Goal: Task Accomplishment & Management: Manage account settings

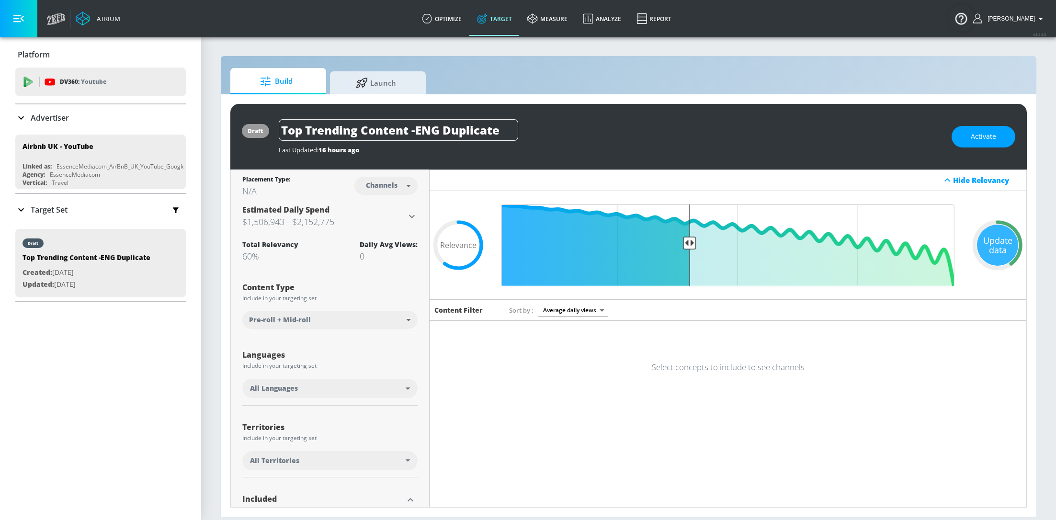
scroll to position [186, 0]
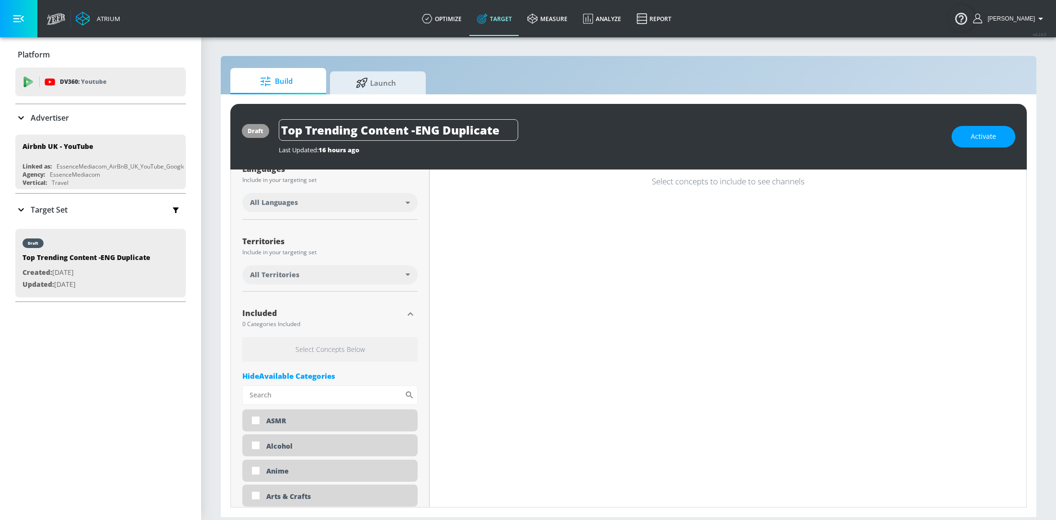
click at [556, 147] on div "Last Updated: 16 hours ago" at bounding box center [611, 150] width 664 height 9
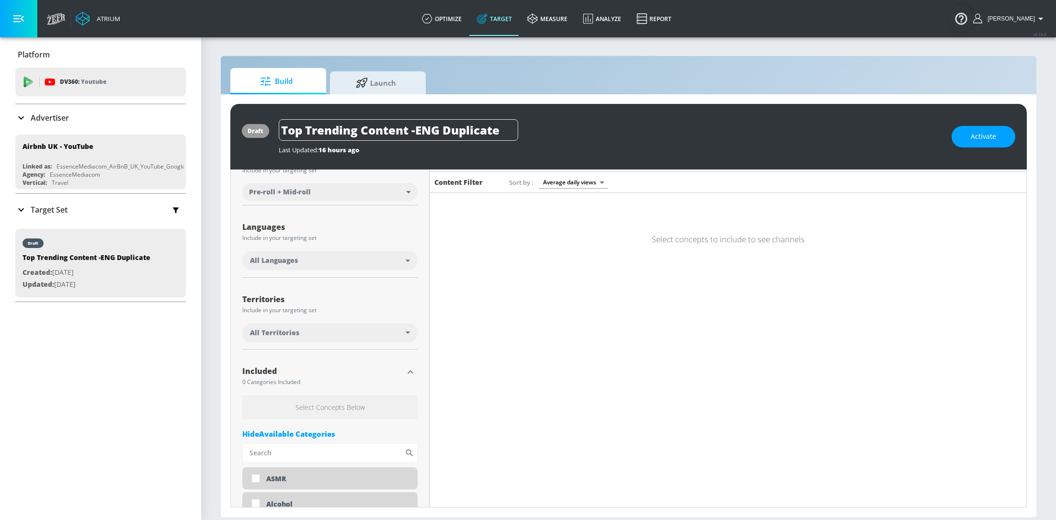
scroll to position [0, 0]
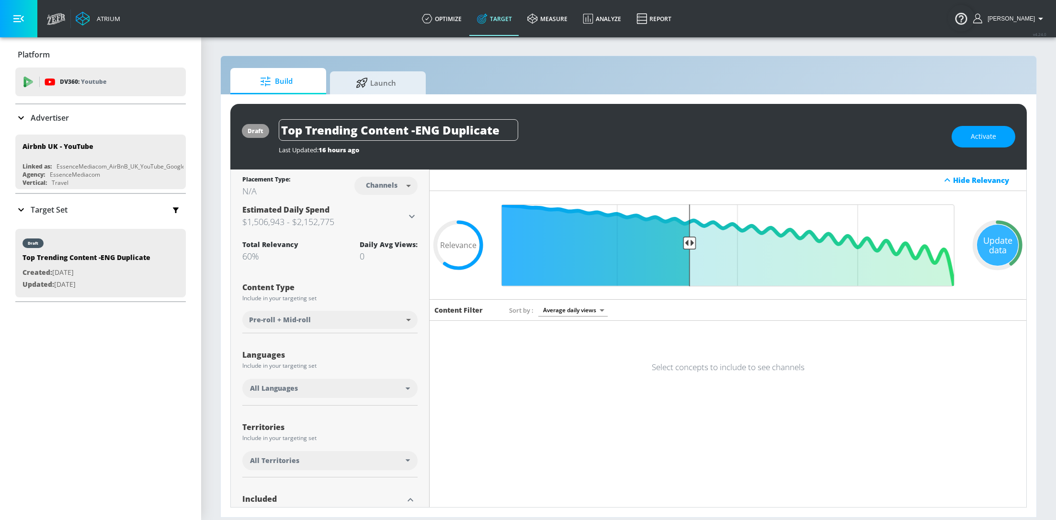
click at [43, 212] on p "Target Set" at bounding box center [49, 210] width 37 height 11
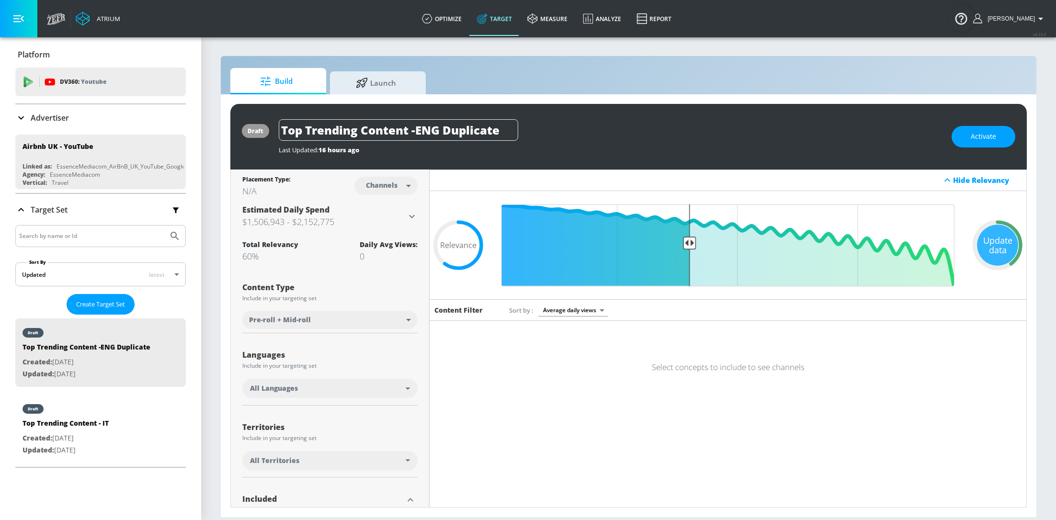
click at [602, 129] on div "Top Trending Content -ENG Duplicate" at bounding box center [611, 130] width 664 height 22
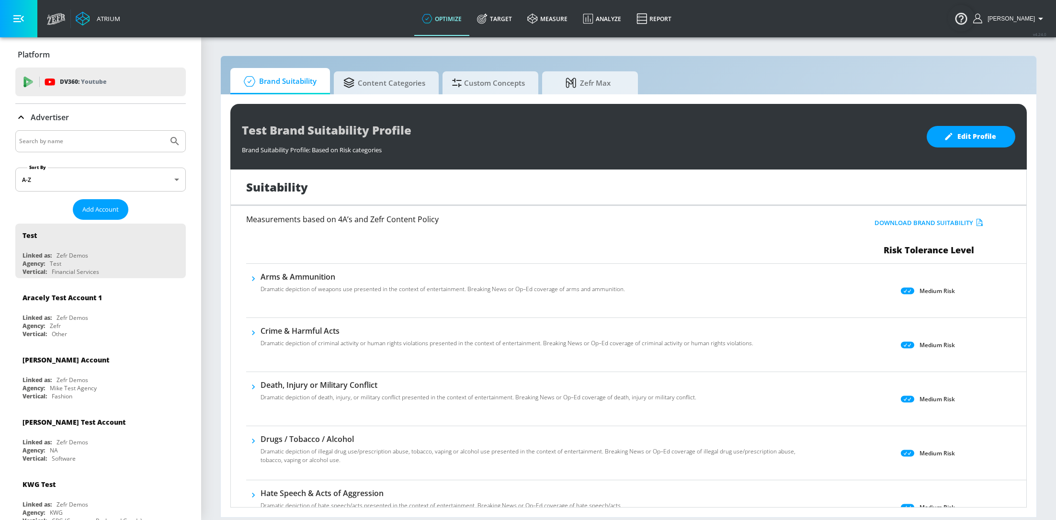
click at [96, 142] on input "Search by name" at bounding box center [91, 141] width 145 height 12
type input "airbnb"
click at [164, 131] on button "Submit Search" at bounding box center [174, 141] width 21 height 21
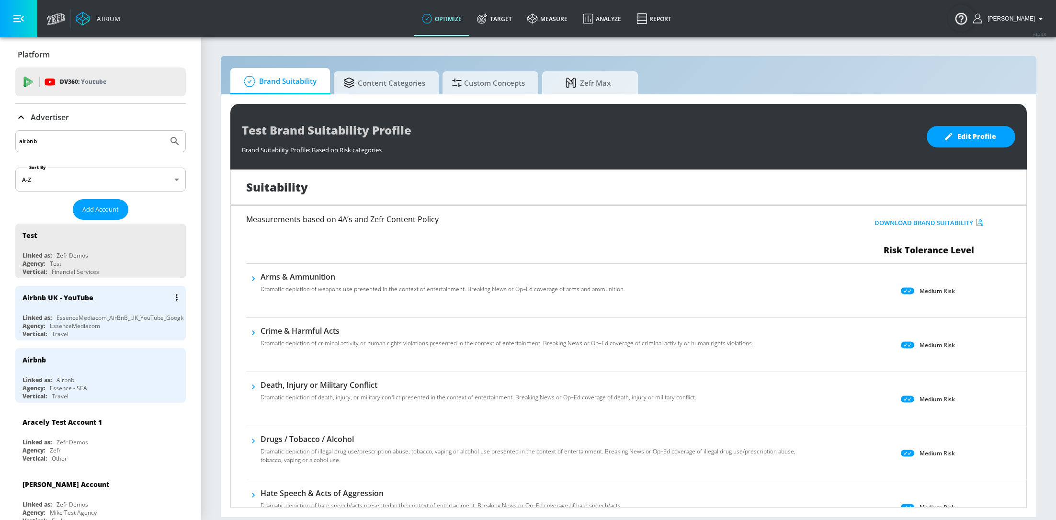
click at [88, 317] on div "EssenceMediacom_AirBnB_UK_YouTube_GoogleAds" at bounding box center [126, 318] width 139 height 8
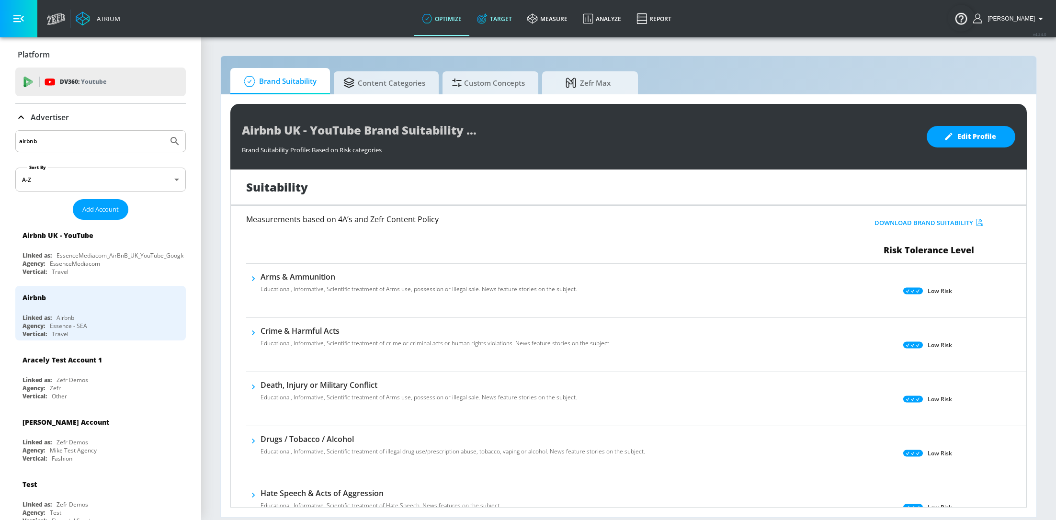
click at [510, 32] on link "Target" at bounding box center [495, 18] width 50 height 34
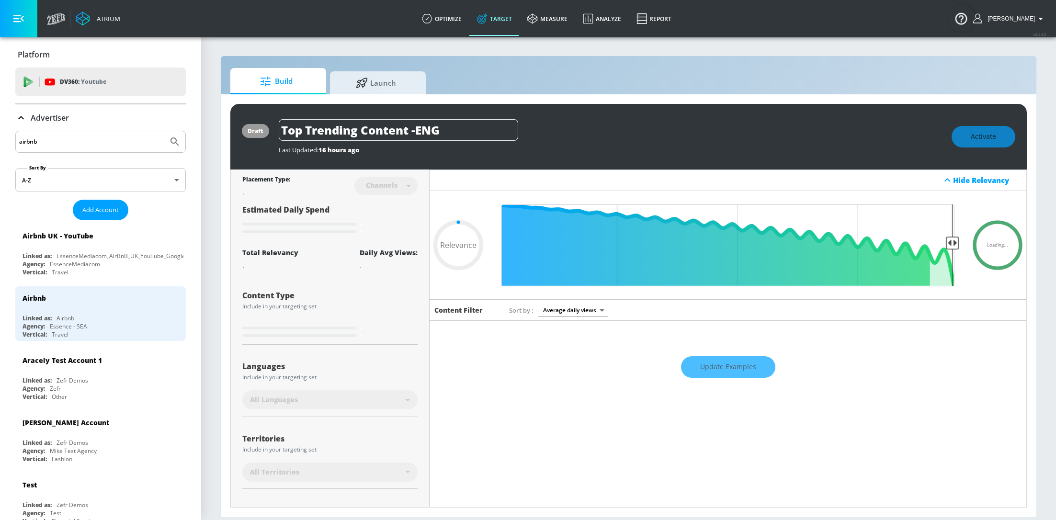
click at [747, 367] on div "Update Examples" at bounding box center [728, 367] width 597 height 34
click at [982, 134] on div "Activate" at bounding box center [984, 137] width 64 height 22
click at [726, 372] on div "Update Examples" at bounding box center [728, 367] width 597 height 34
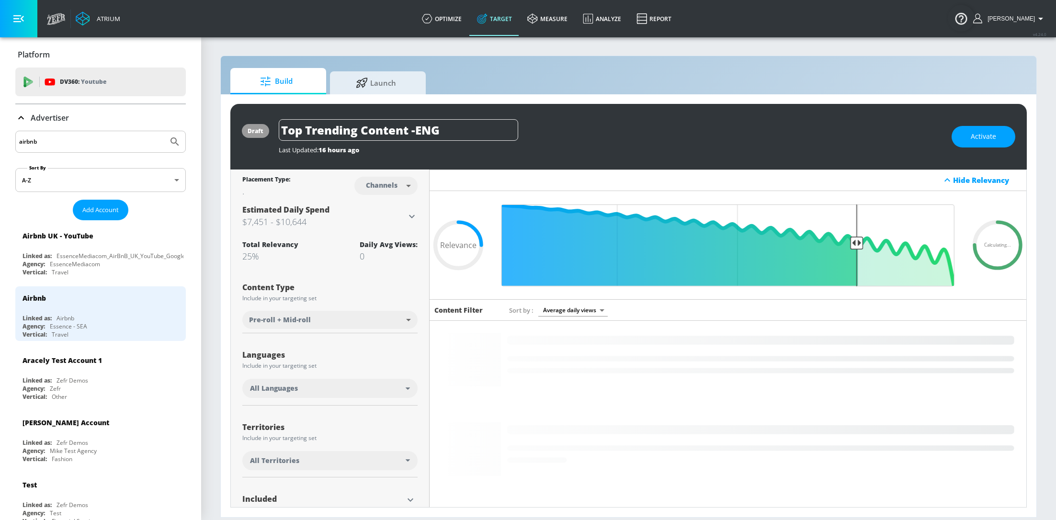
click at [20, 123] on icon at bounding box center [20, 117] width 11 height 11
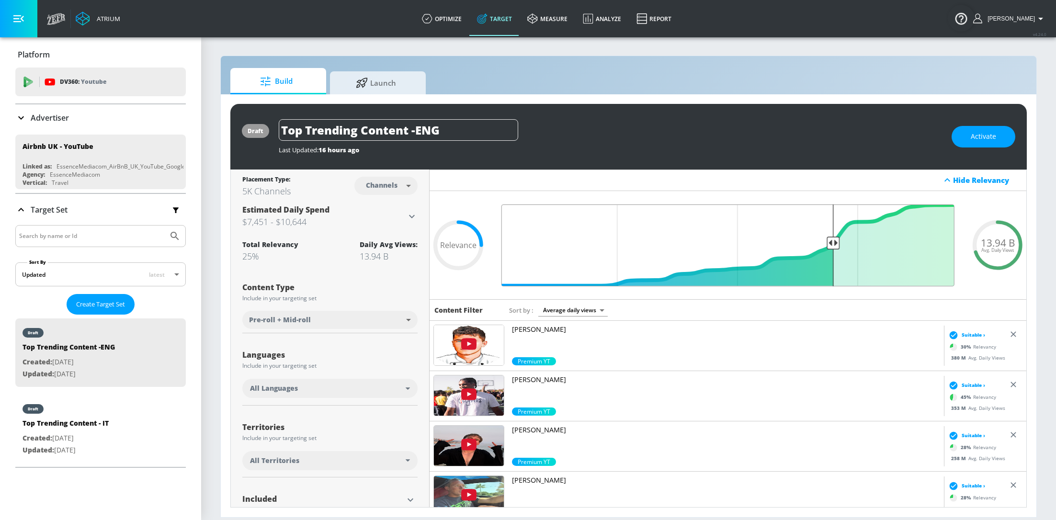
drag, startPoint x: 859, startPoint y: 243, endPoint x: 833, endPoint y: 246, distance: 26.5
type input "0.3"
click at [833, 247] on input "Final Threshold" at bounding box center [728, 246] width 463 height 82
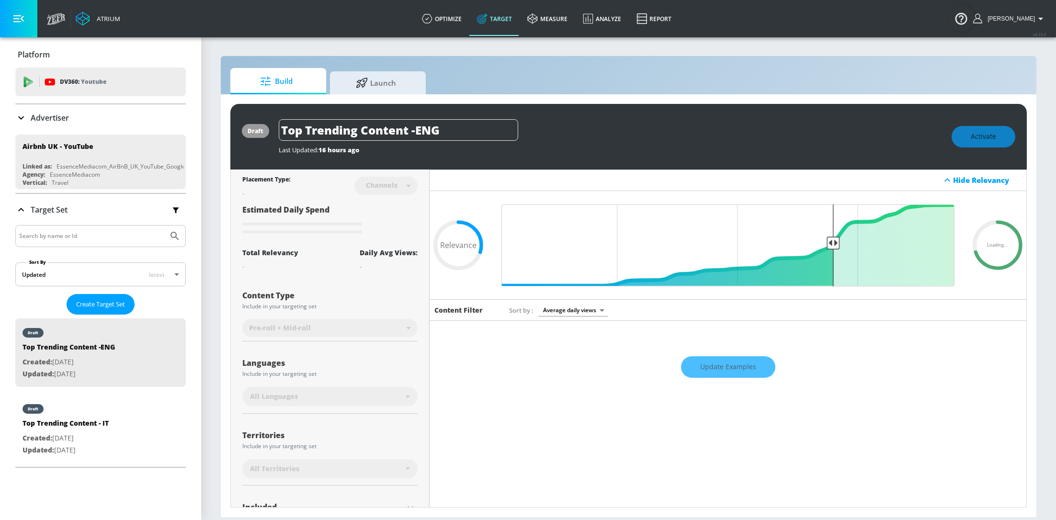
click at [742, 358] on div "Update Examples" at bounding box center [728, 367] width 597 height 34
click at [394, 390] on div "All Languages" at bounding box center [329, 396] width 175 height 19
click at [745, 357] on div "Update Examples" at bounding box center [728, 367] width 597 height 34
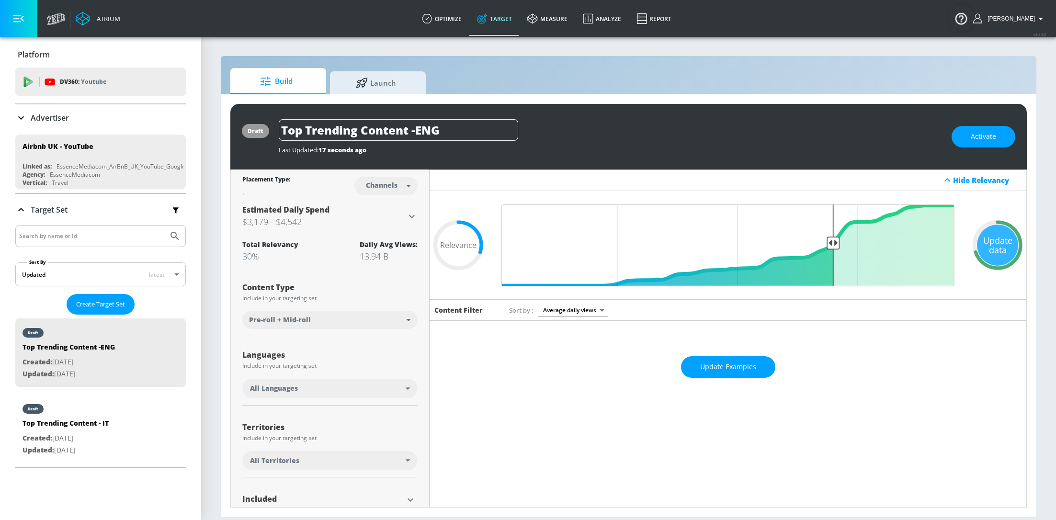
click at [377, 381] on div "All Languages" at bounding box center [329, 388] width 175 height 19
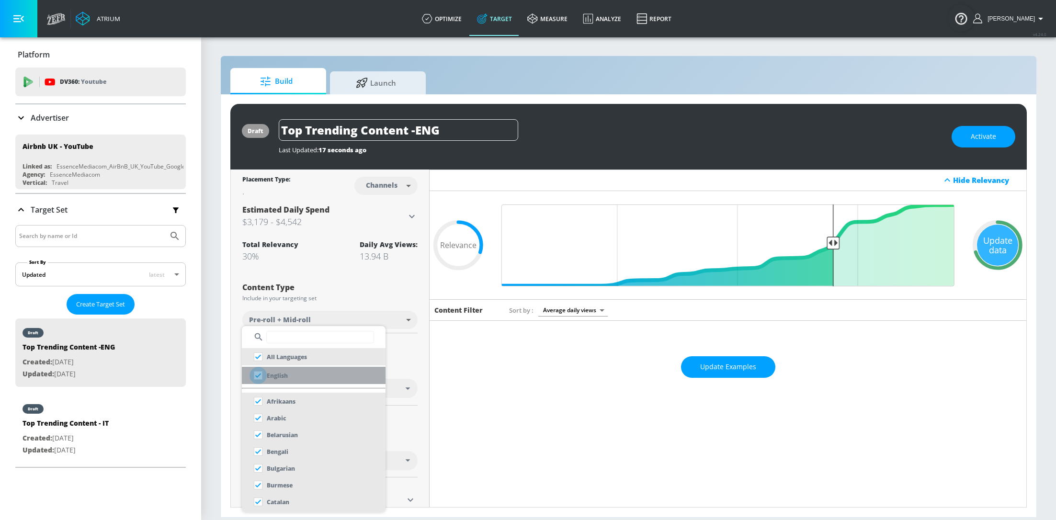
click at [258, 375] on input "checkbox" at bounding box center [258, 375] width 17 height 17
checkbox input "true"
checkbox input "false"
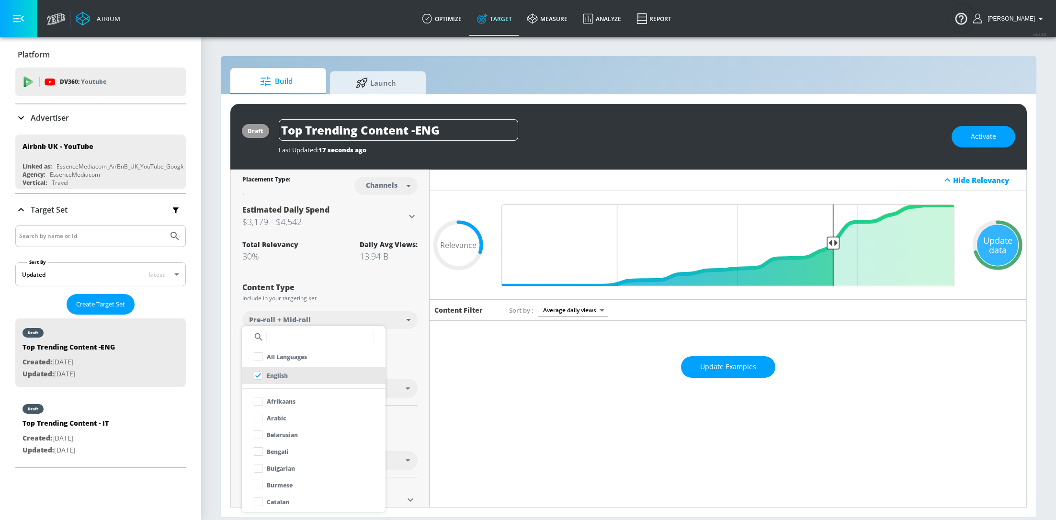
click at [418, 359] on div at bounding box center [528, 260] width 1056 height 520
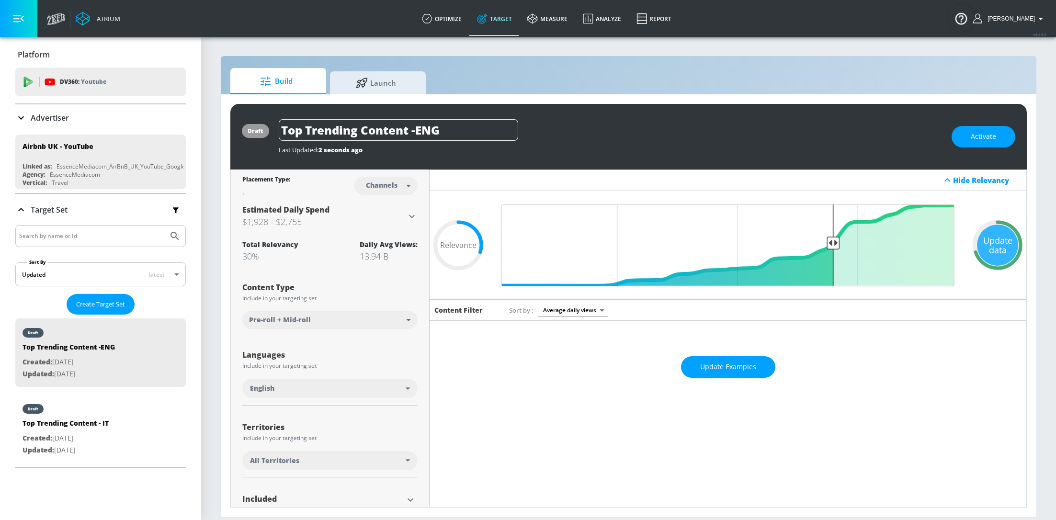
click at [721, 368] on span "Update Examples" at bounding box center [728, 367] width 56 height 12
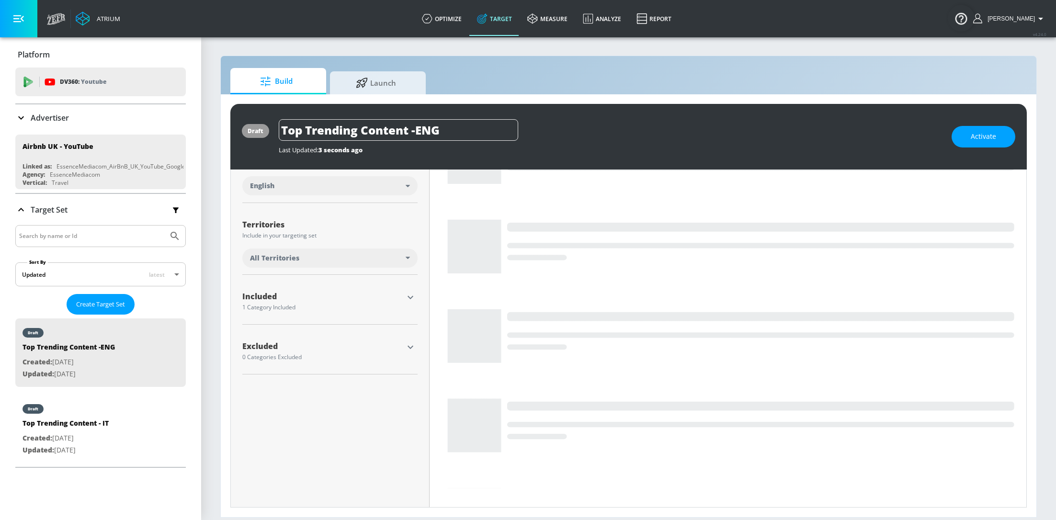
scroll to position [203, 0]
click at [410, 298] on icon "button" at bounding box center [411, 297] width 6 height 3
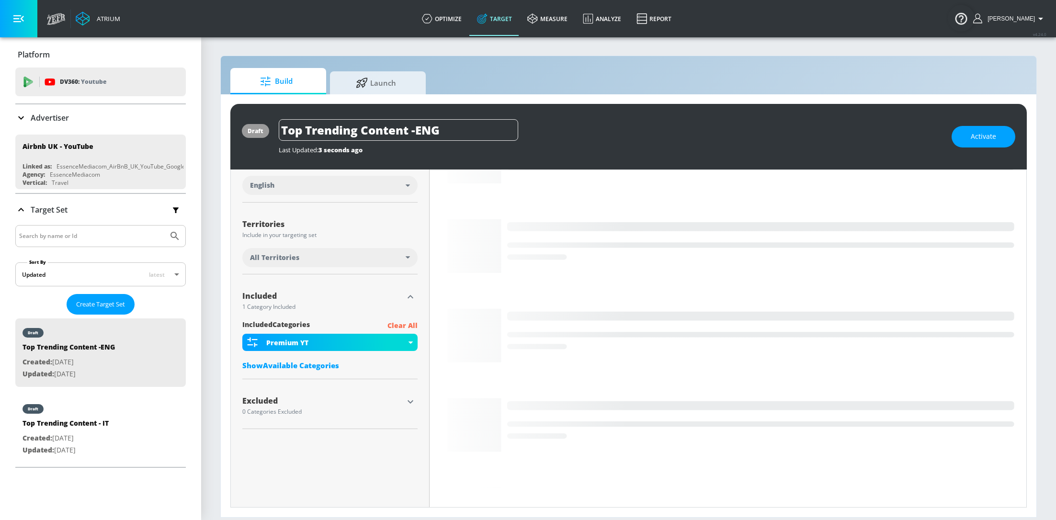
click at [317, 362] on div "Show Available Categories" at bounding box center [329, 366] width 175 height 10
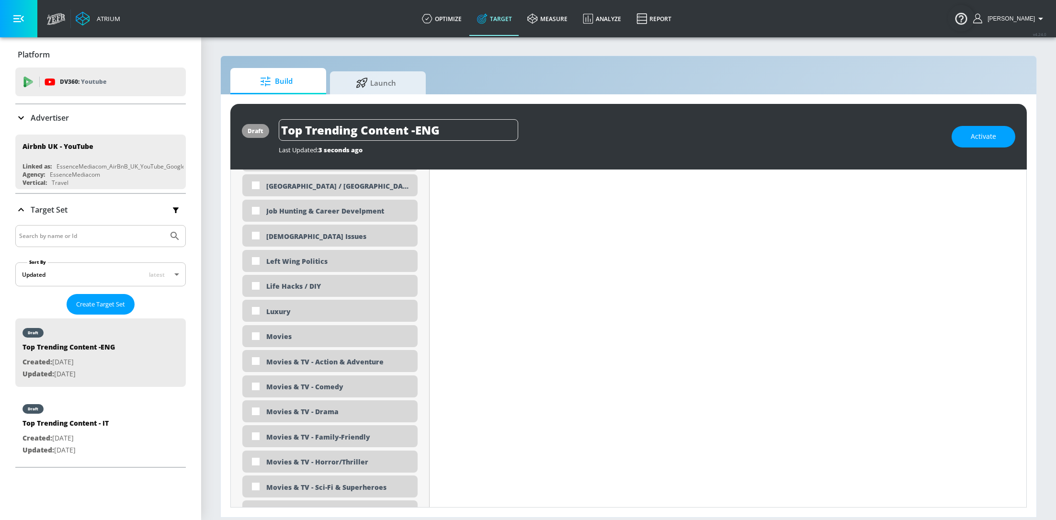
scroll to position [1709, 0]
click at [255, 337] on input "checkbox" at bounding box center [255, 334] width 17 height 17
checkbox input "true"
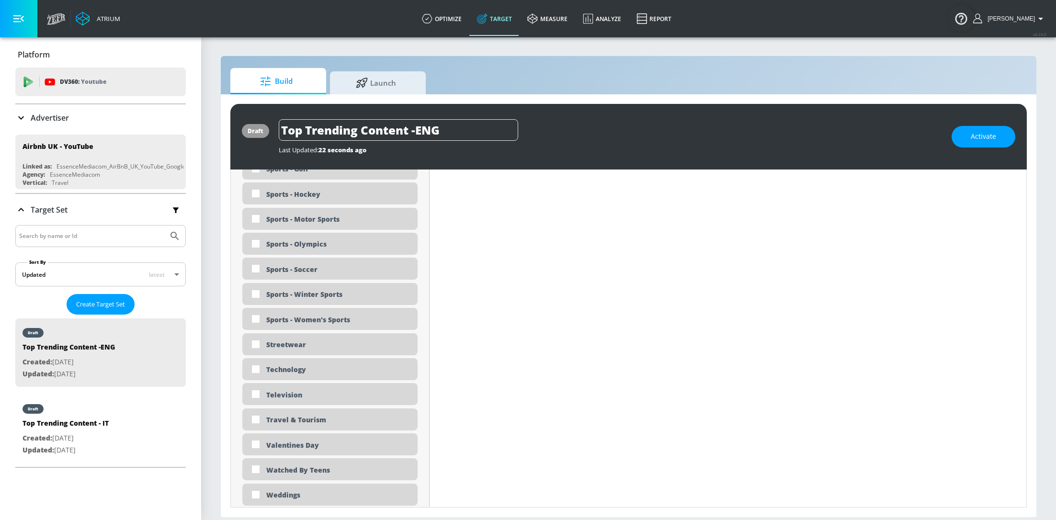
scroll to position [2865, 0]
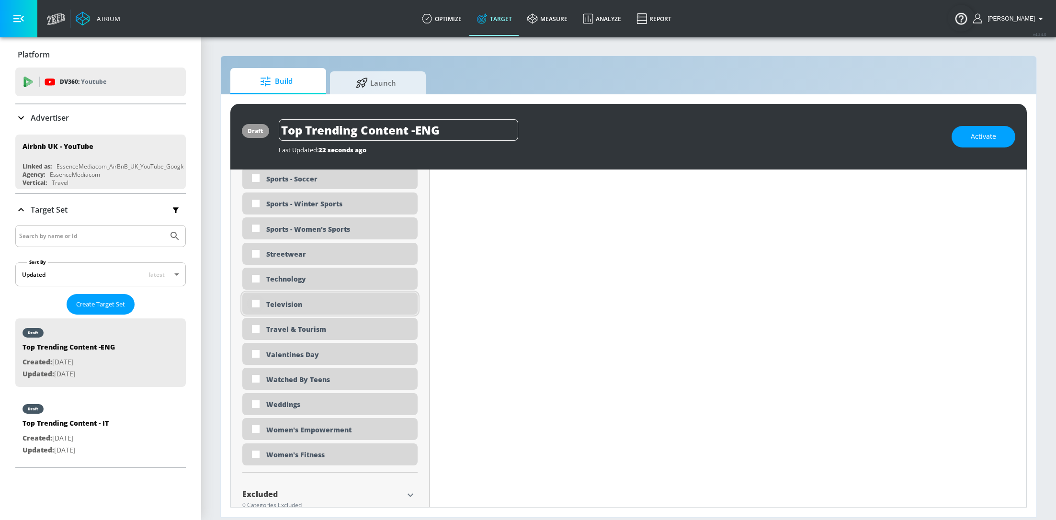
click at [258, 303] on input "checkbox" at bounding box center [255, 303] width 17 height 17
checkbox input "true"
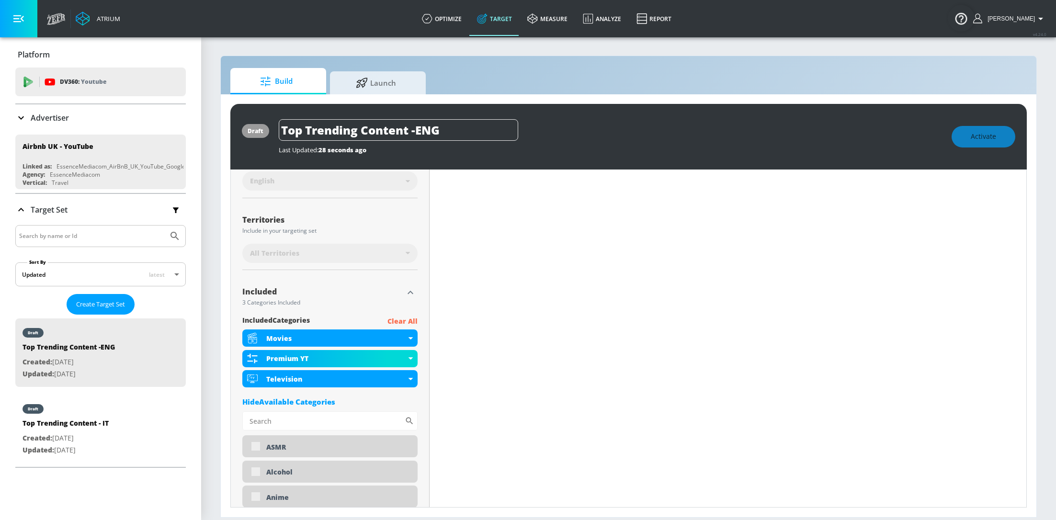
scroll to position [0, 0]
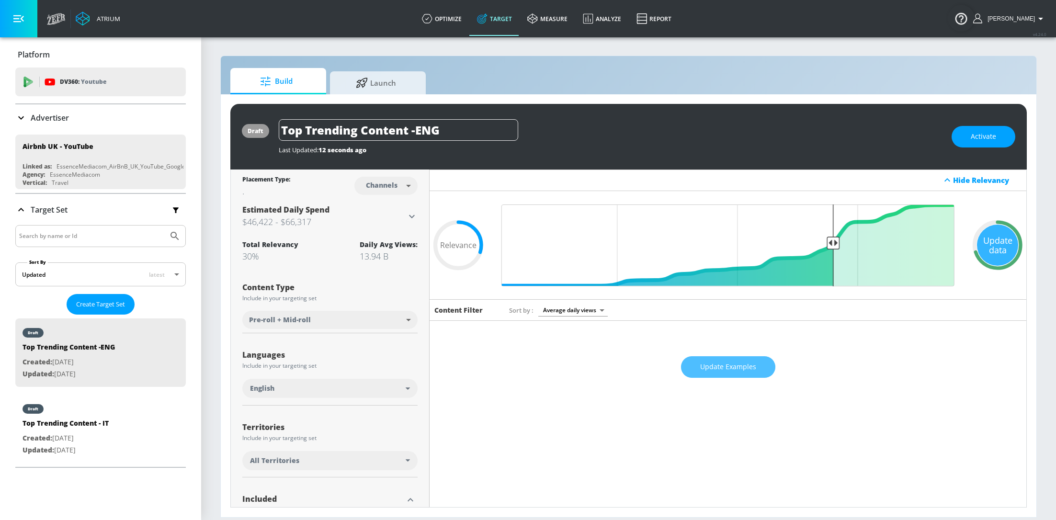
click at [721, 361] on span "Update Examples" at bounding box center [728, 367] width 56 height 12
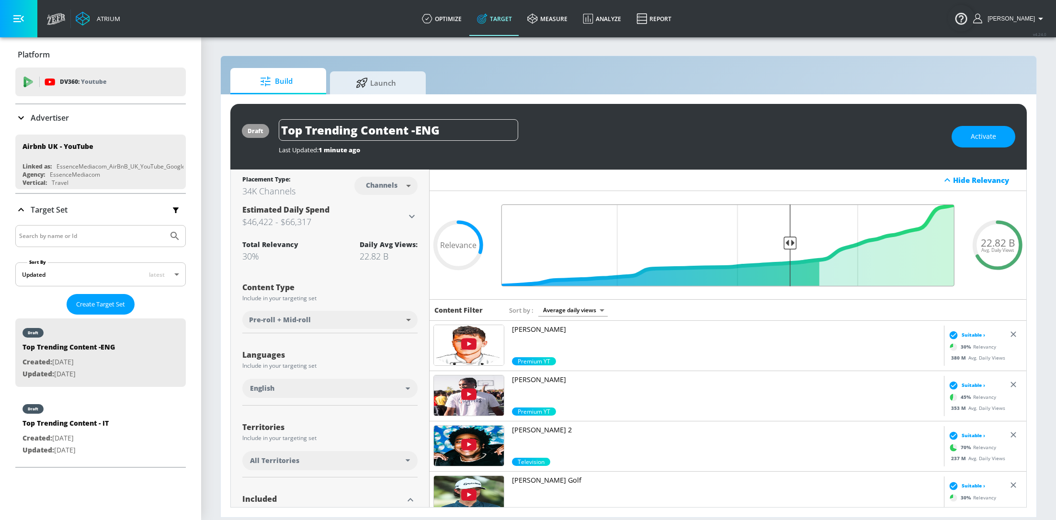
type input "0.39"
drag, startPoint x: 834, startPoint y: 241, endPoint x: 789, endPoint y: 239, distance: 45.1
click at [789, 240] on input "Final Threshold" at bounding box center [728, 246] width 463 height 82
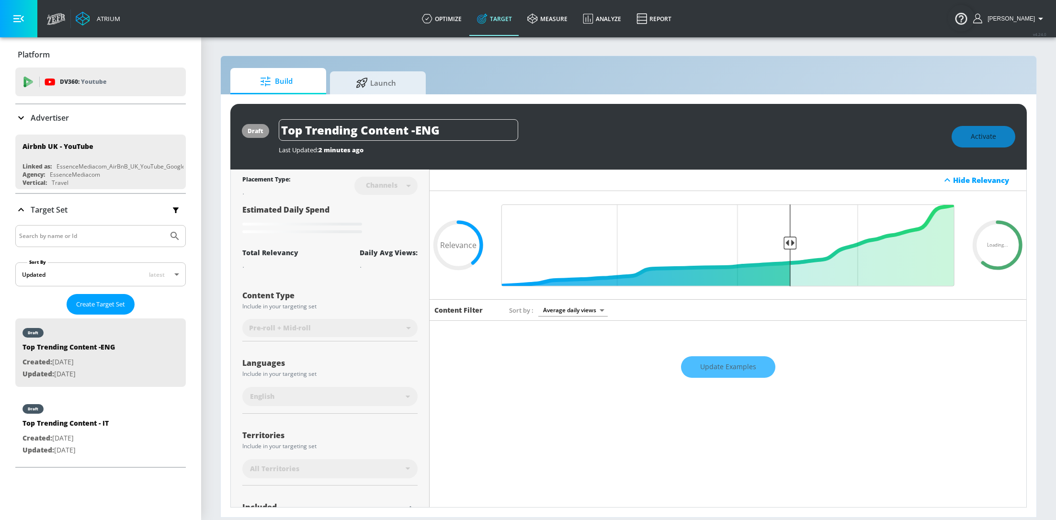
click at [739, 368] on div "Update Examples" at bounding box center [728, 367] width 597 height 34
click at [733, 372] on div "Update Examples" at bounding box center [728, 367] width 597 height 34
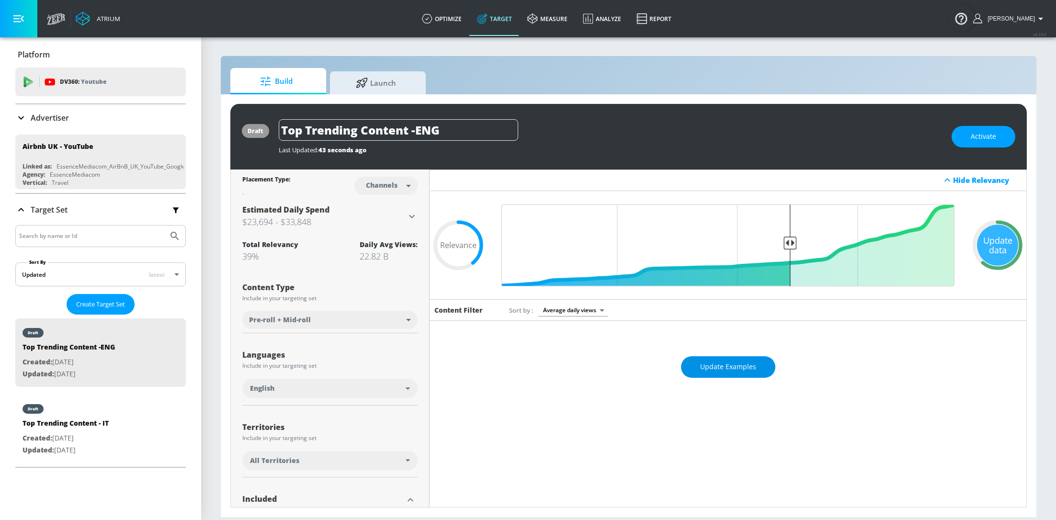
click at [730, 368] on span "Update Examples" at bounding box center [728, 367] width 56 height 12
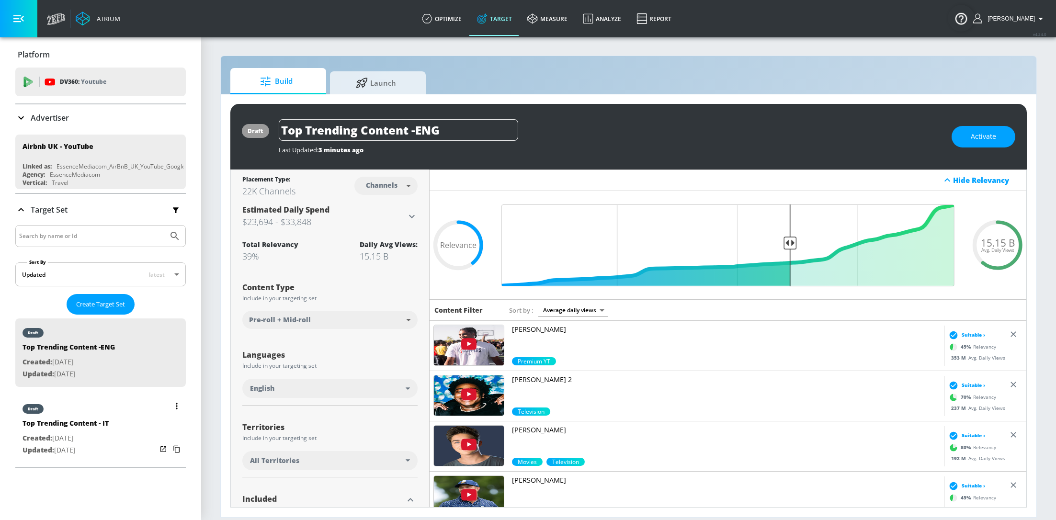
click at [79, 433] on p "Created: [DATE]" at bounding box center [66, 439] width 86 height 12
type input "Top Trending Content - IT"
type input "0.05"
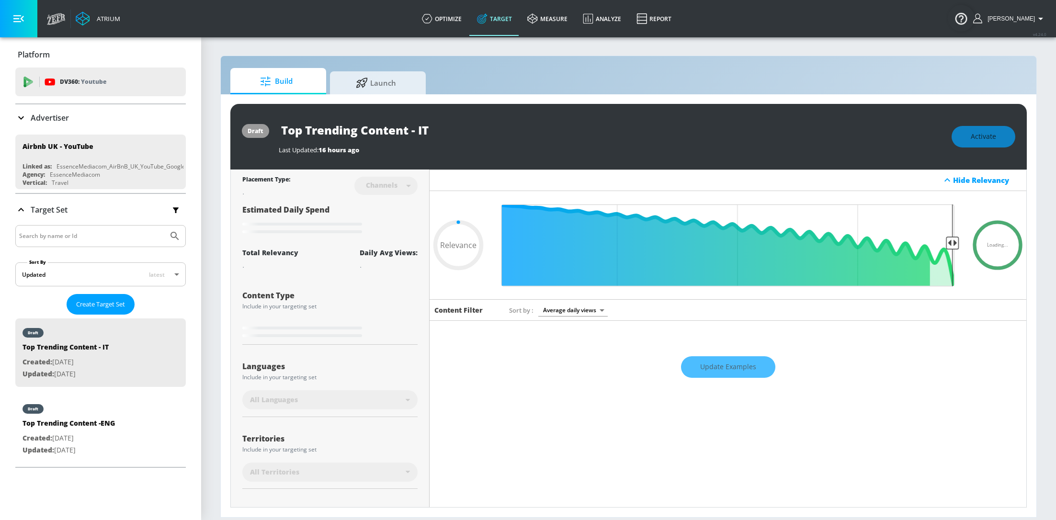
click at [735, 371] on div "Update Examples" at bounding box center [728, 367] width 597 height 34
click at [87, 442] on p "Created: Aug. 27, 2025" at bounding box center [69, 439] width 92 height 12
type input "Top Trending Content -ENG"
click at [704, 372] on div "Update Examples" at bounding box center [728, 367] width 597 height 34
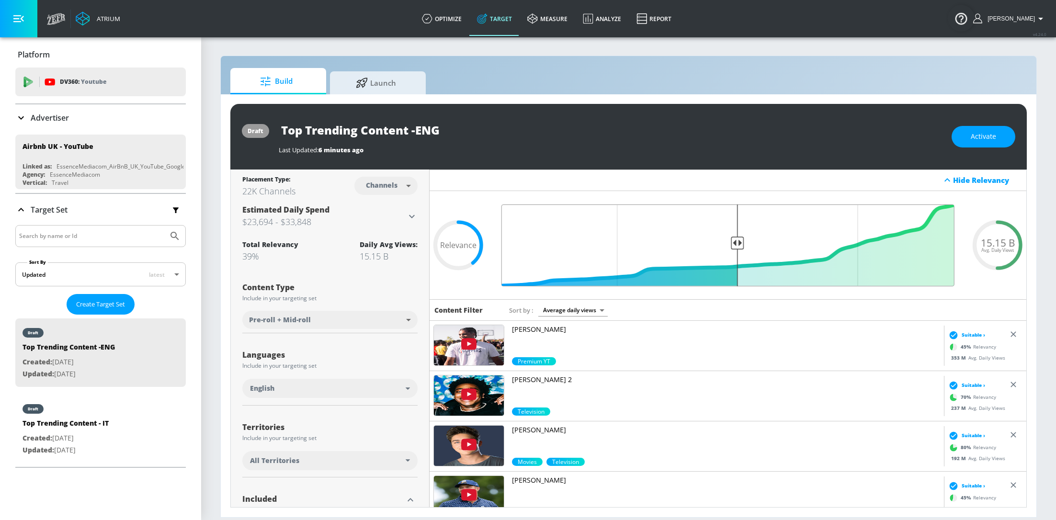
type input "0.5"
drag, startPoint x: 790, startPoint y: 241, endPoint x: 736, endPoint y: 241, distance: 54.1
click at [736, 241] on input "Final Threshold" at bounding box center [728, 246] width 463 height 82
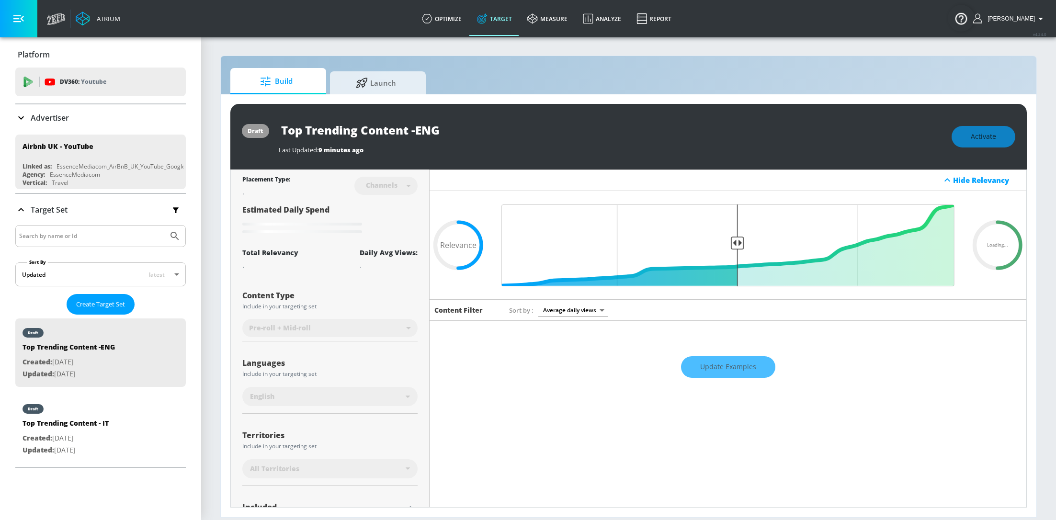
click at [748, 363] on div "Update Examples" at bounding box center [728, 367] width 597 height 34
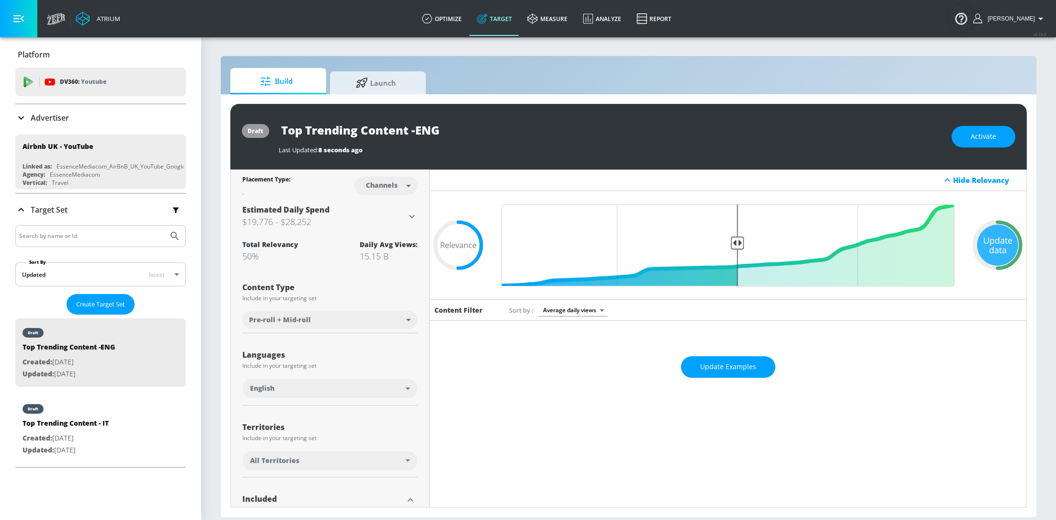
click at [748, 363] on span "Update Examples" at bounding box center [728, 367] width 56 height 12
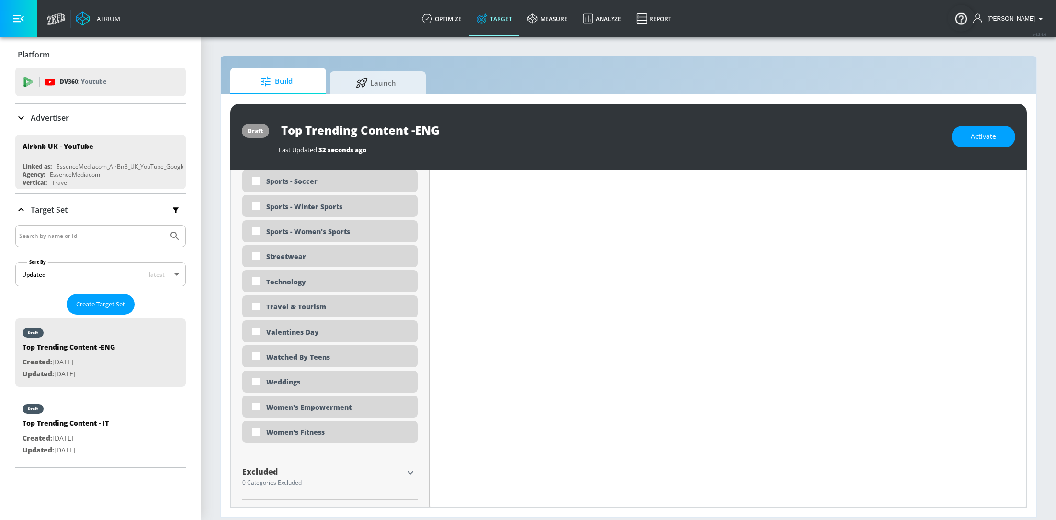
scroll to position [479, 0]
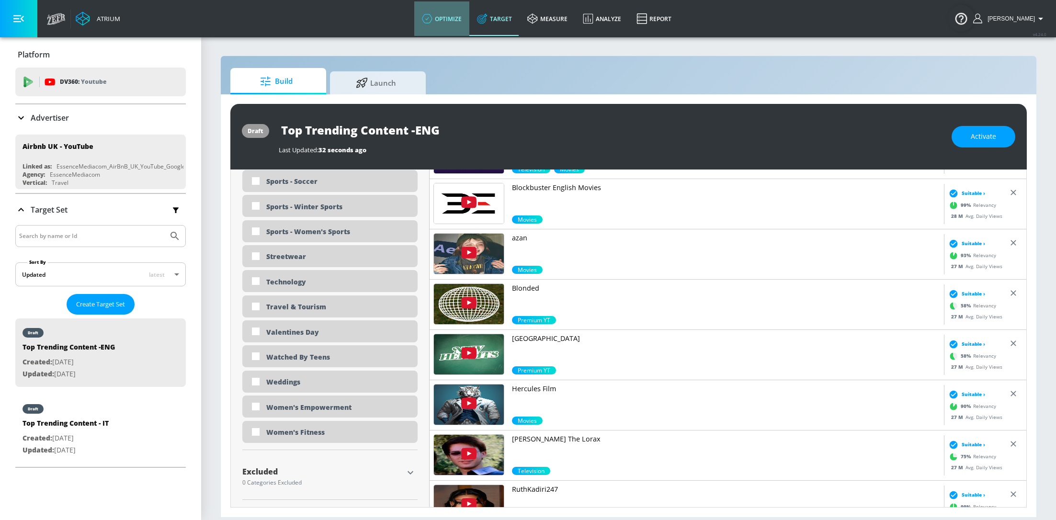
click at [458, 29] on link "optimize" at bounding box center [441, 18] width 55 height 34
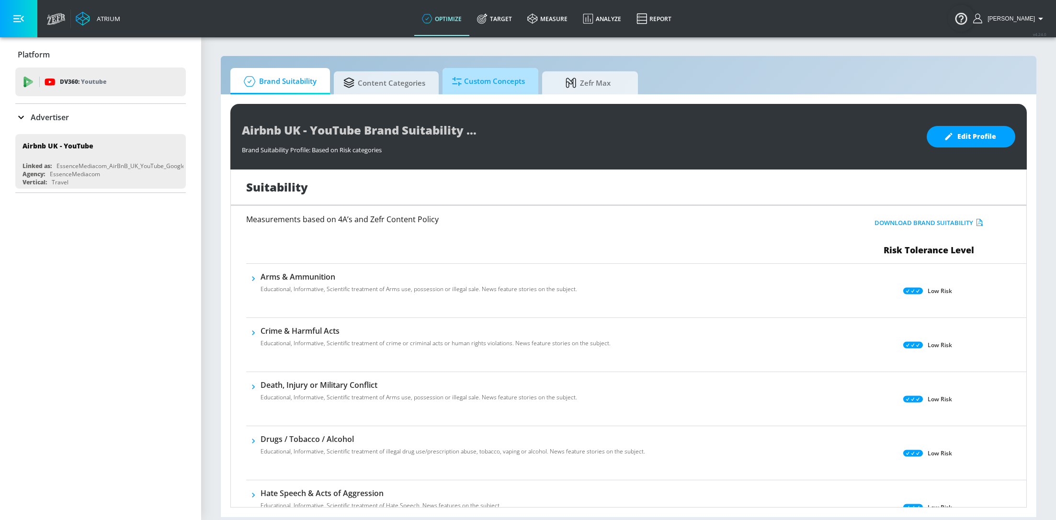
click at [501, 82] on span "Custom Concepts" at bounding box center [488, 81] width 73 height 23
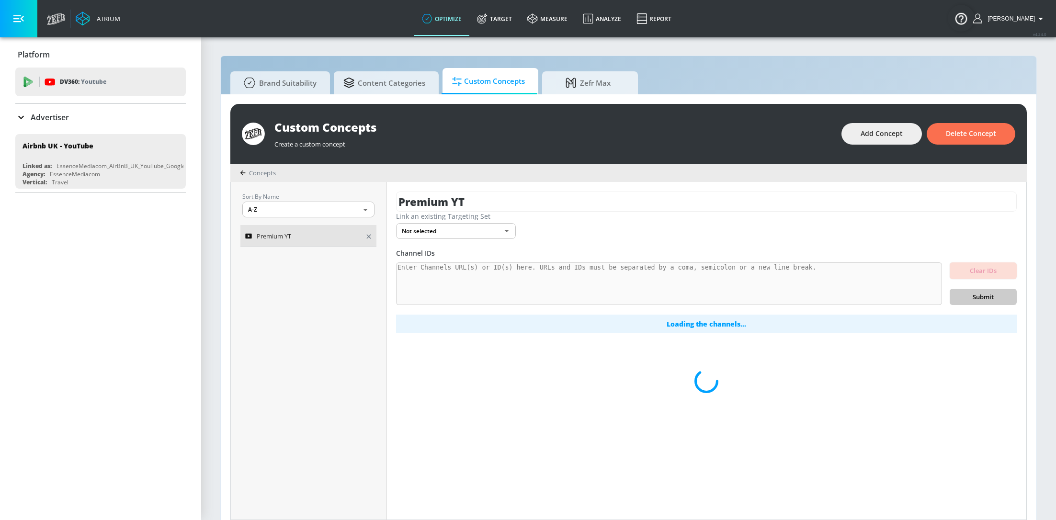
click at [300, 235] on div "Premium YT" at bounding box center [302, 235] width 114 height 11
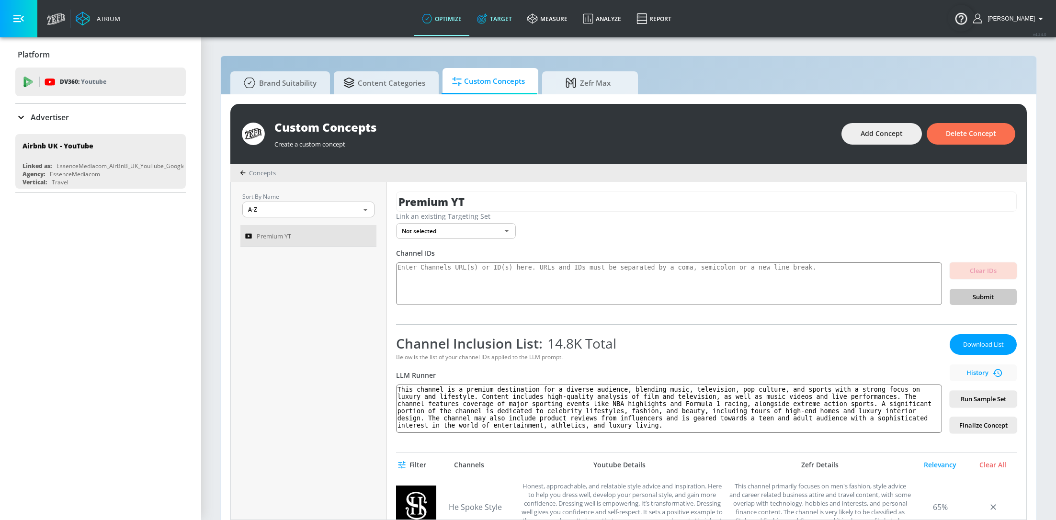
click at [498, 27] on link "Target" at bounding box center [495, 18] width 50 height 34
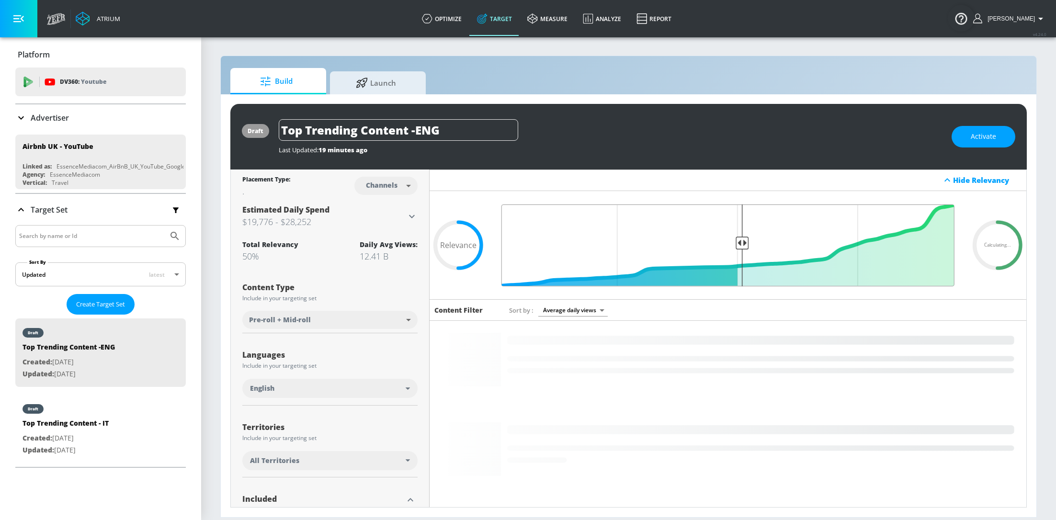
click at [741, 244] on input "Final Threshold" at bounding box center [728, 246] width 463 height 82
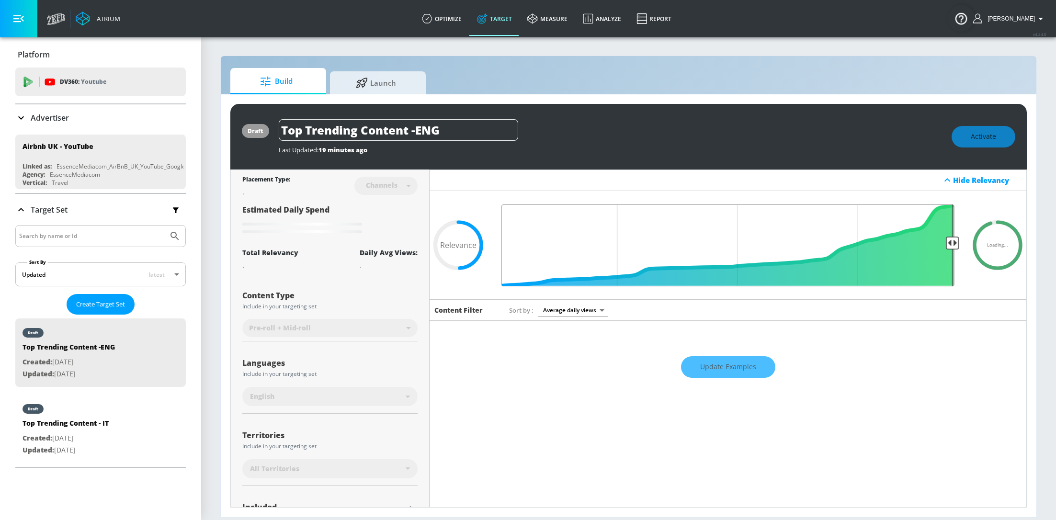
drag, startPoint x: 741, startPoint y: 244, endPoint x: 952, endPoint y: 244, distance: 211.8
click at [952, 244] on input "Final Threshold" at bounding box center [728, 246] width 463 height 82
click at [722, 366] on div "Update Examples" at bounding box center [728, 367] width 597 height 34
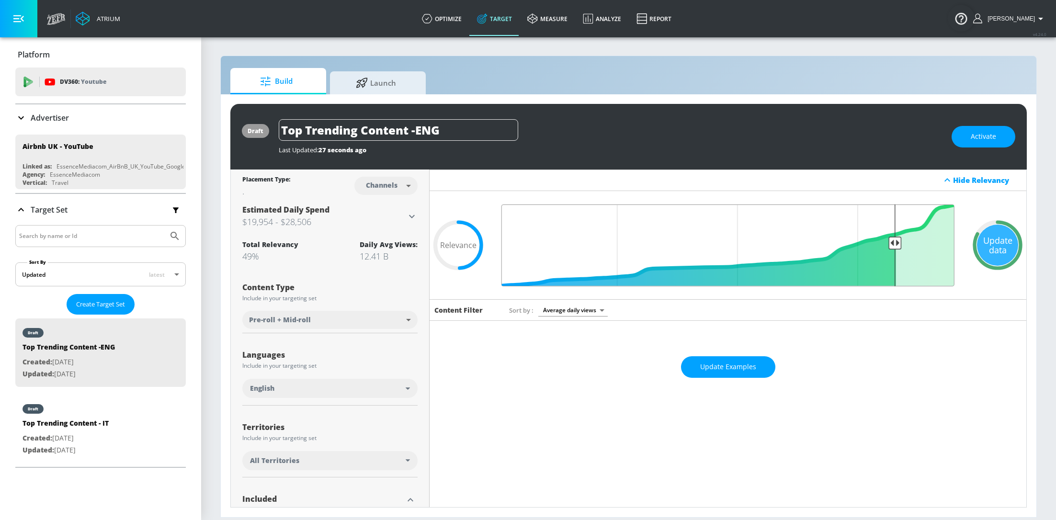
drag, startPoint x: 741, startPoint y: 242, endPoint x: 893, endPoint y: 244, distance: 152.4
click at [893, 244] on input "Final Threshold" at bounding box center [728, 246] width 463 height 82
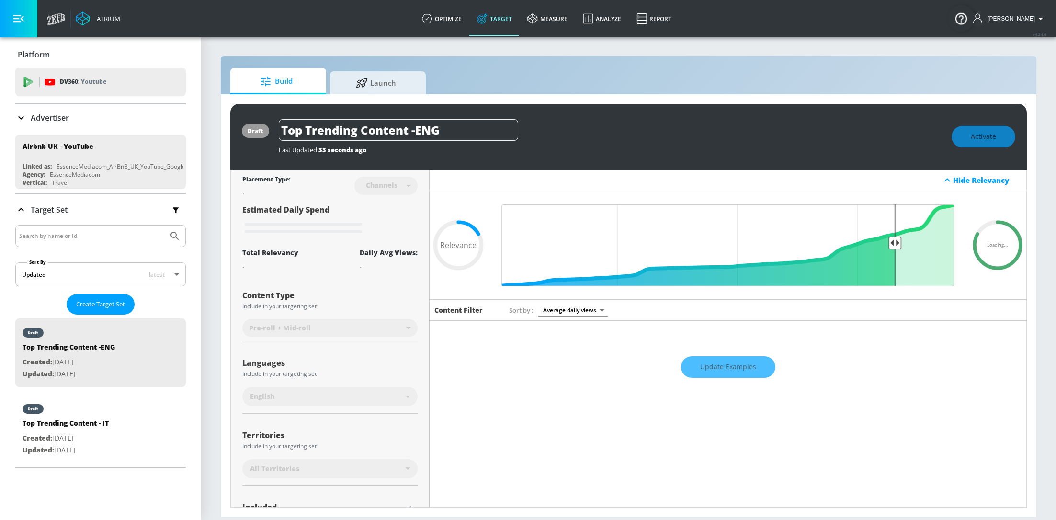
click at [720, 371] on div "Update Examples" at bounding box center [728, 367] width 597 height 34
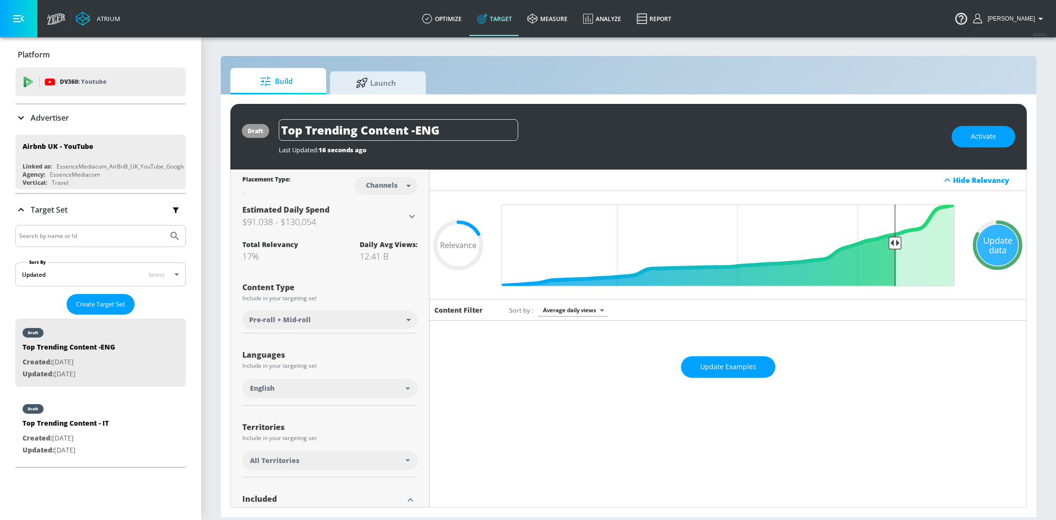
click at [720, 371] on span "Update Examples" at bounding box center [728, 367] width 56 height 12
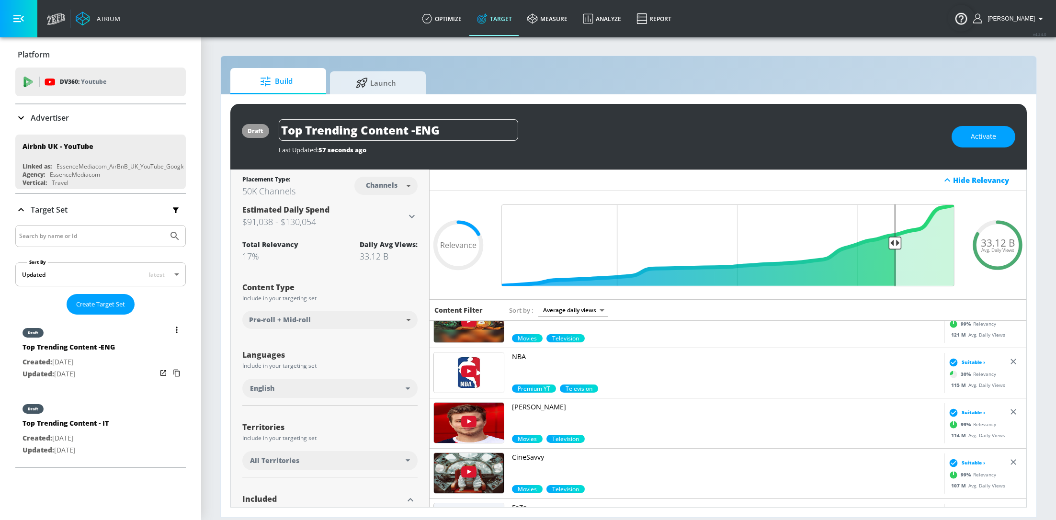
scroll to position [918, 0]
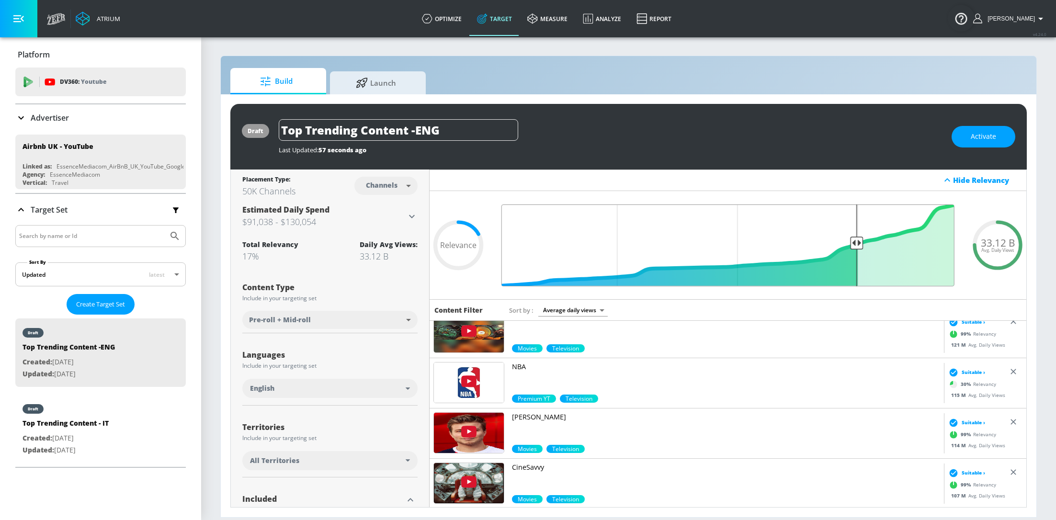
drag, startPoint x: 897, startPoint y: 243, endPoint x: 856, endPoint y: 245, distance: 40.7
type input "0.25"
click at [856, 245] on input "Final Threshold" at bounding box center [728, 246] width 463 height 82
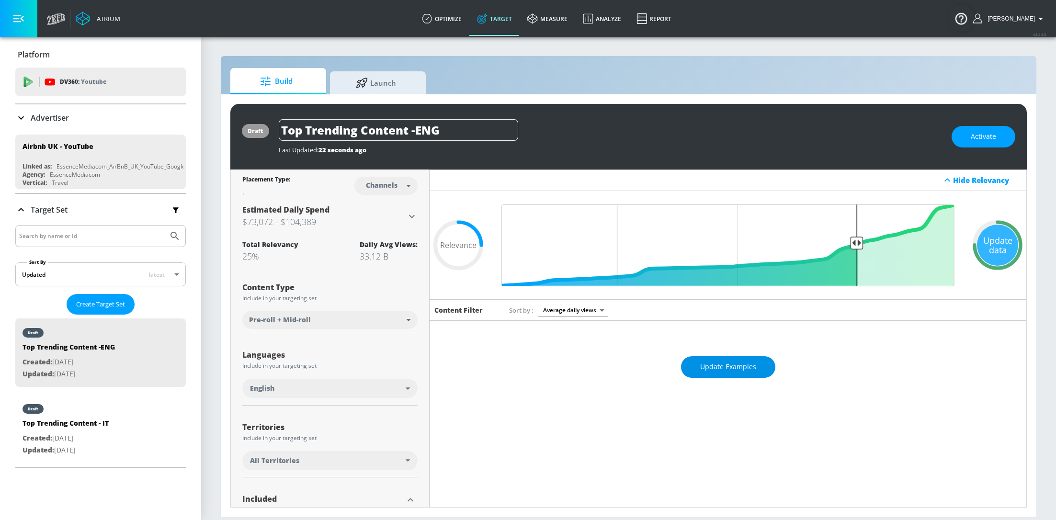
click at [742, 371] on span "Update Examples" at bounding box center [728, 367] width 56 height 12
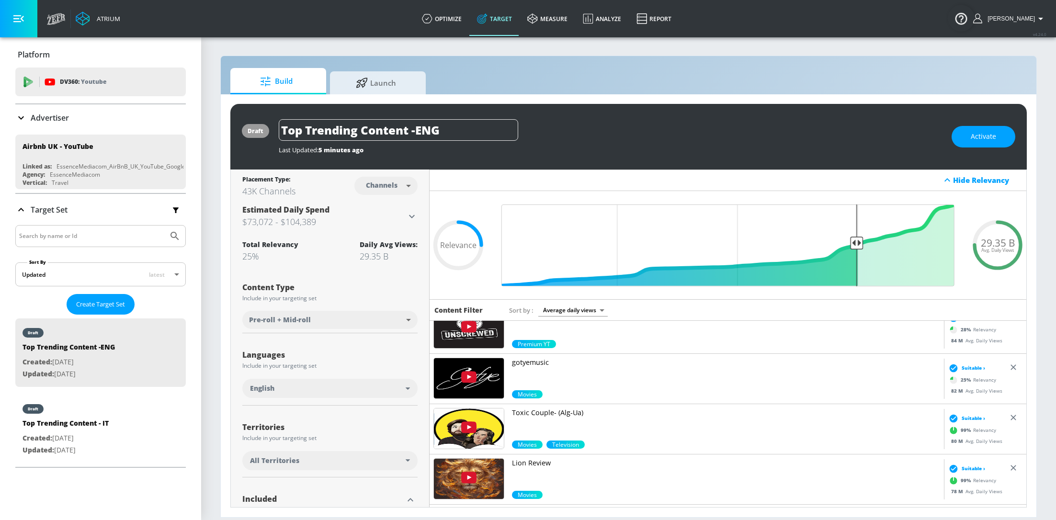
scroll to position [1377, 0]
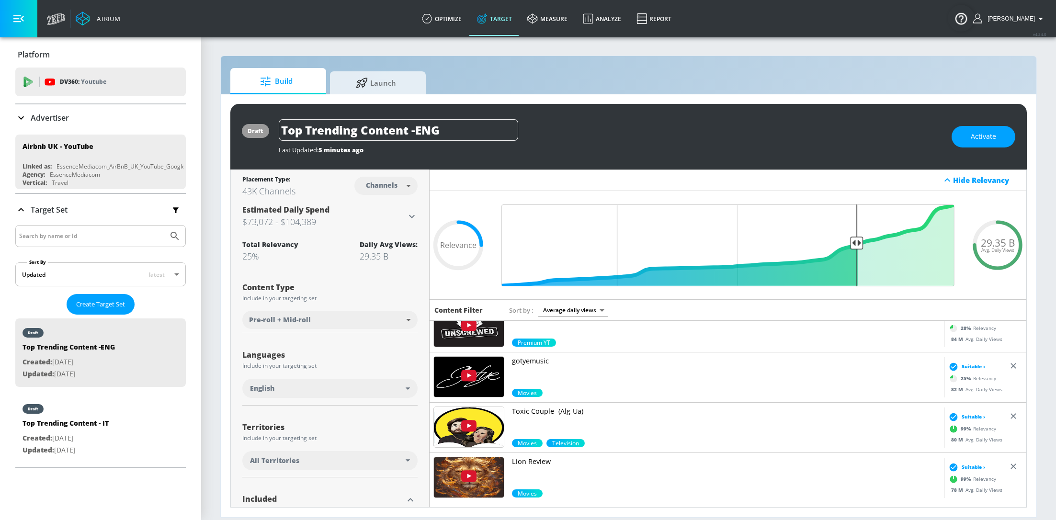
click at [484, 433] on img at bounding box center [469, 427] width 70 height 40
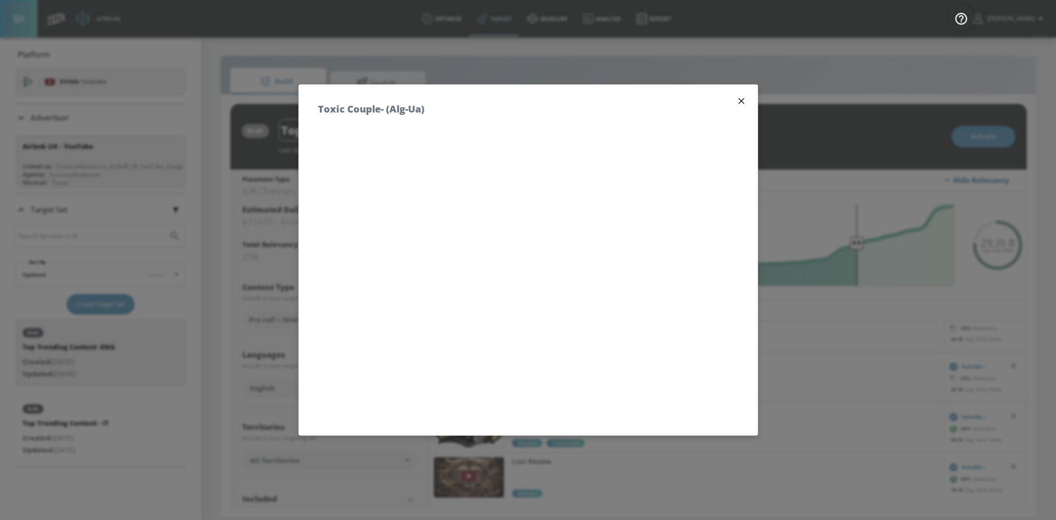
click at [743, 102] on icon "button" at bounding box center [741, 101] width 6 height 6
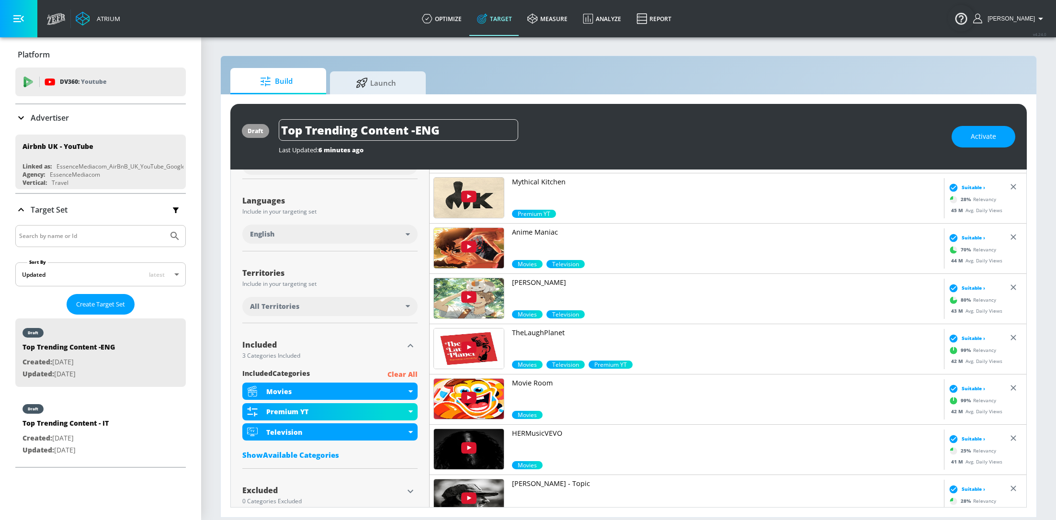
scroll to position [3714, 0]
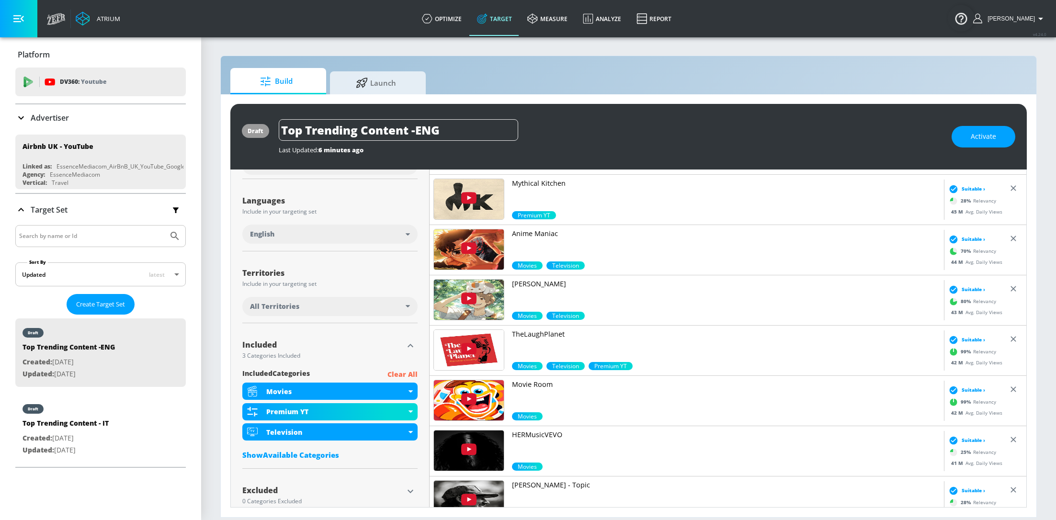
click at [479, 305] on img at bounding box center [469, 300] width 70 height 40
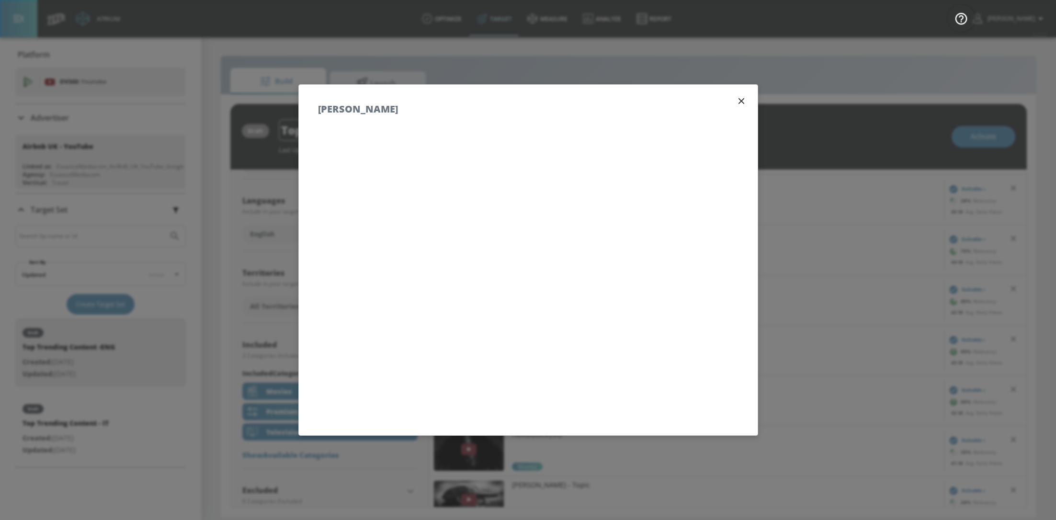
click at [743, 106] on button "button" at bounding box center [741, 100] width 13 height 13
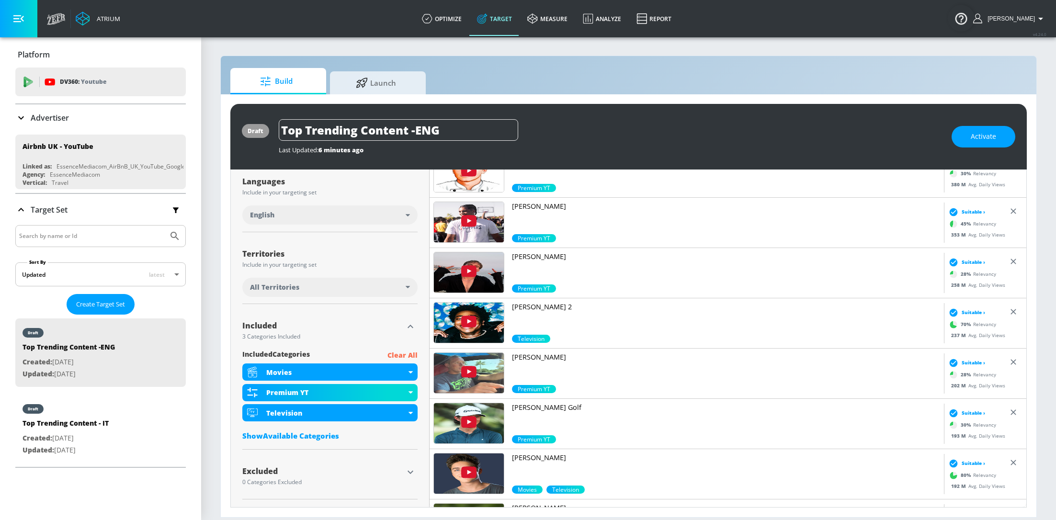
scroll to position [0, 0]
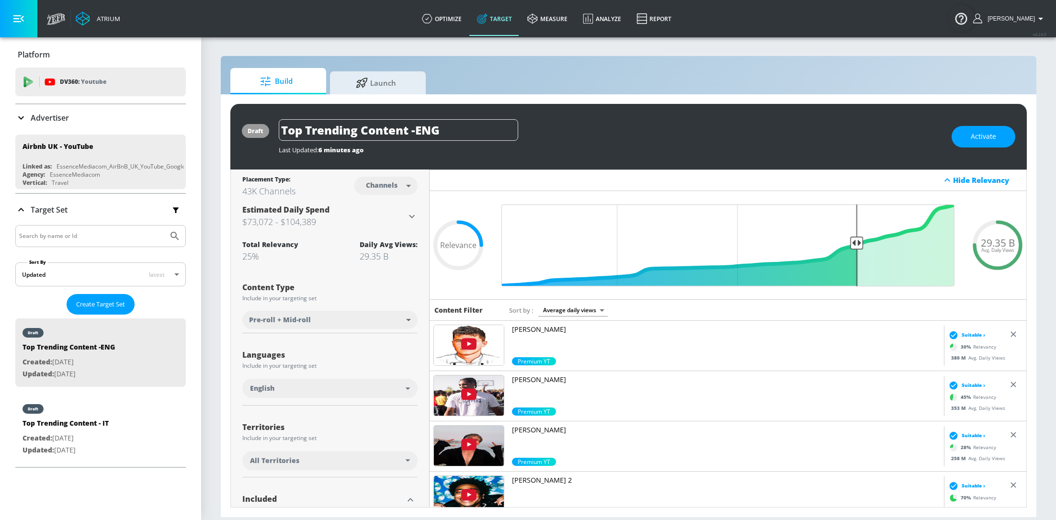
click at [576, 312] on body "Atrium optimize Target measure Analyze Report optimize Target measure Analyze R…" at bounding box center [528, 260] width 1056 height 520
click at [576, 344] on li "Premium YT" at bounding box center [573, 344] width 79 height 16
type input "5a7b17f9-8534-4ef3-8378-f81fc232a483"
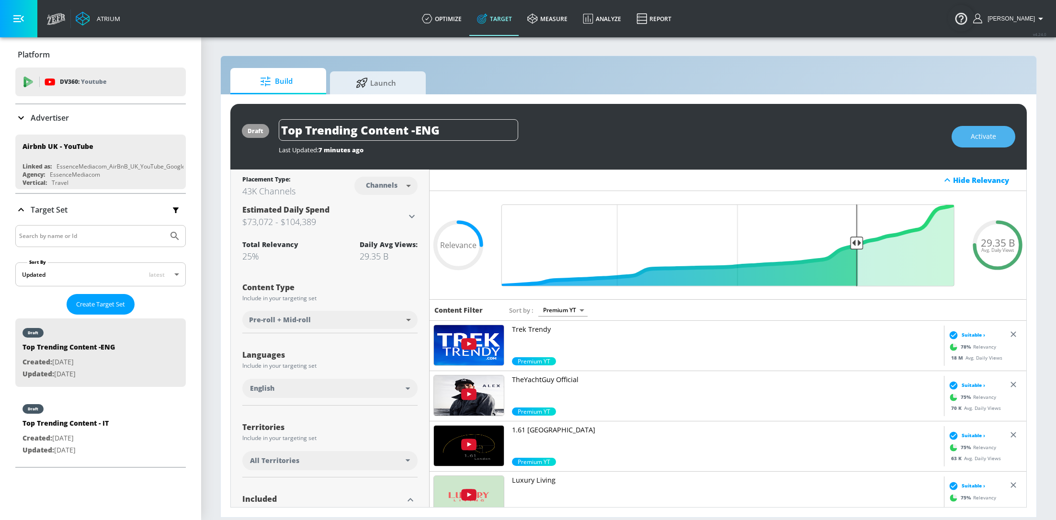
click at [992, 137] on span "Activate" at bounding box center [983, 137] width 25 height 12
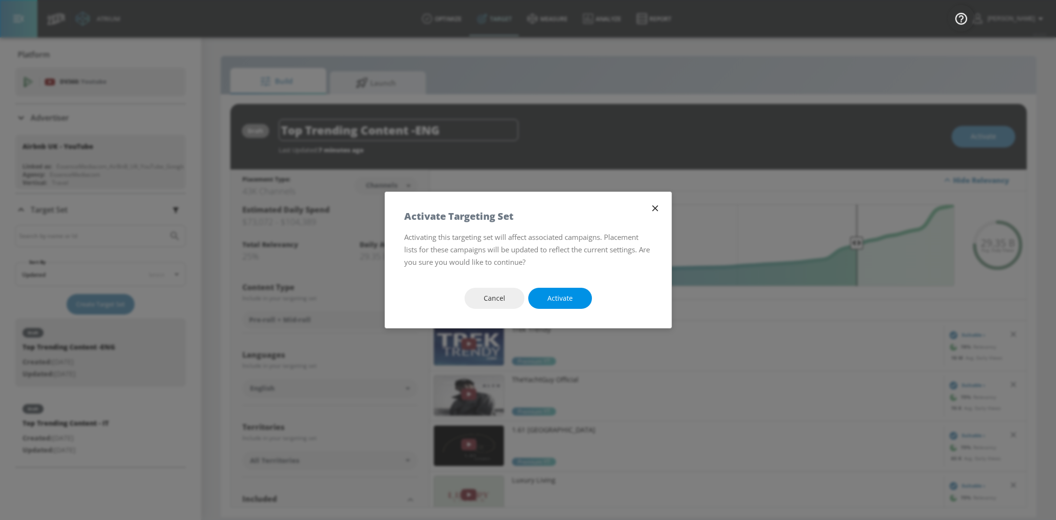
click at [565, 300] on span "Activate" at bounding box center [560, 299] width 25 height 12
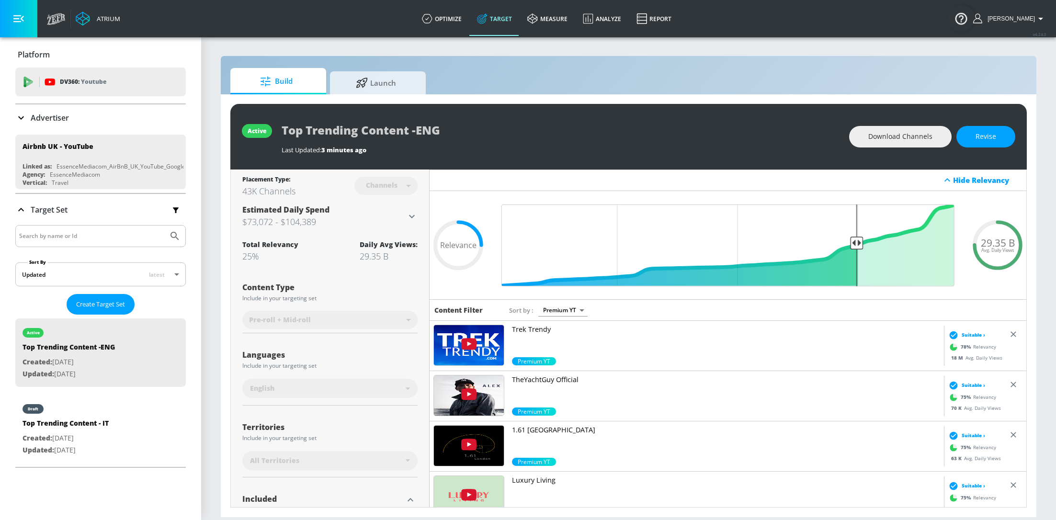
click at [389, 392] on div "English" at bounding box center [328, 389] width 156 height 10
click at [409, 388] on icon at bounding box center [408, 389] width 4 height 2
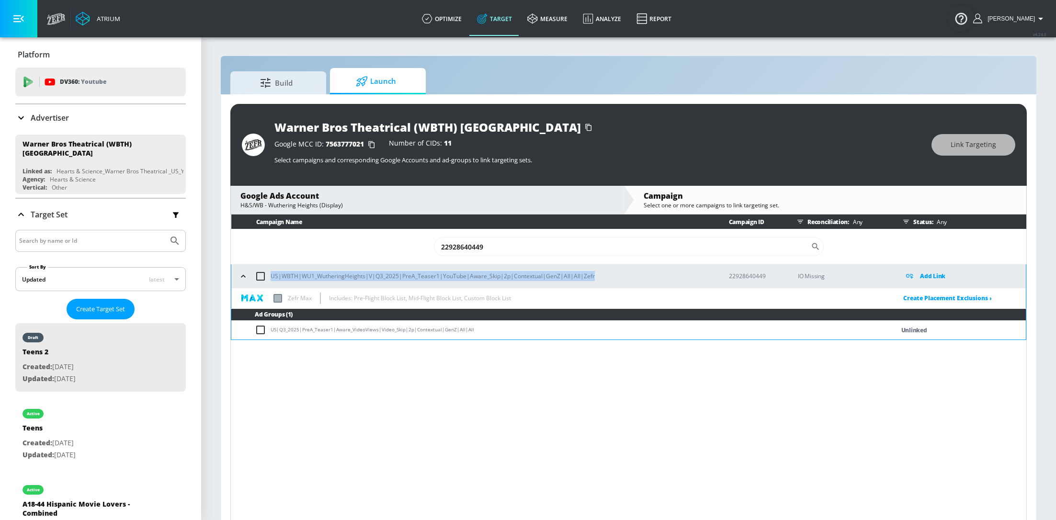
scroll to position [382, 0]
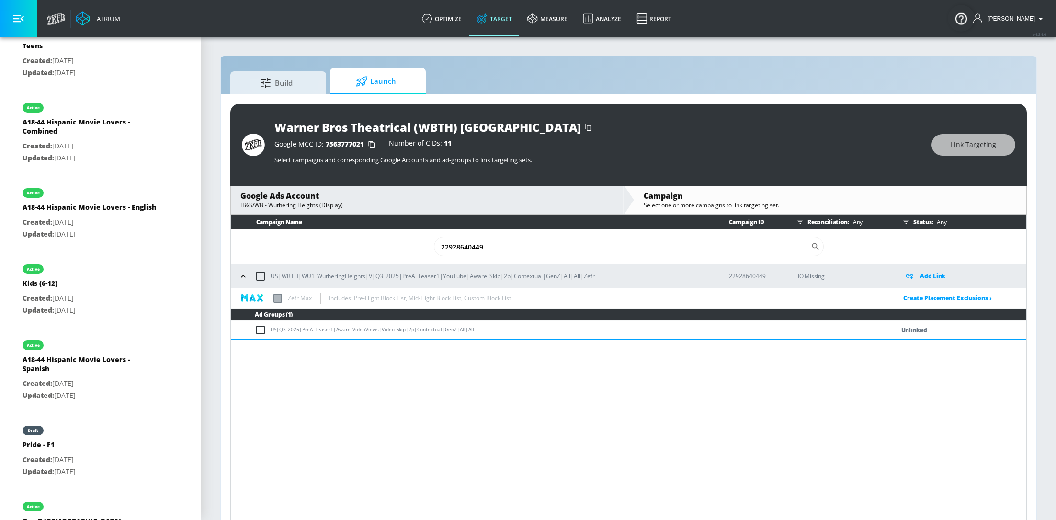
click at [324, 34] on div "Atrium optimize Target measure Analyze Report optimize Target measure Analyze R…" at bounding box center [549, 18] width 1014 height 37
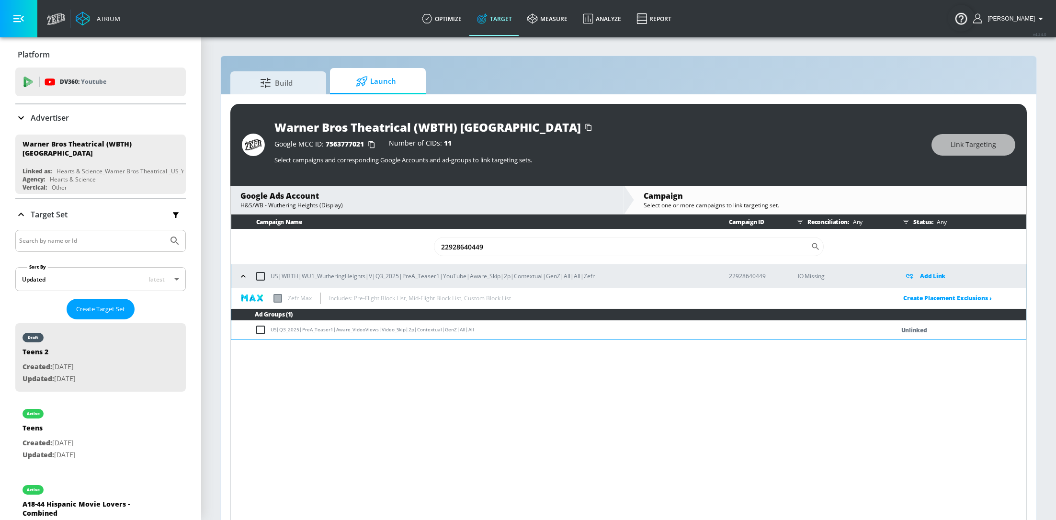
click at [56, 120] on p "Advertiser" at bounding box center [50, 118] width 38 height 11
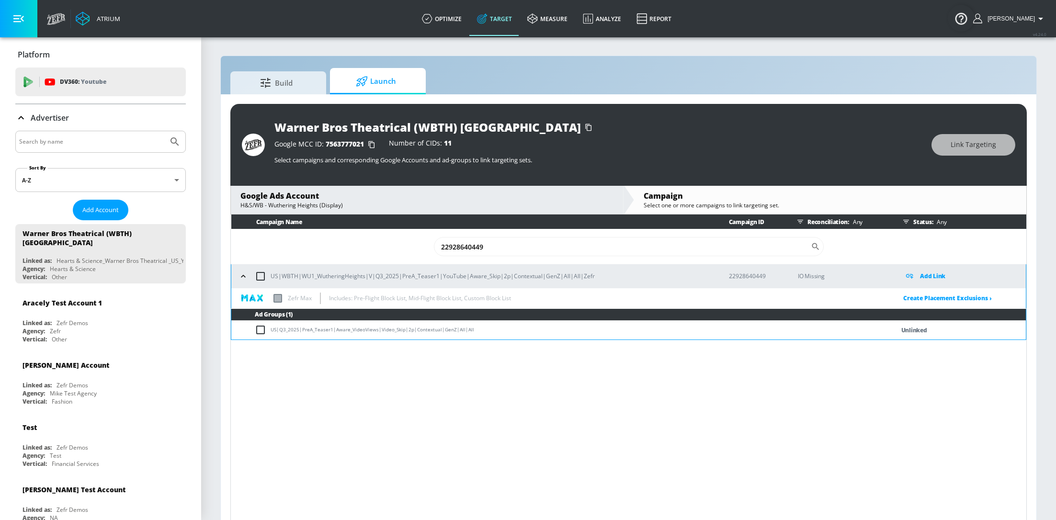
click at [73, 145] on input "Search by name" at bounding box center [91, 142] width 145 height 12
type input "MGA"
click at [164, 131] on button "Submit Search" at bounding box center [174, 141] width 21 height 21
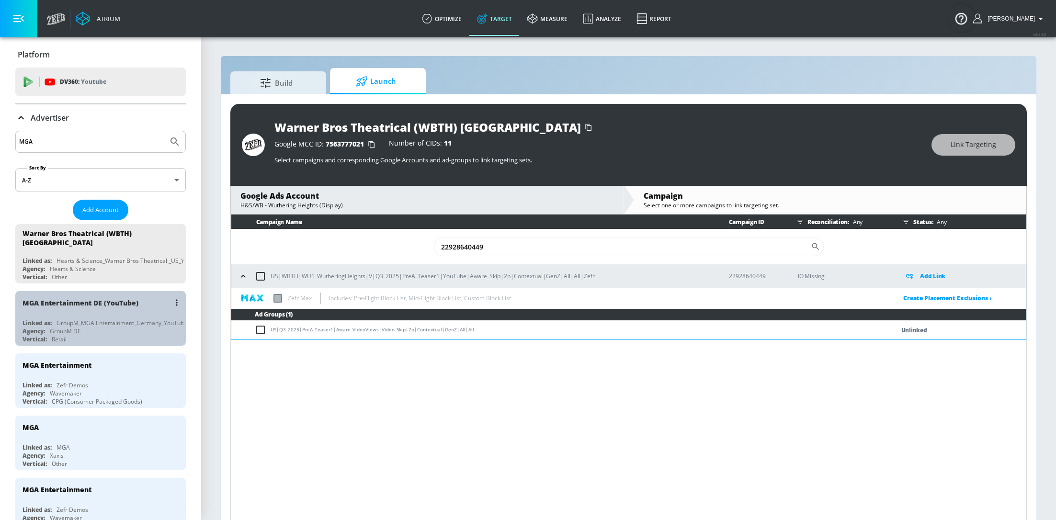
click at [59, 319] on div "GroupM_MGA Entertainment_Germany_YouTube_" at bounding box center [123, 323] width 133 height 8
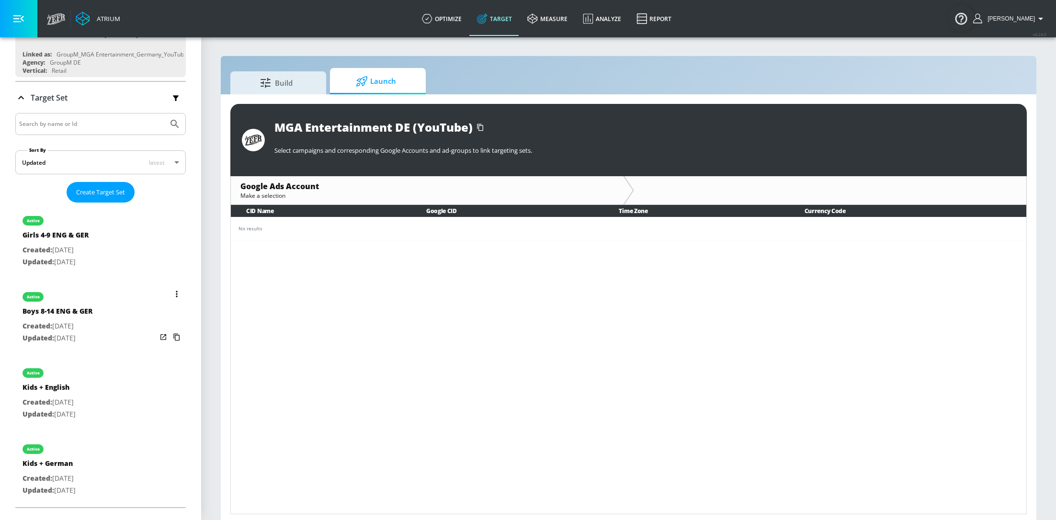
scroll to position [98, 0]
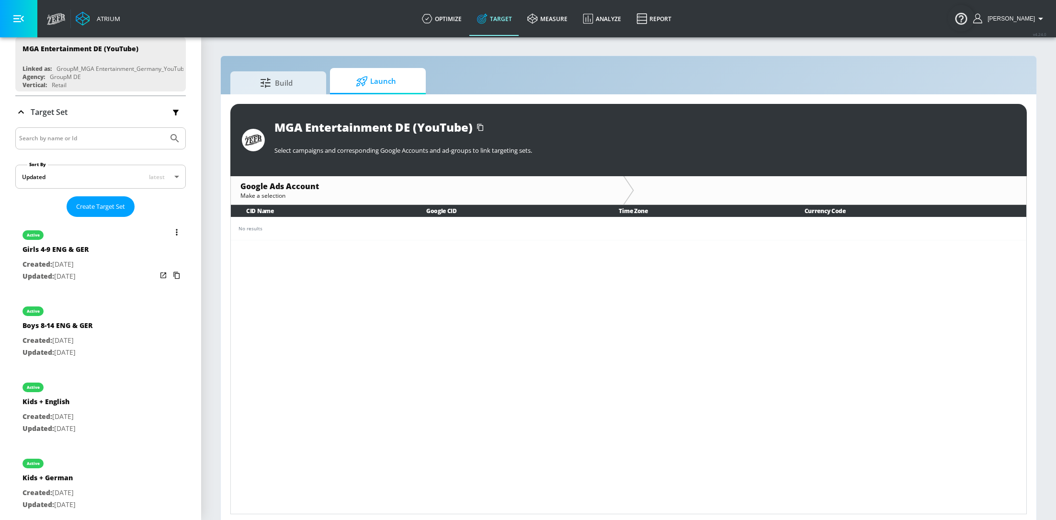
click at [108, 270] on div "active Girls 4-9 ENG & GER Created: [DATE] Updated: [DATE]" at bounding box center [100, 255] width 171 height 69
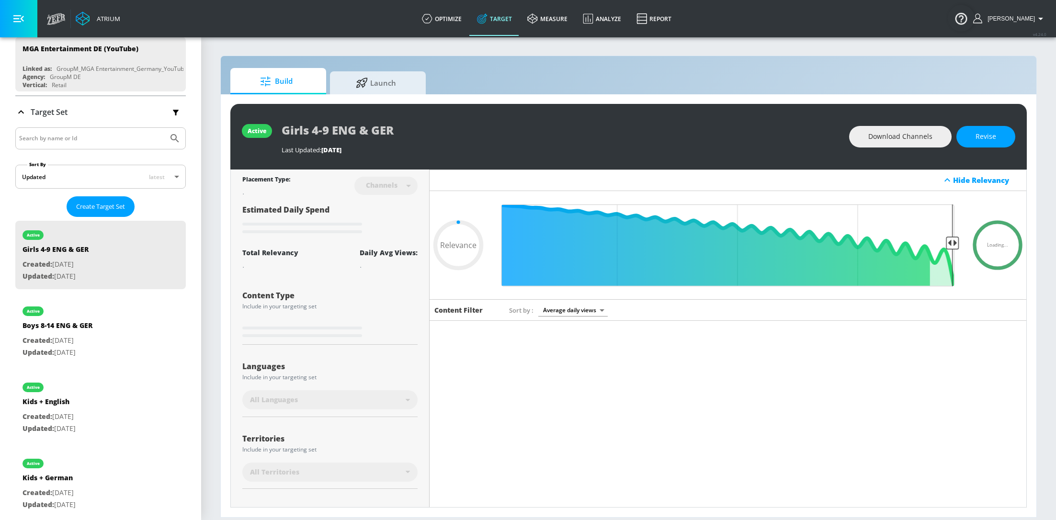
scroll to position [72, 0]
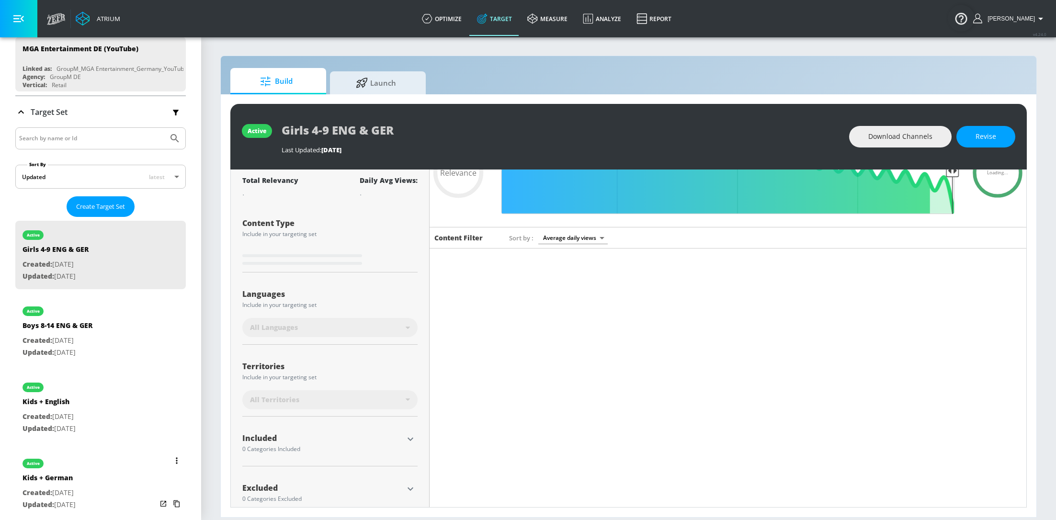
type input "0.7"
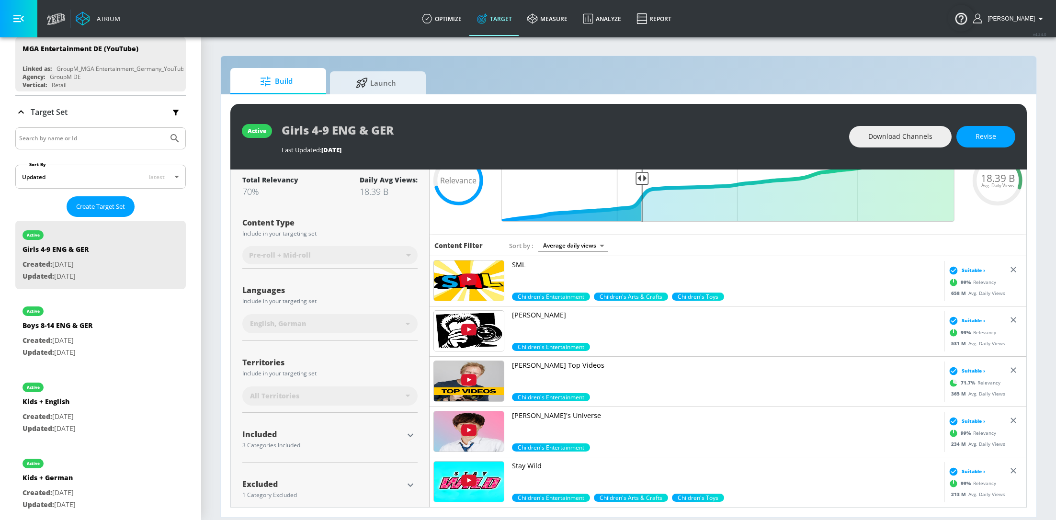
scroll to position [77, 0]
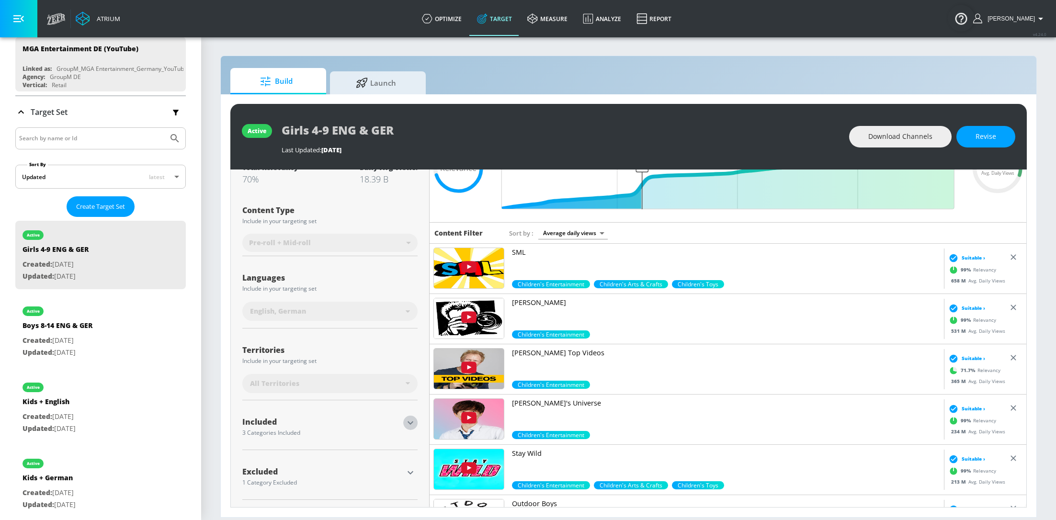
click at [414, 425] on icon "button" at bounding box center [410, 422] width 11 height 11
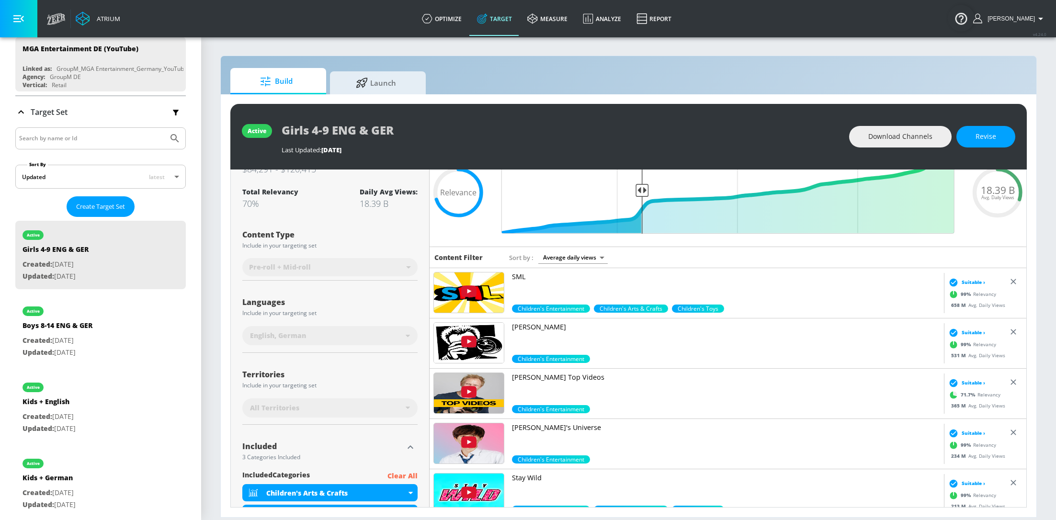
scroll to position [0, 0]
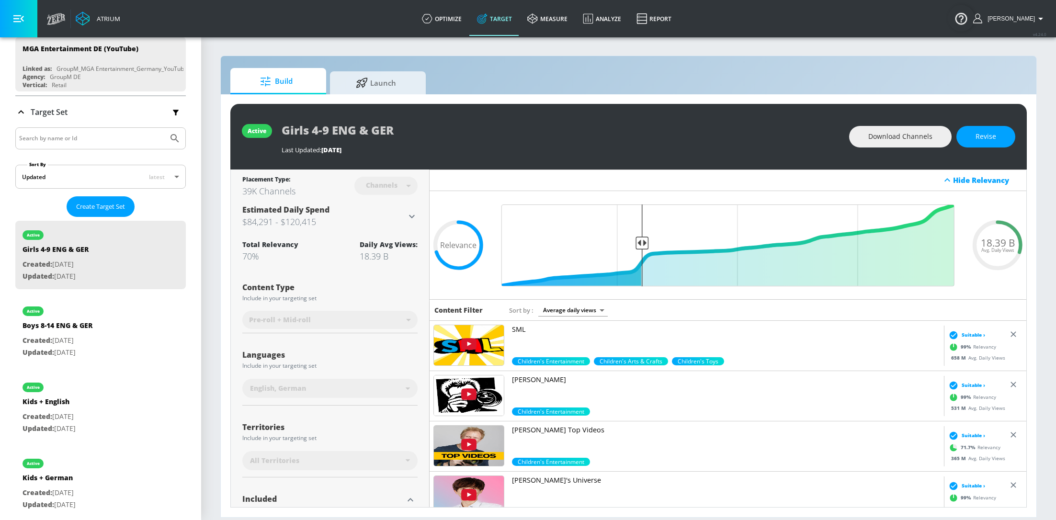
click at [375, 394] on div "English, German" at bounding box center [329, 388] width 175 height 19
click at [1000, 136] on button "Revise" at bounding box center [986, 137] width 59 height 22
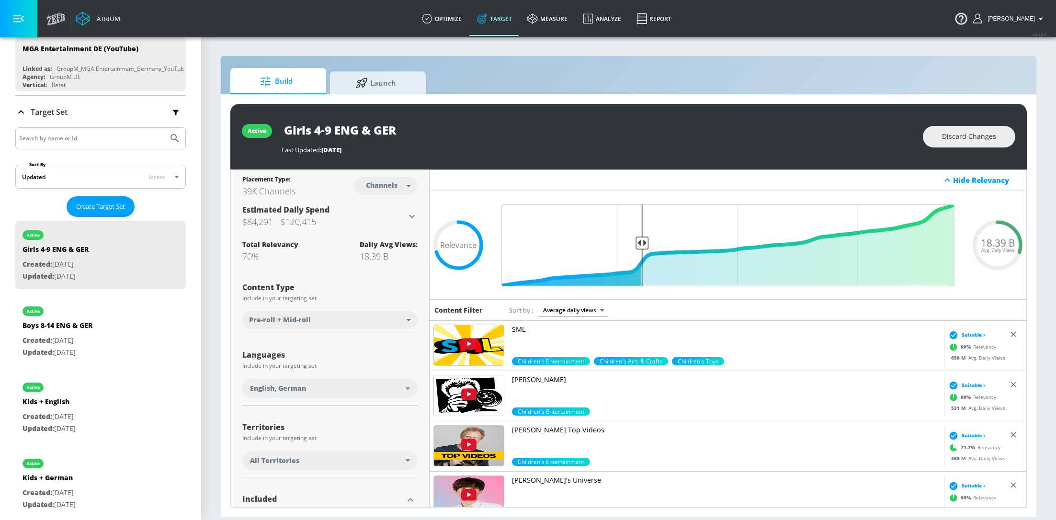
click at [406, 387] on div "English, German" at bounding box center [329, 388] width 175 height 19
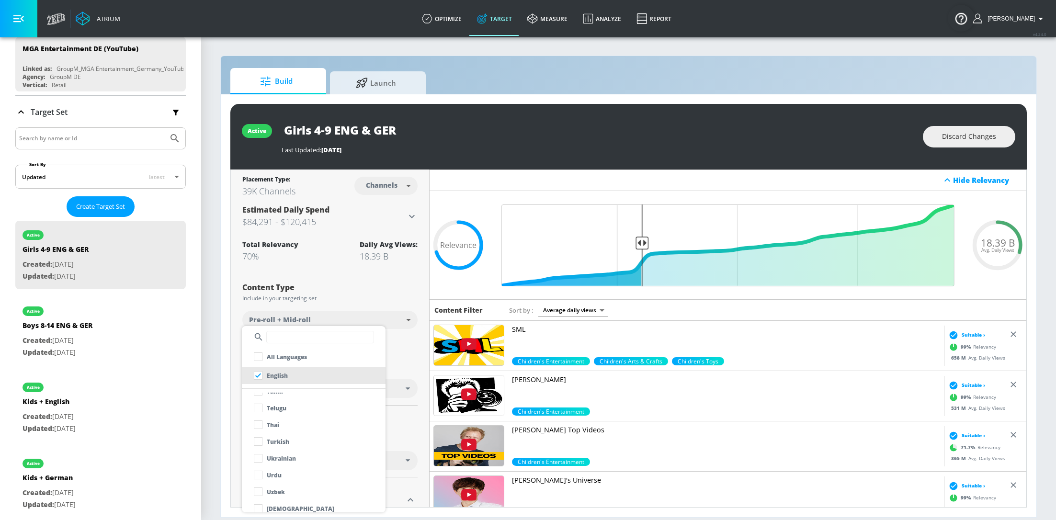
scroll to position [853, 0]
click at [418, 315] on div at bounding box center [528, 260] width 1056 height 520
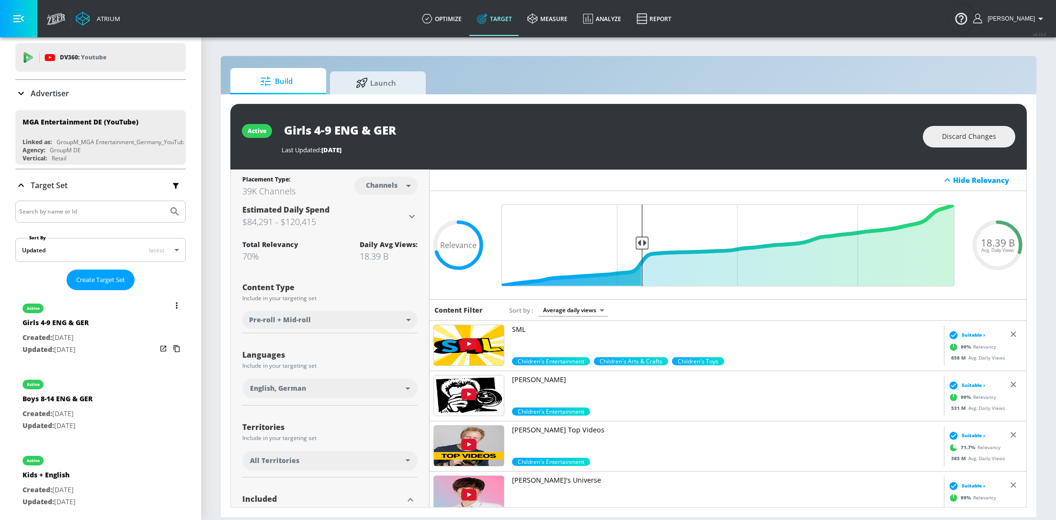
scroll to position [0, 0]
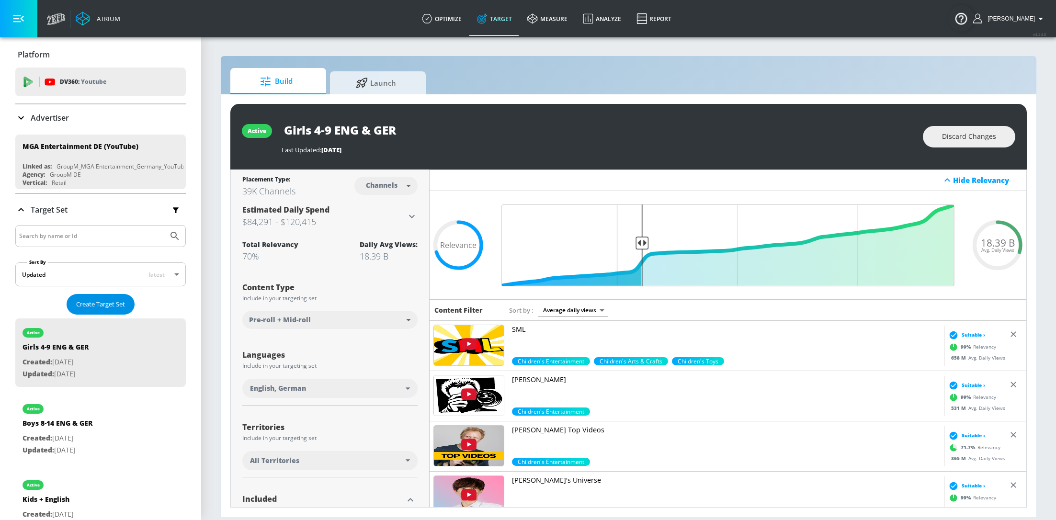
click at [113, 305] on span "Create Target Set" at bounding box center [100, 304] width 49 height 11
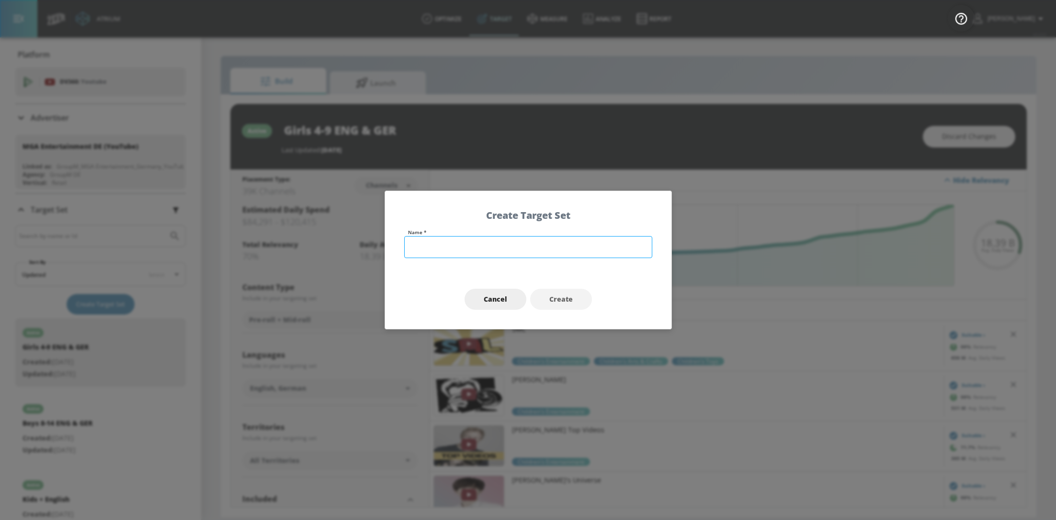
click at [460, 249] on input "text" at bounding box center [528, 247] width 248 height 22
type input "Girls 4-7"
click at [555, 297] on span "Create" at bounding box center [561, 300] width 23 height 12
type input "Girls 4-7"
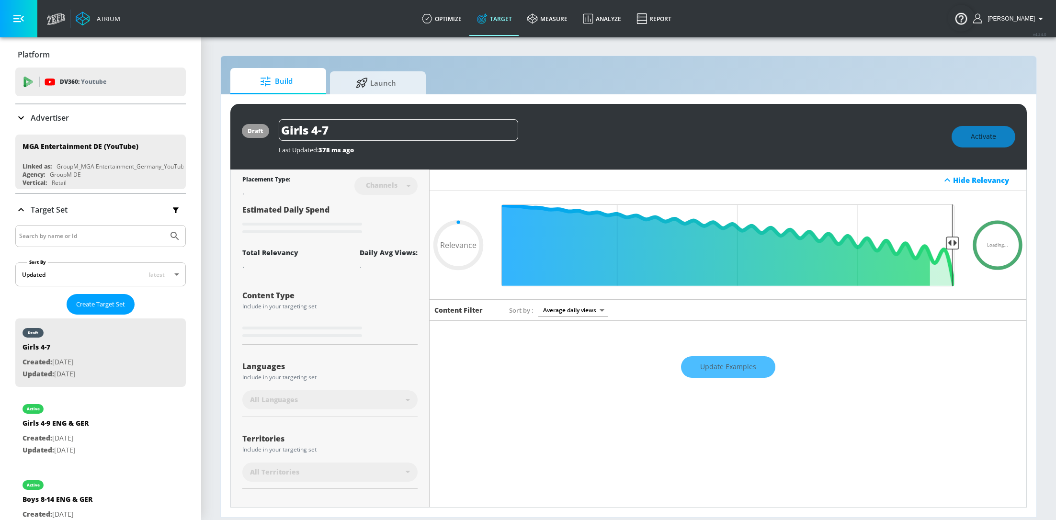
type input "0.7"
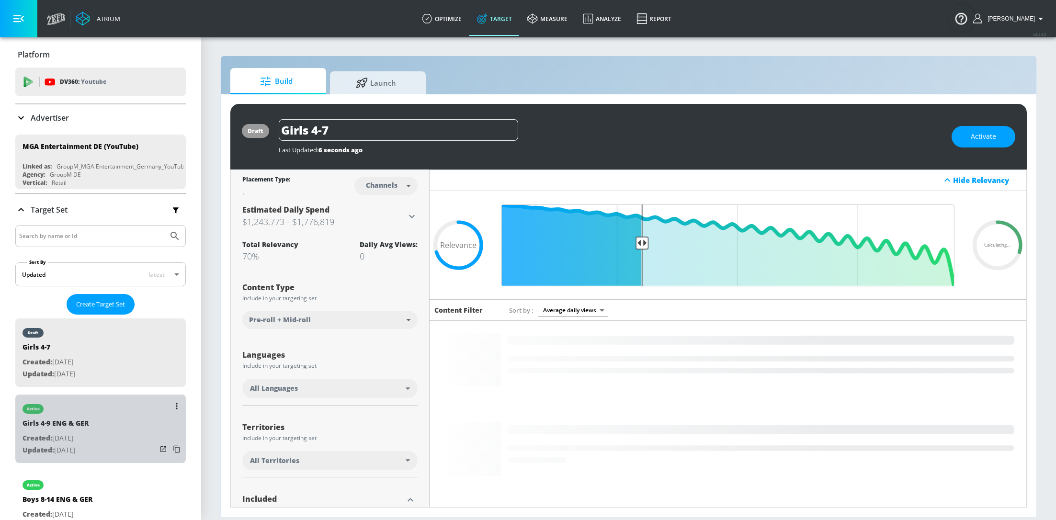
click at [75, 446] on p "Updated: Aug. 12, 2025" at bounding box center [56, 451] width 66 height 12
type input "Girls 4-9 ENG & GER"
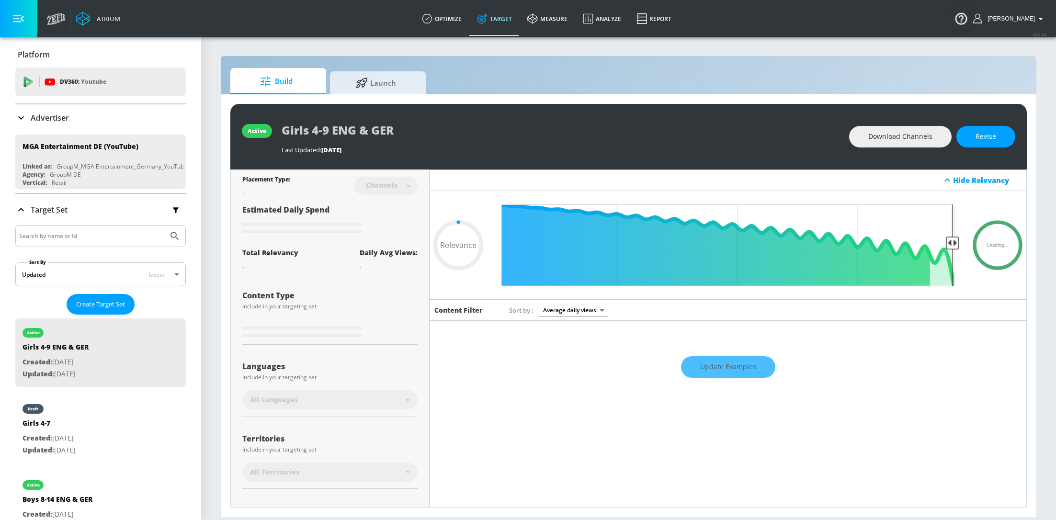
scroll to position [137, 0]
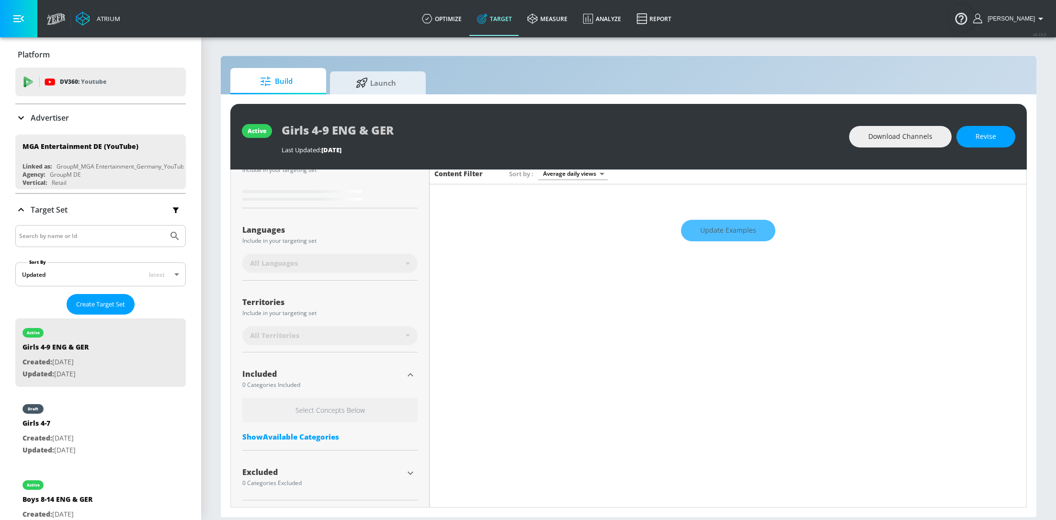
type input "0.7"
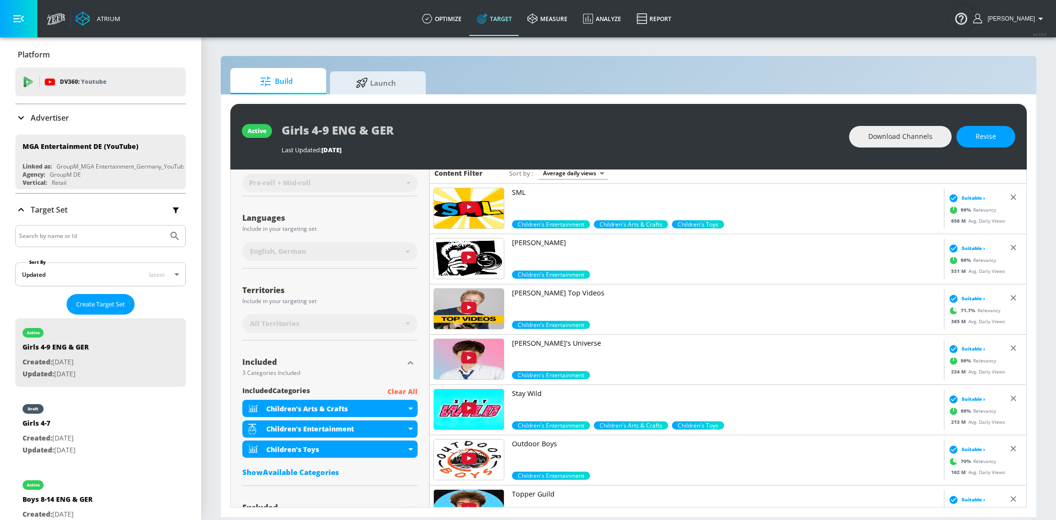
scroll to position [173, 0]
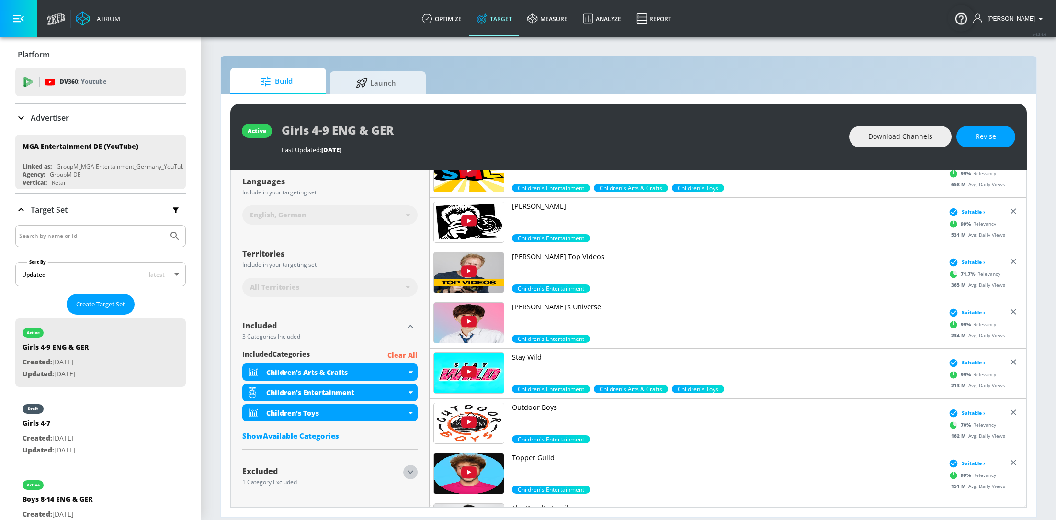
click at [414, 470] on icon "button" at bounding box center [410, 472] width 11 height 11
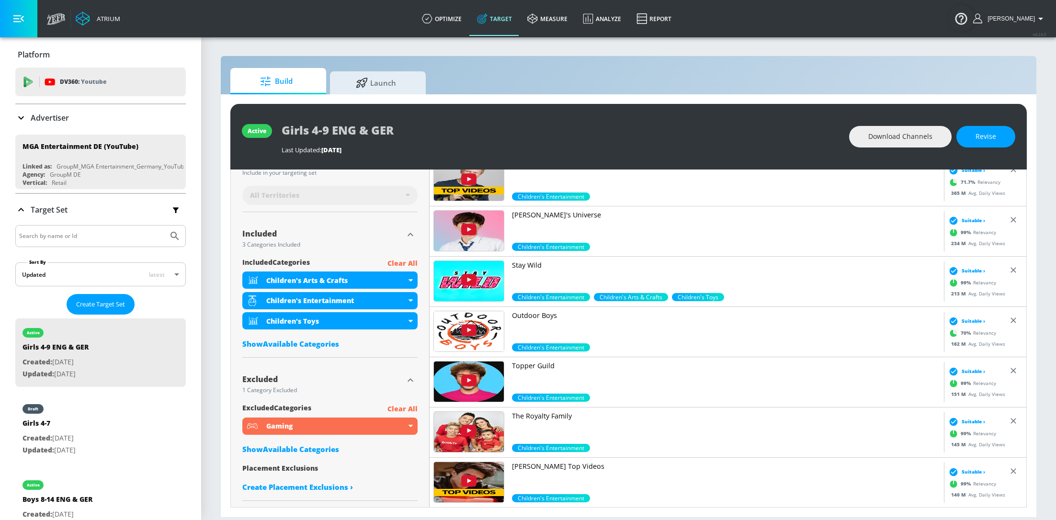
scroll to position [266, 0]
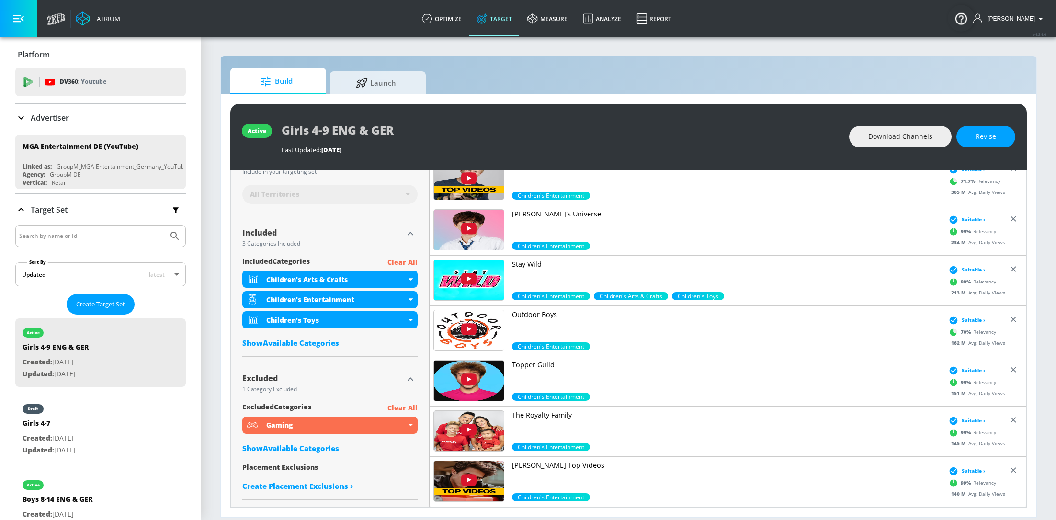
click at [409, 379] on icon "button" at bounding box center [410, 379] width 11 height 11
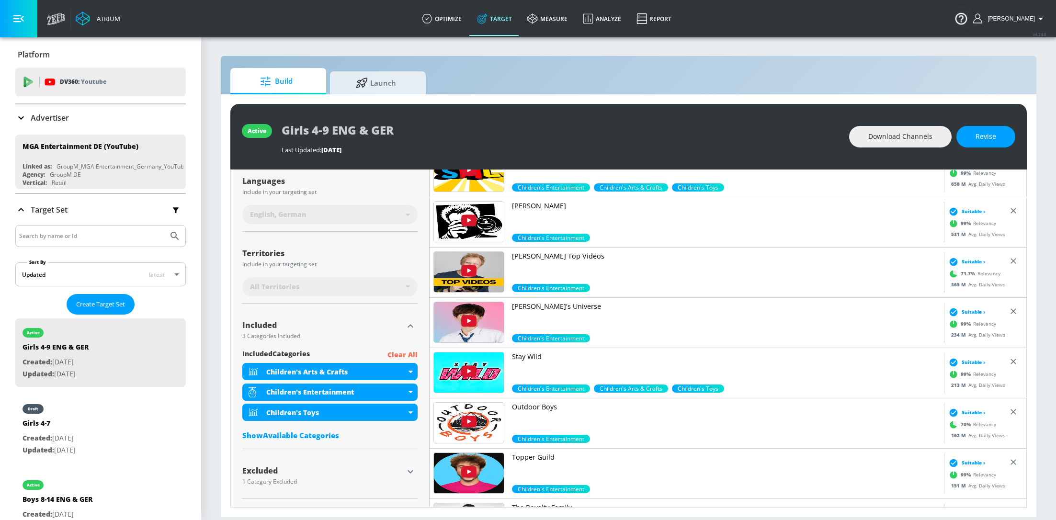
scroll to position [173, 0]
click at [410, 474] on icon "button" at bounding box center [410, 472] width 11 height 11
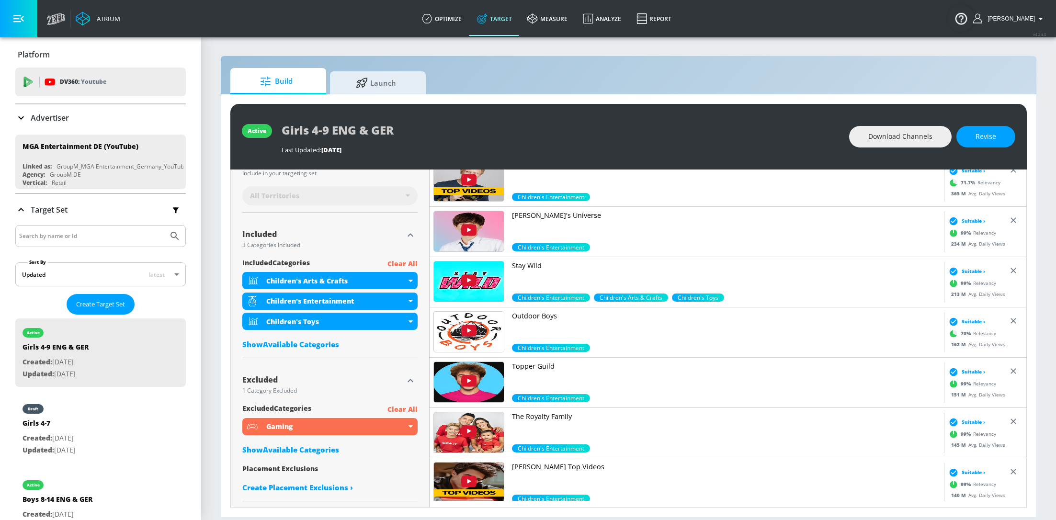
scroll to position [266, 0]
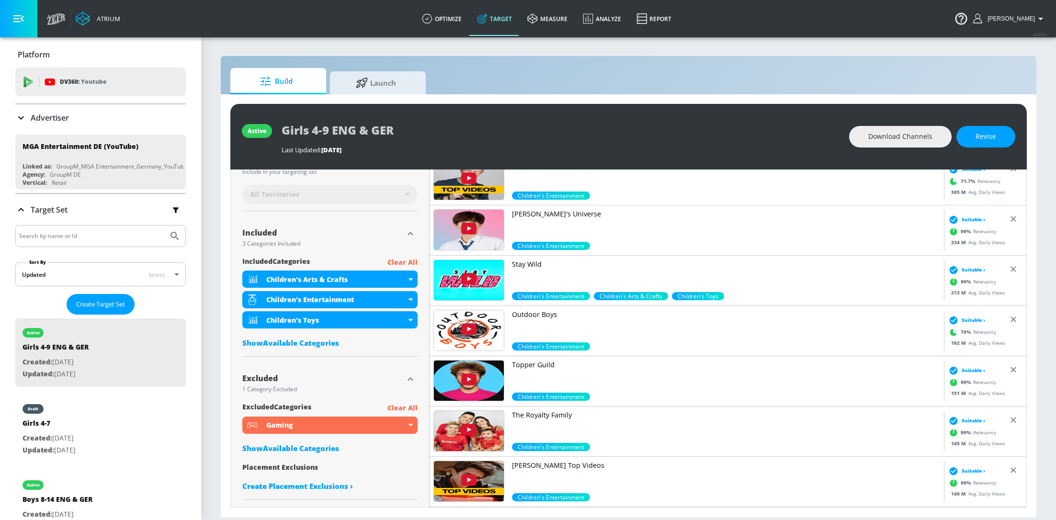
click at [410, 376] on icon "button" at bounding box center [410, 379] width 11 height 11
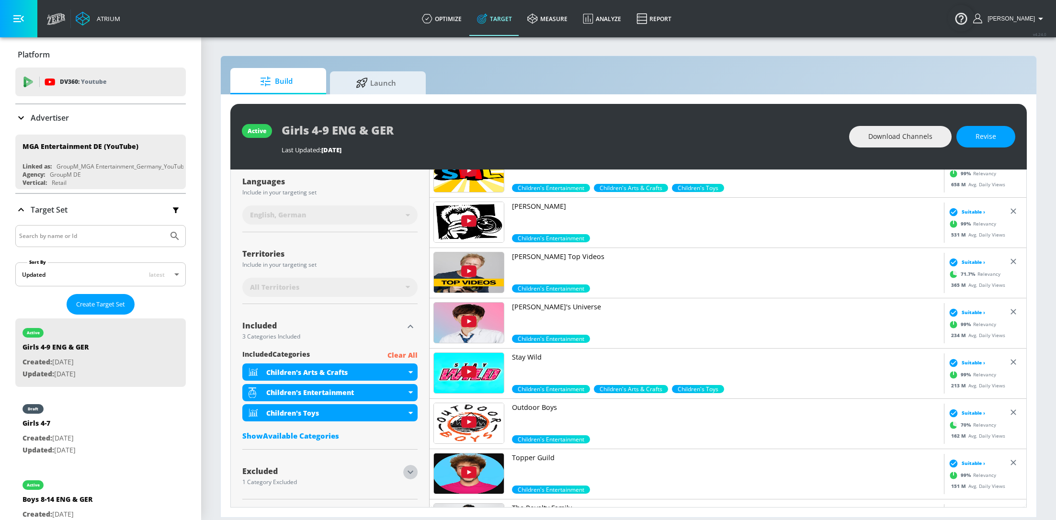
scroll to position [0, 0]
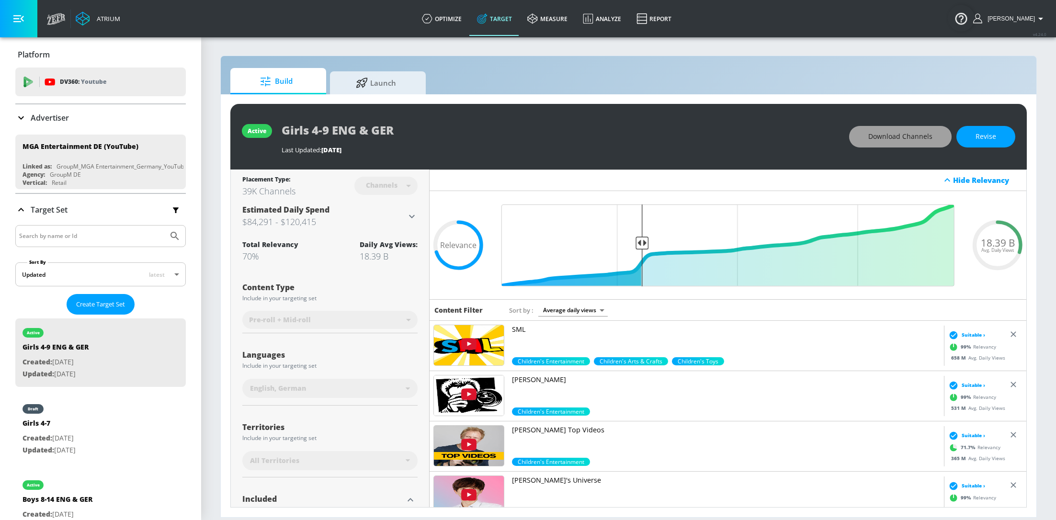
click at [922, 134] on span "Download Channels" at bounding box center [901, 137] width 64 height 12
click at [407, 388] on icon at bounding box center [408, 389] width 4 height 2
click at [995, 131] on span "Revise" at bounding box center [986, 137] width 21 height 12
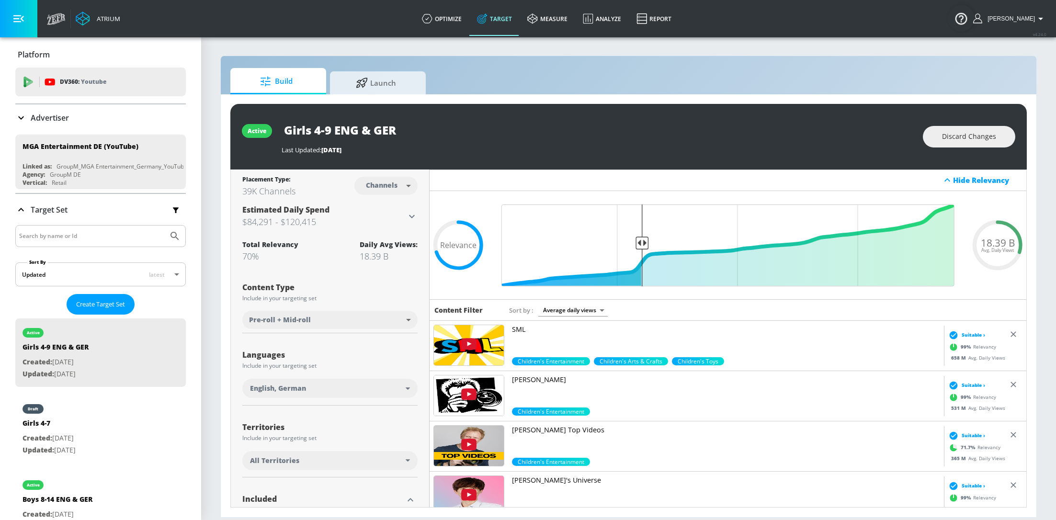
click at [405, 386] on div "English, German" at bounding box center [328, 389] width 156 height 10
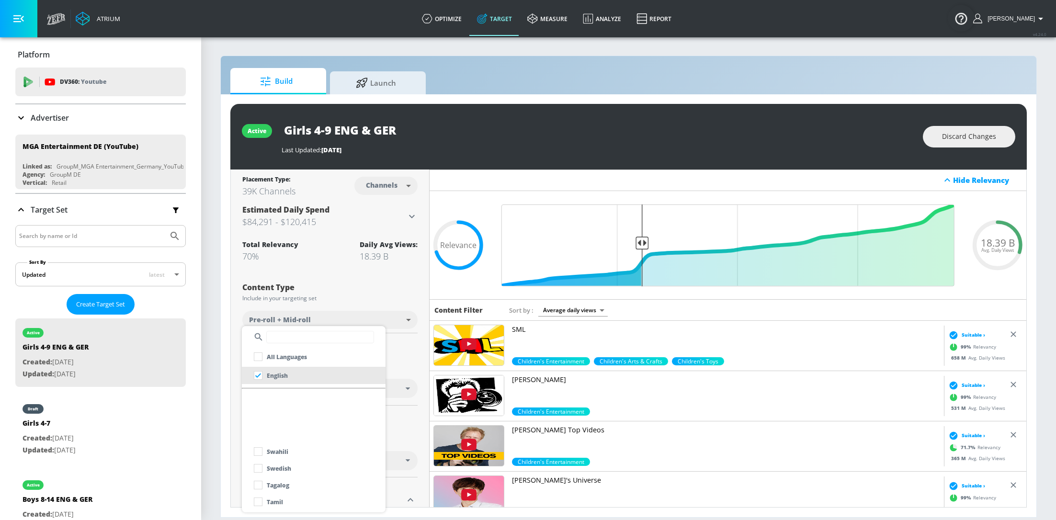
scroll to position [853, 0]
click at [415, 355] on div at bounding box center [528, 260] width 1056 height 520
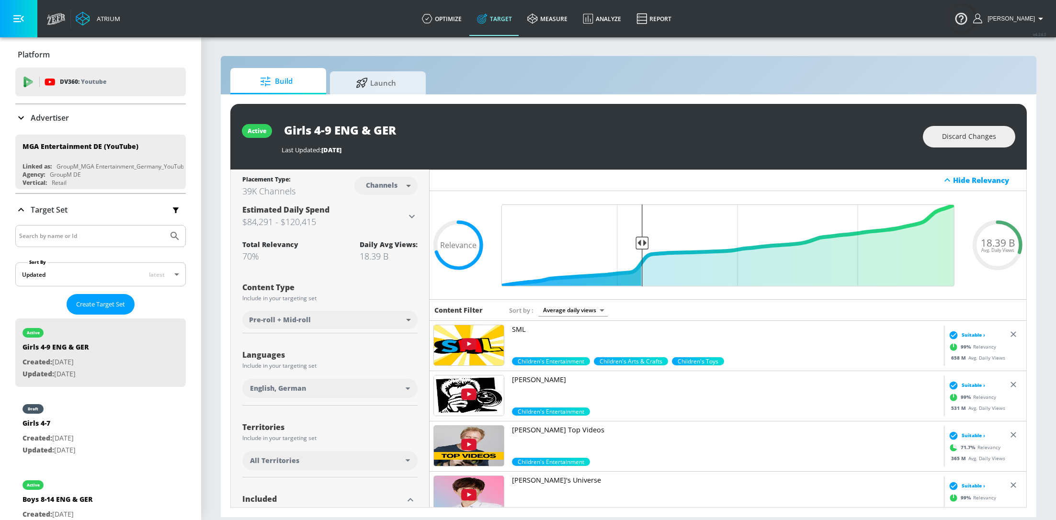
click at [406, 458] on div "All Territories" at bounding box center [329, 460] width 175 height 19
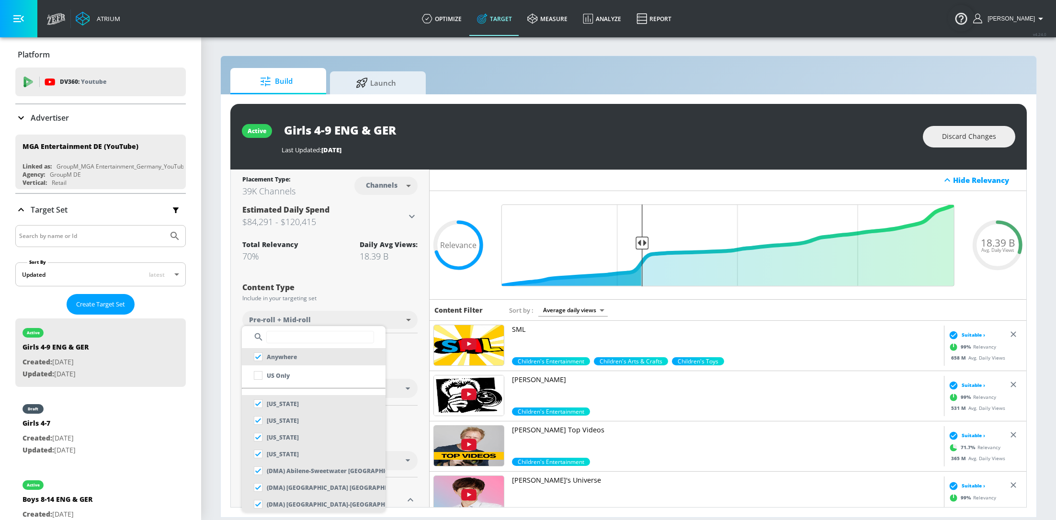
scroll to position [775, 0]
click at [289, 339] on input "text" at bounding box center [320, 337] width 108 height 12
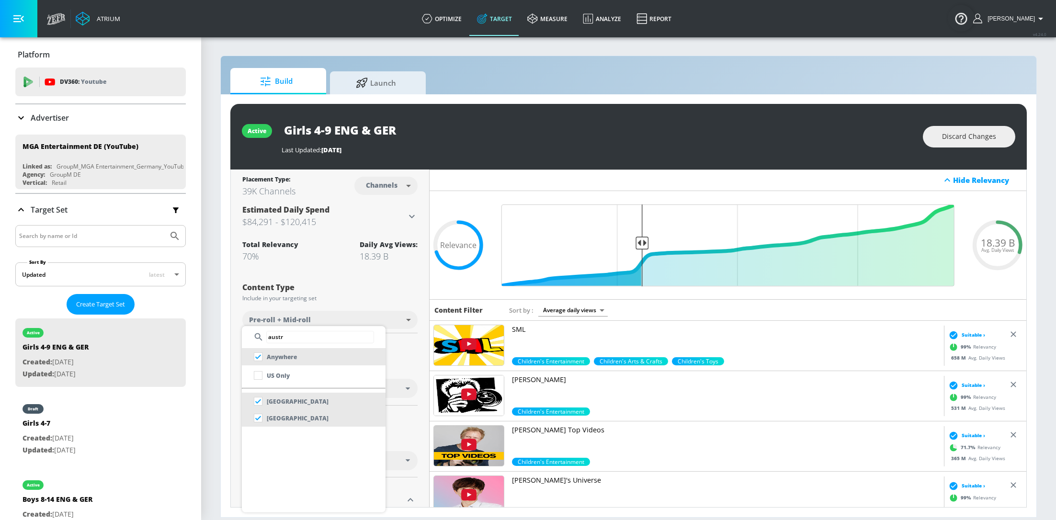
type input "austr"
click at [412, 344] on div at bounding box center [528, 260] width 1056 height 520
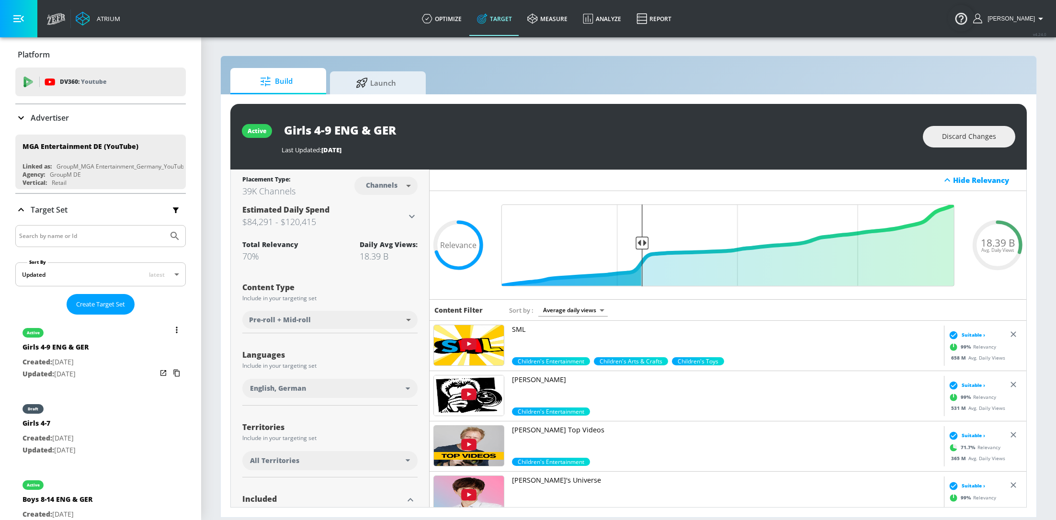
click at [176, 325] on button "list of Target Set" at bounding box center [176, 329] width 13 height 13
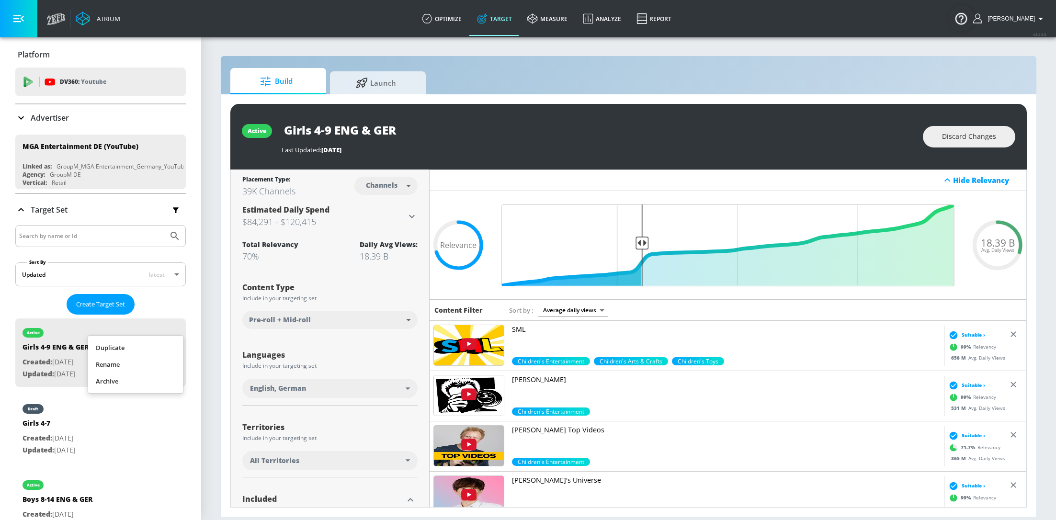
click at [132, 345] on li "Duplicate" at bounding box center [135, 348] width 95 height 17
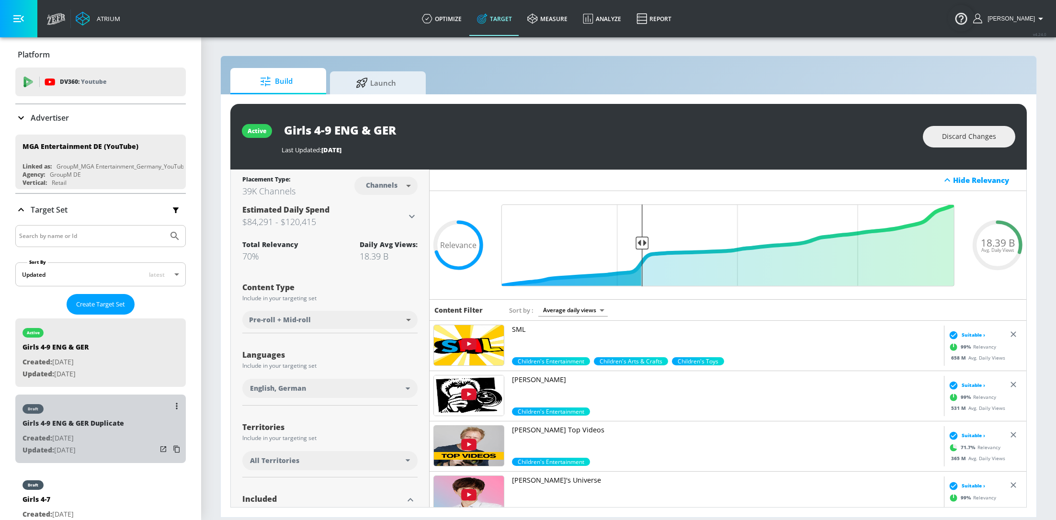
click at [137, 431] on div "draft Girls 4-9 ENG & GER Duplicate Created: Aug. 28, 2025 Updated: Aug. 28, 20…" at bounding box center [100, 429] width 171 height 69
type input "Girls 4-9 ENG & GER Duplicate"
type input "0.05"
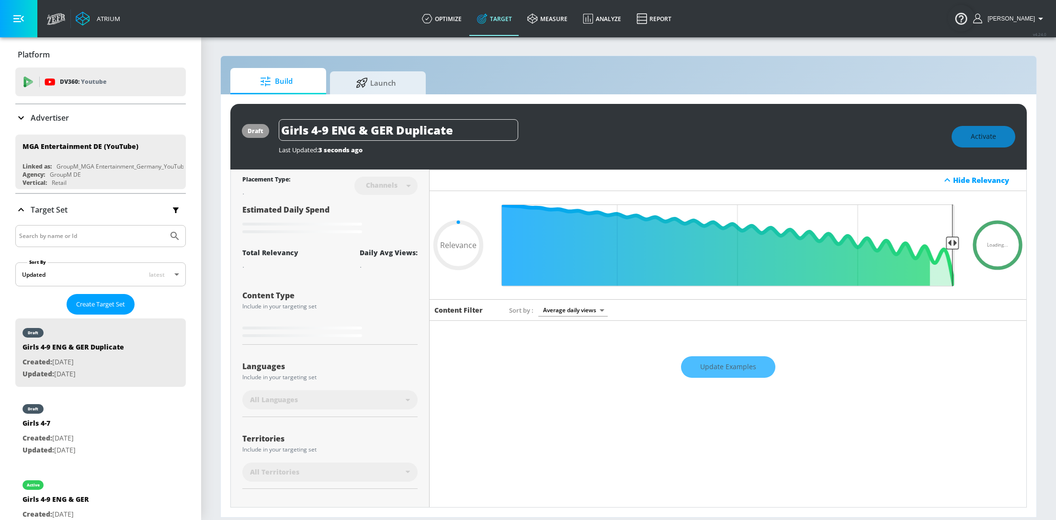
click at [738, 368] on div "Update Examples" at bounding box center [728, 367] width 597 height 34
click at [469, 127] on input "Girls 4-9 ENG & GER Duplicate" at bounding box center [399, 130] width 240 height 22
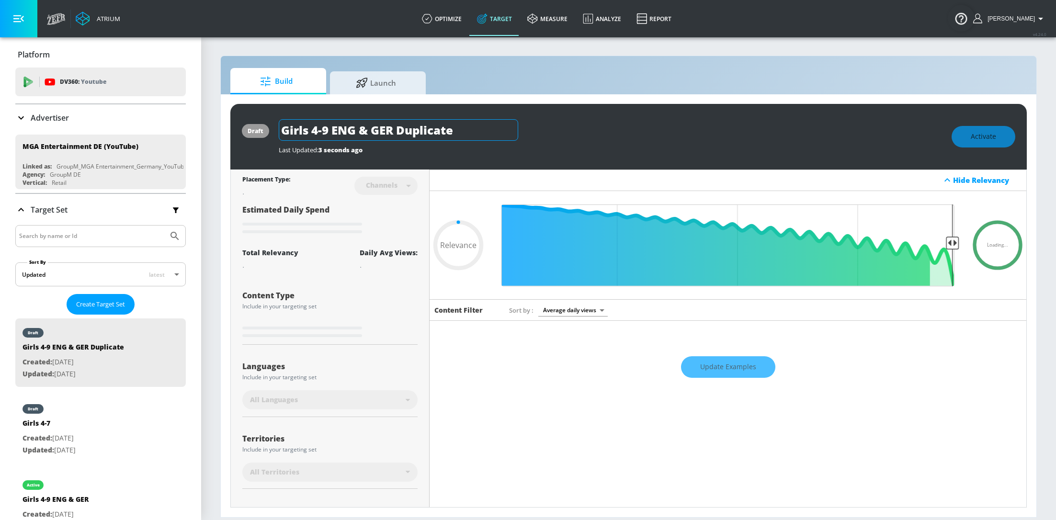
drag, startPoint x: 469, startPoint y: 127, endPoint x: 401, endPoint y: 129, distance: 67.1
click at [401, 128] on input "Girls 4-9 ENG & GER Duplicate" at bounding box center [399, 130] width 240 height 22
type input "Girls 4-9 ENG & GER D"
type input "0.05"
type input "Girls 4-9 ENG & GER"
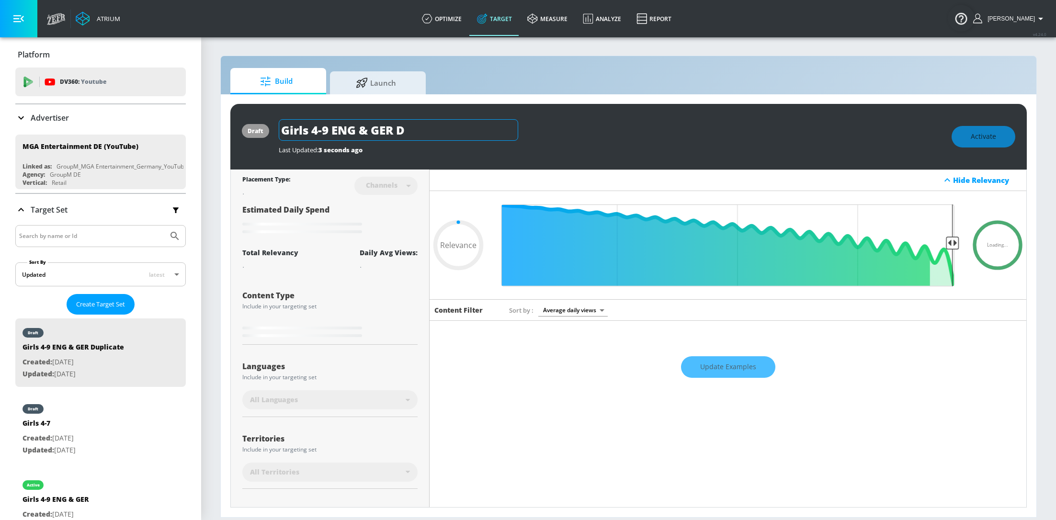
type input "0.05"
type input "Girls 4-9 ENG & GER -"
type input "0.05"
type input "Girls 4-9 ENG & GER -"
type input "0.05"
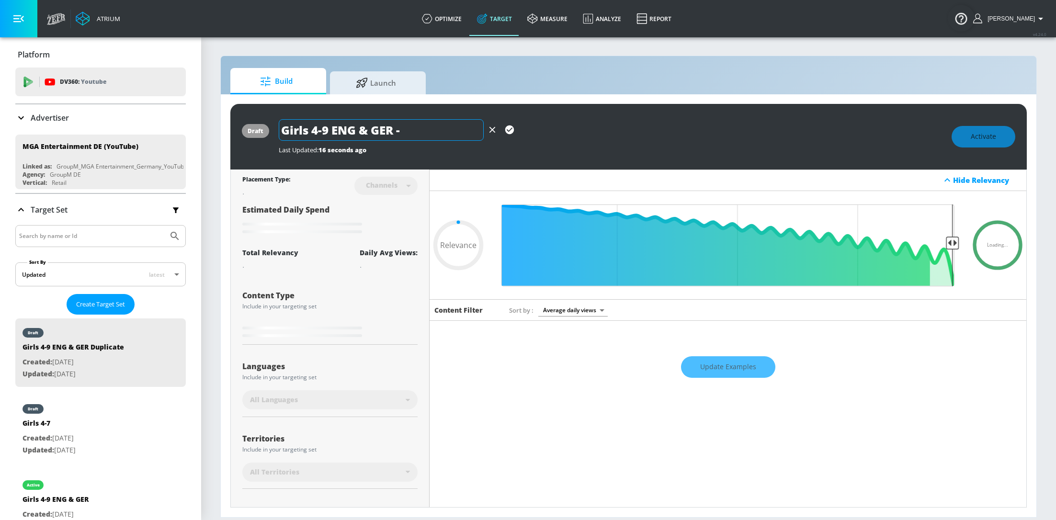
type input "Girls 4-9 ENG & GER - A"
type input "0.05"
type input "Girls 4-9 ENG & GER - Au"
type input "0.05"
type input "Girls 4-9 ENG & GER - Aus"
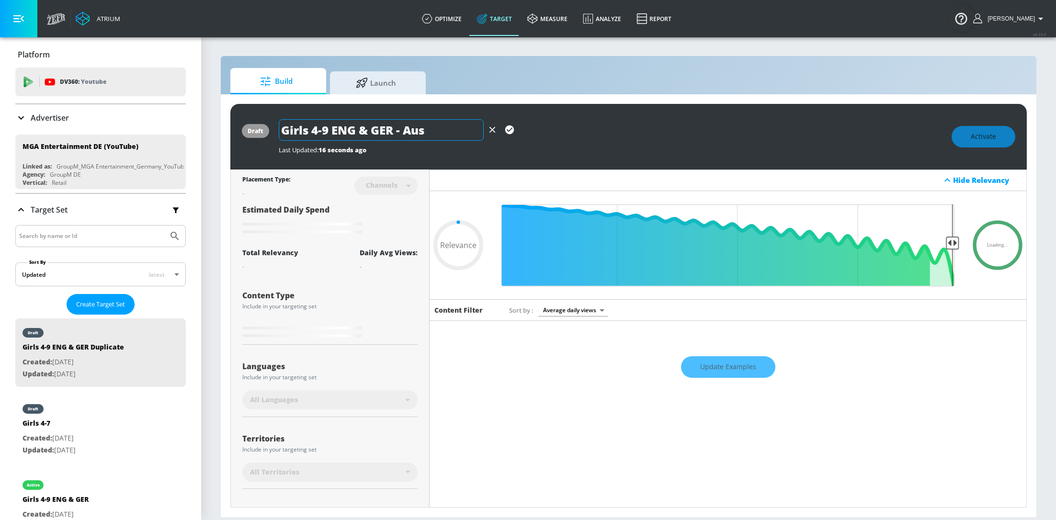
type input "0.05"
type input "Girls 4-9 ENG & GER - Aust"
type input "0.05"
type input "Girls 4-9 ENG & GER - Austr"
type input "0.05"
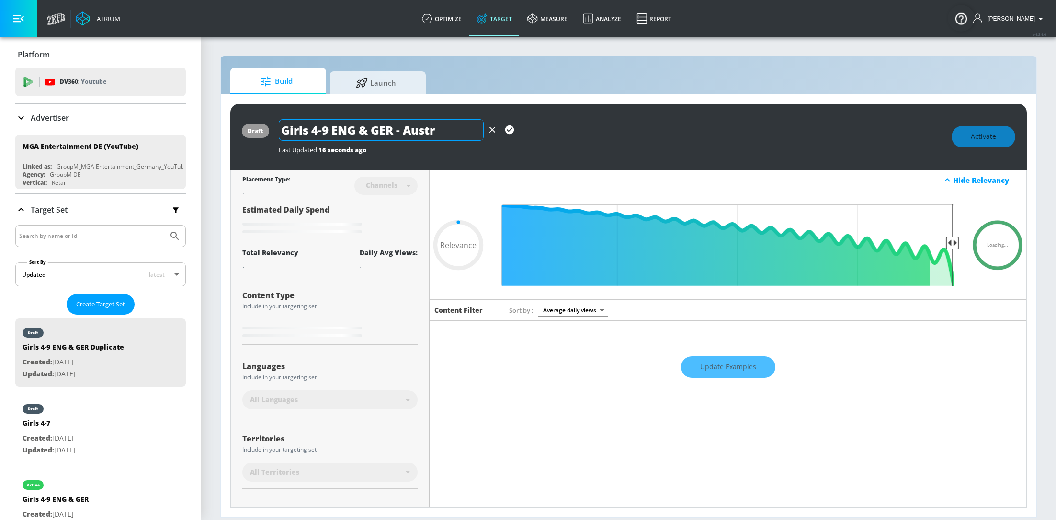
type input "Girls 4-9 ENG & GER - Austri"
type input "0.05"
type input "Girls 4-9 ENG & GER - Austria"
type input "0.05"
type input "Girls 4-9 ENG & GER - Austria"
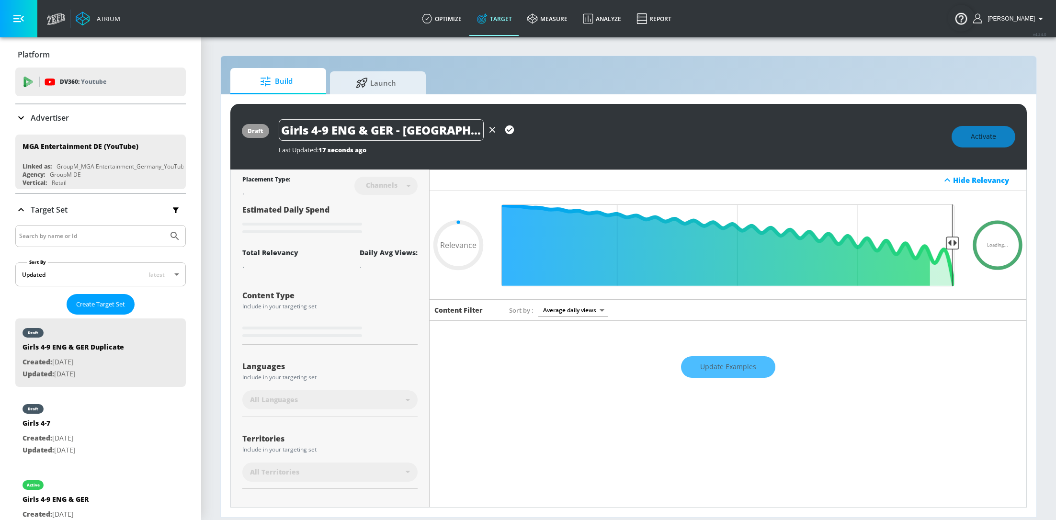
click at [503, 132] on button "button" at bounding box center [509, 129] width 17 height 17
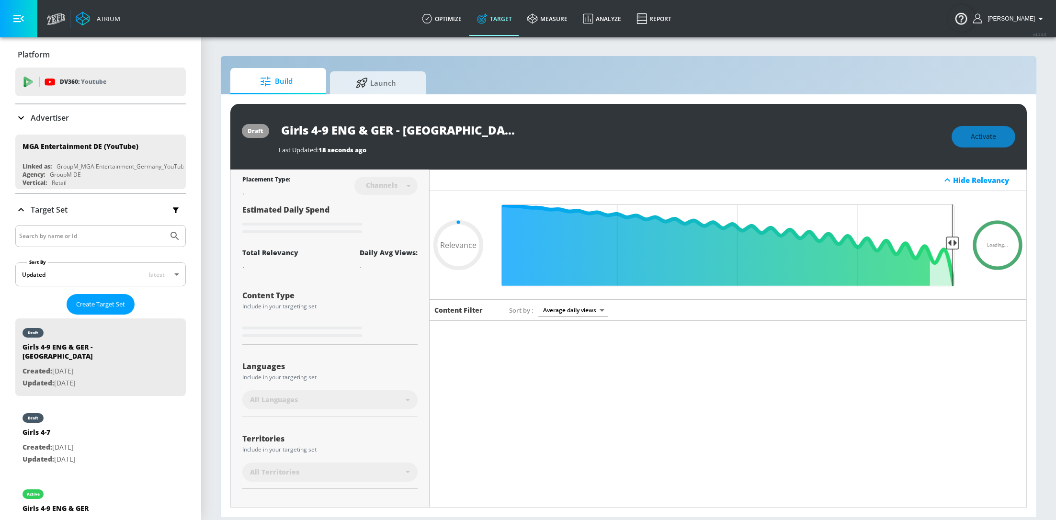
type input "0.05"
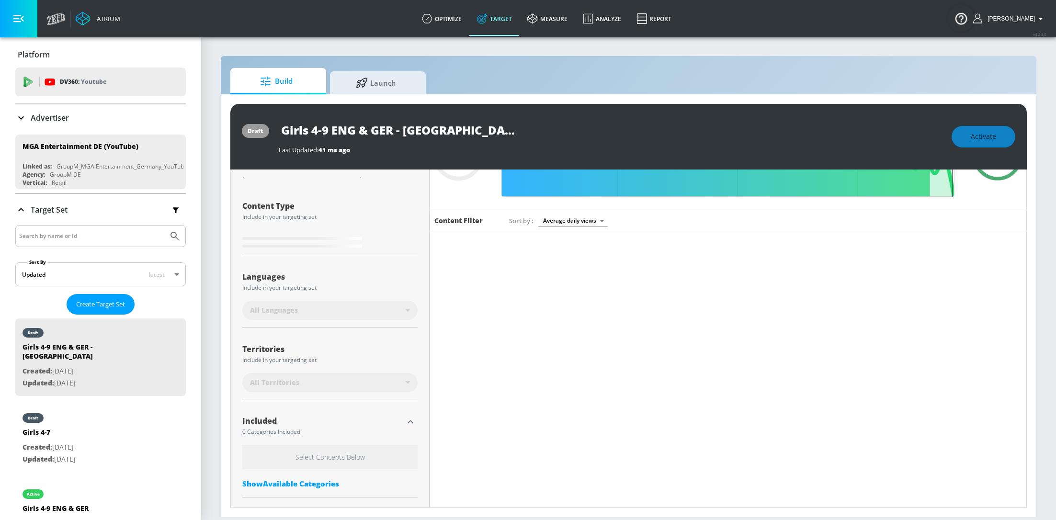
scroll to position [103, 0]
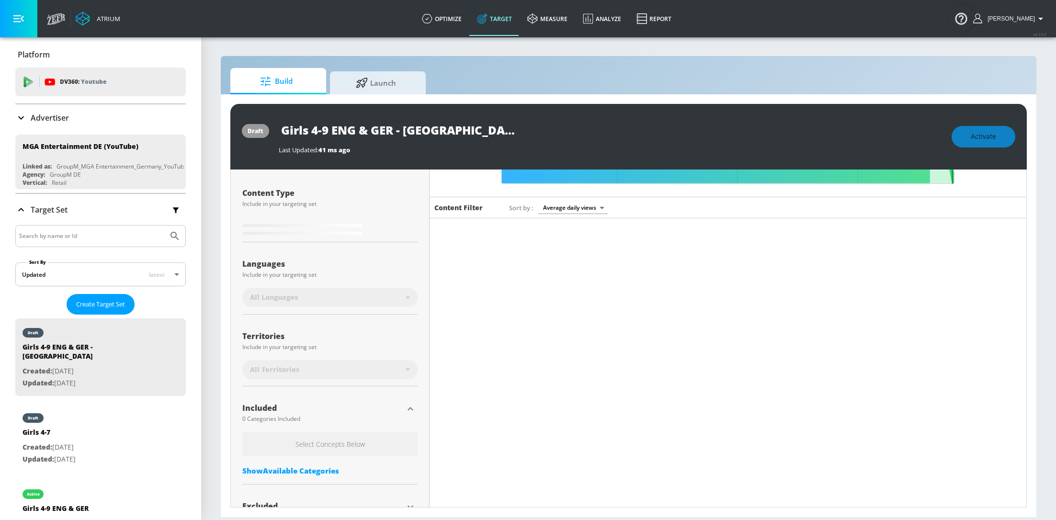
click at [399, 371] on div "All Territories" at bounding box center [328, 370] width 156 height 10
type input "Girls 4-9 ENG & GER Duplicate"
type input "0.7"
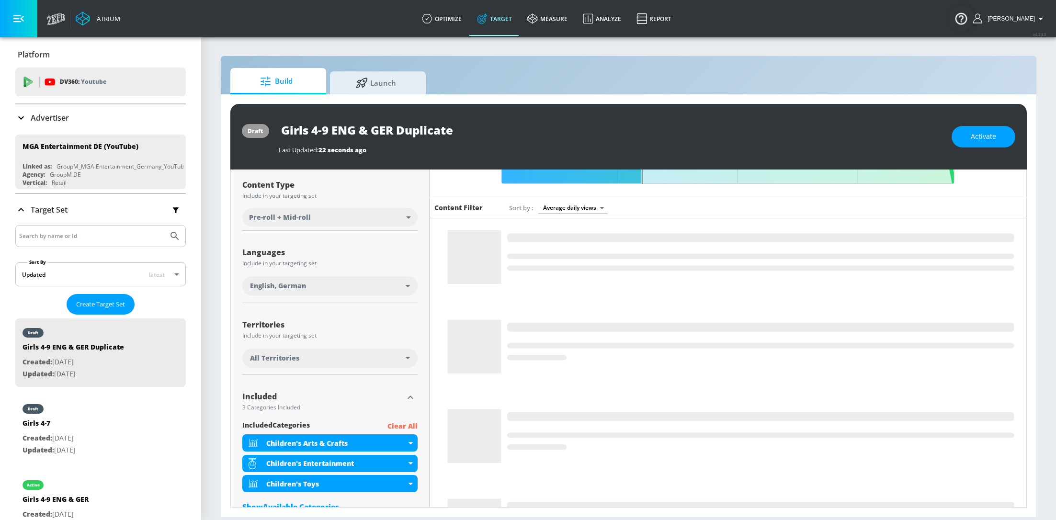
scroll to position [95, 0]
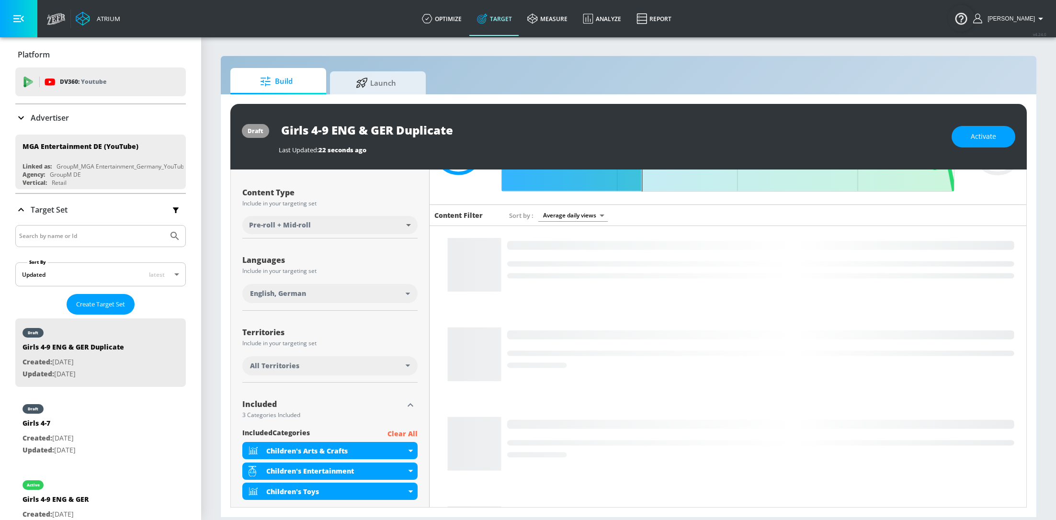
click at [407, 368] on div "All Territories" at bounding box center [329, 365] width 175 height 19
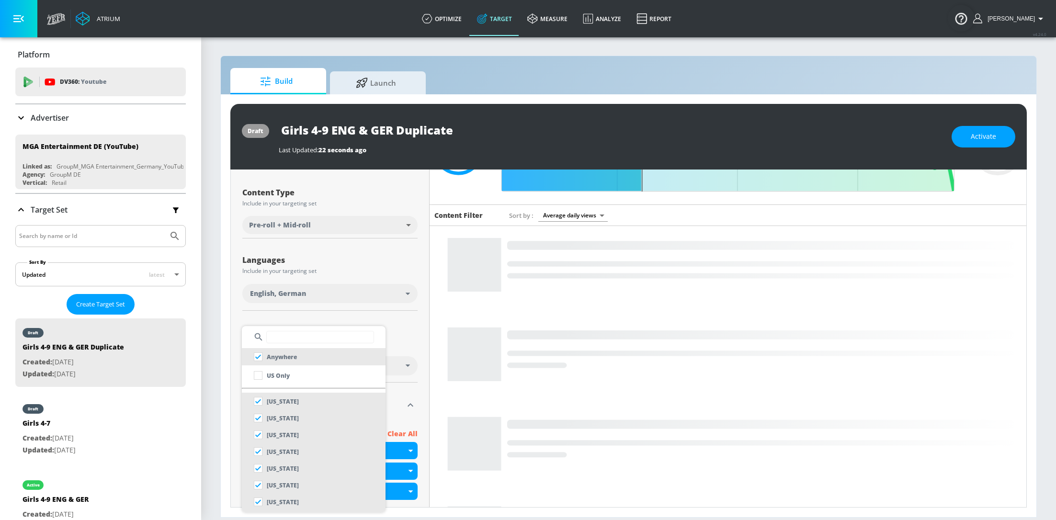
click at [277, 336] on input "text" at bounding box center [320, 337] width 108 height 12
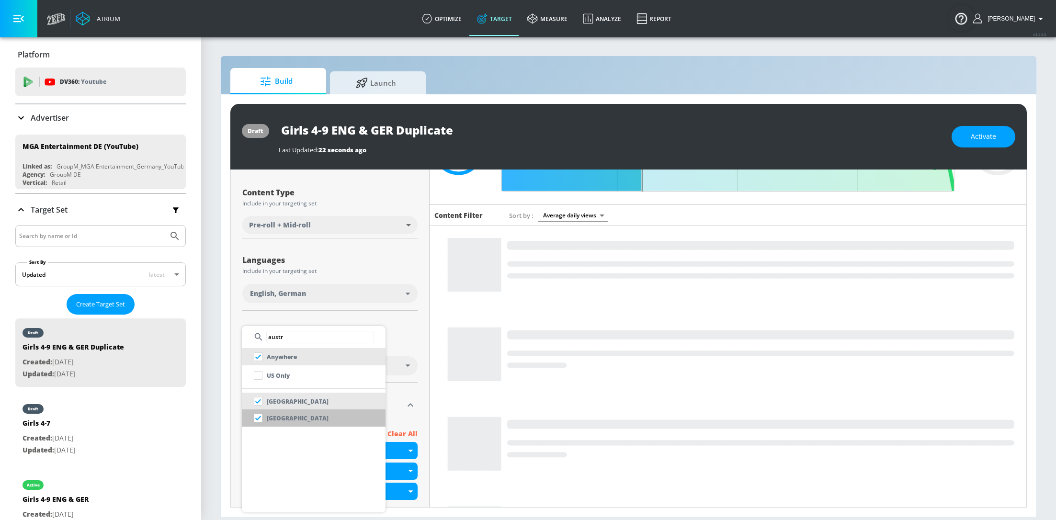
type input "austr"
click at [257, 419] on input "checkbox" at bounding box center [258, 418] width 17 height 17
checkbox input "false"
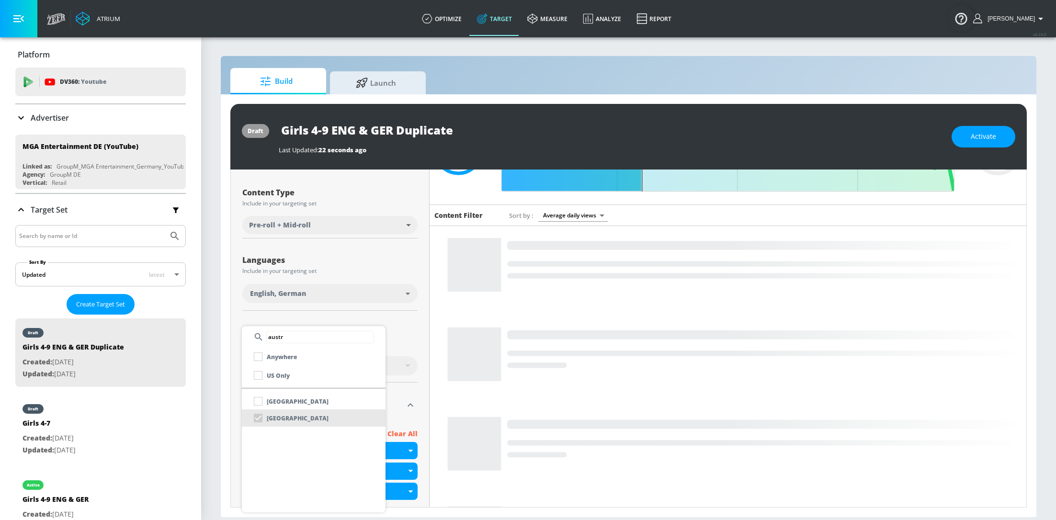
click at [416, 341] on div at bounding box center [528, 260] width 1056 height 520
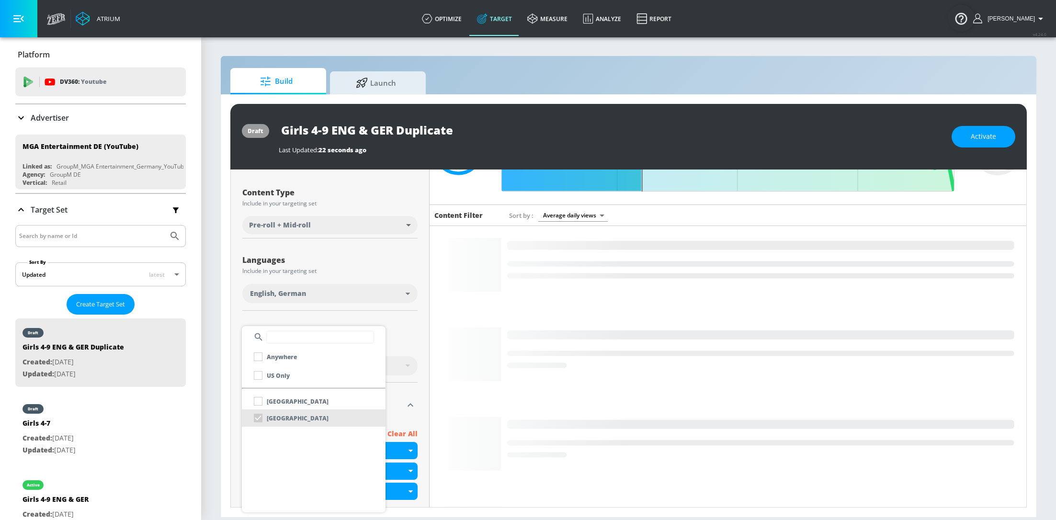
scroll to position [103, 0]
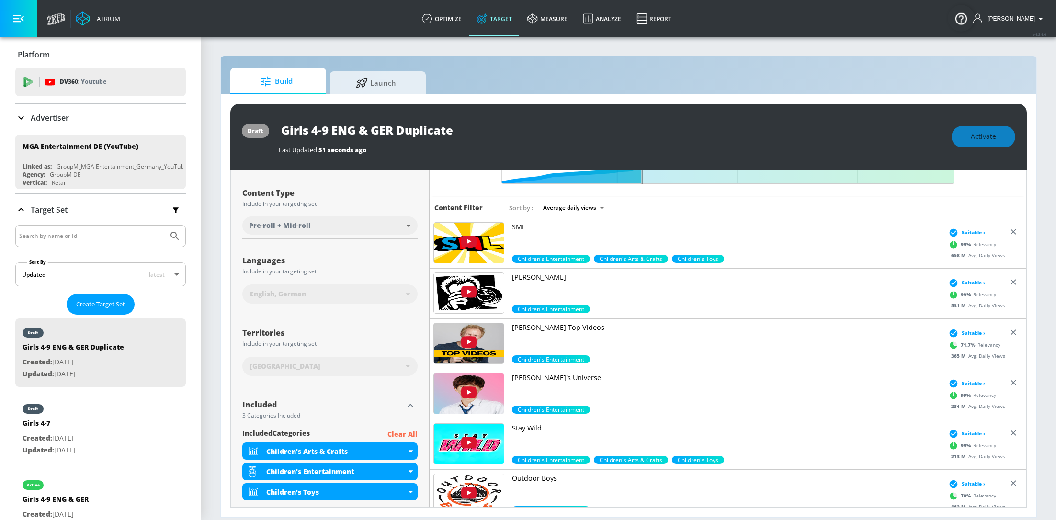
type input "Girls 4-9 ENG & GER - Austria"
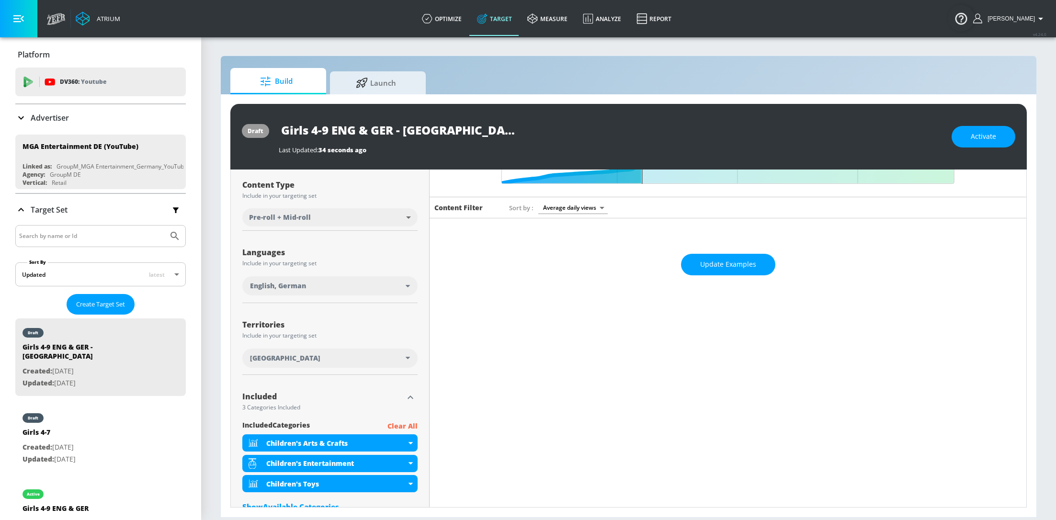
scroll to position [95, 0]
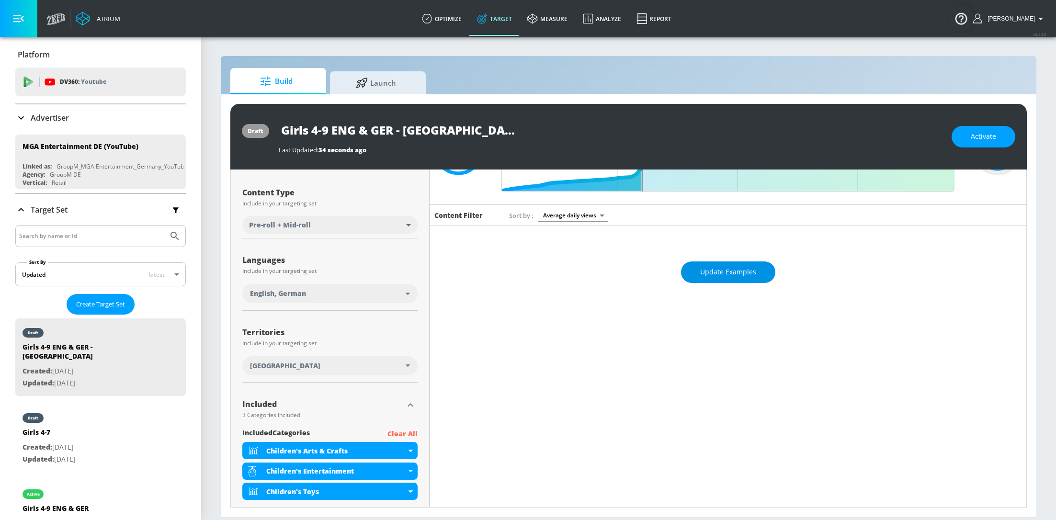
click at [722, 276] on span "Update Examples" at bounding box center [728, 272] width 56 height 12
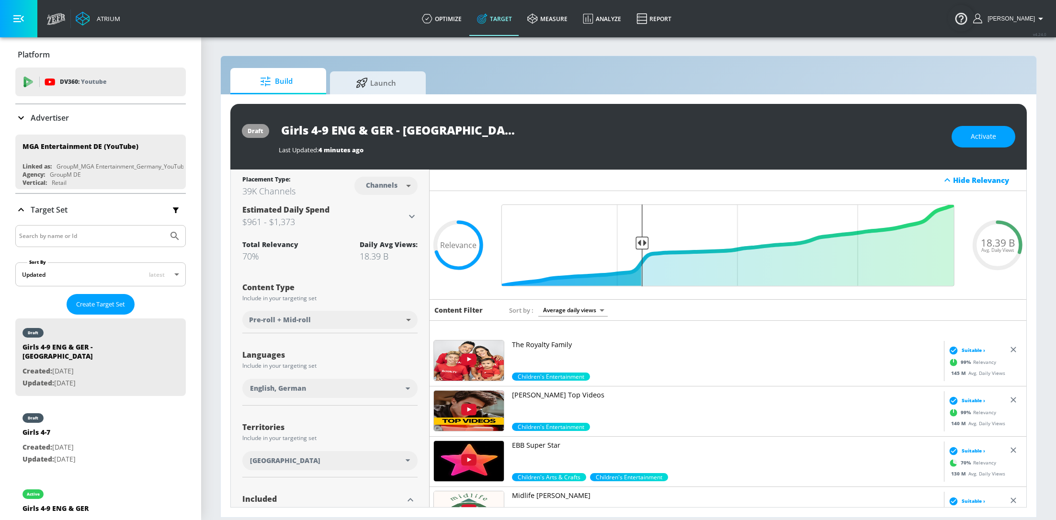
scroll to position [0, 0]
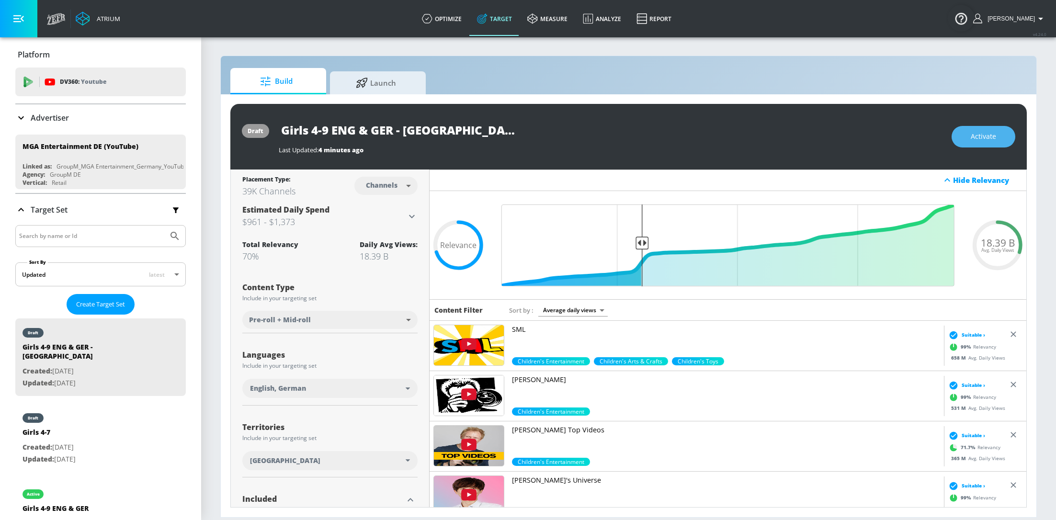
click at [989, 136] on span "Activate" at bounding box center [983, 137] width 25 height 12
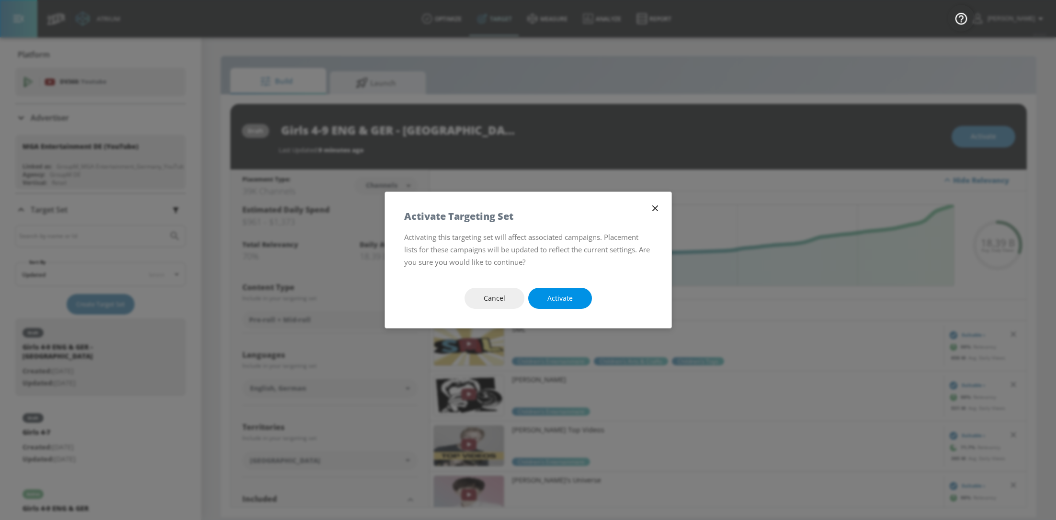
click at [553, 298] on span "Activate" at bounding box center [560, 299] width 25 height 12
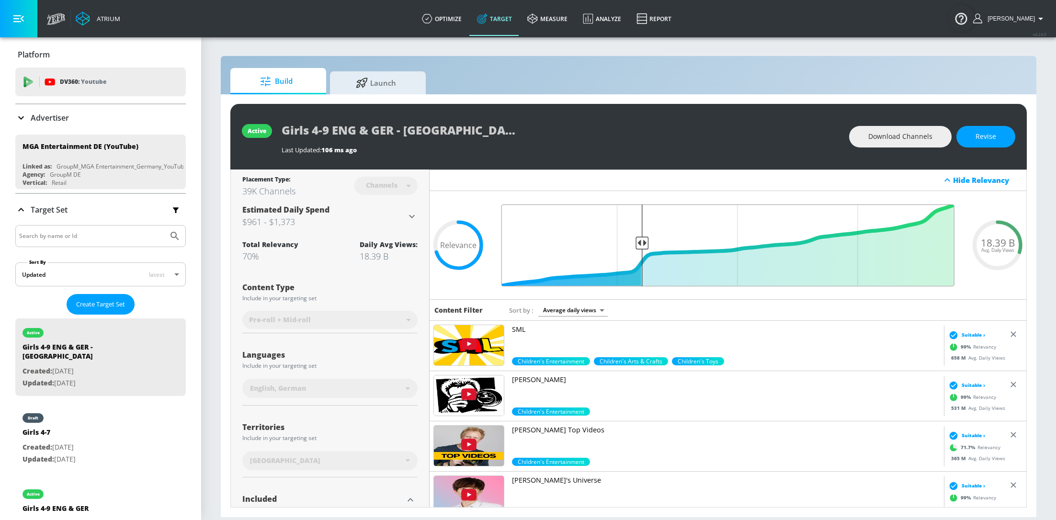
drag, startPoint x: 640, startPoint y: 244, endPoint x: 664, endPoint y: 245, distance: 24.0
click at [665, 246] on input "Final Threshold" at bounding box center [728, 246] width 463 height 82
click at [993, 139] on span "Revise" at bounding box center [986, 137] width 21 height 12
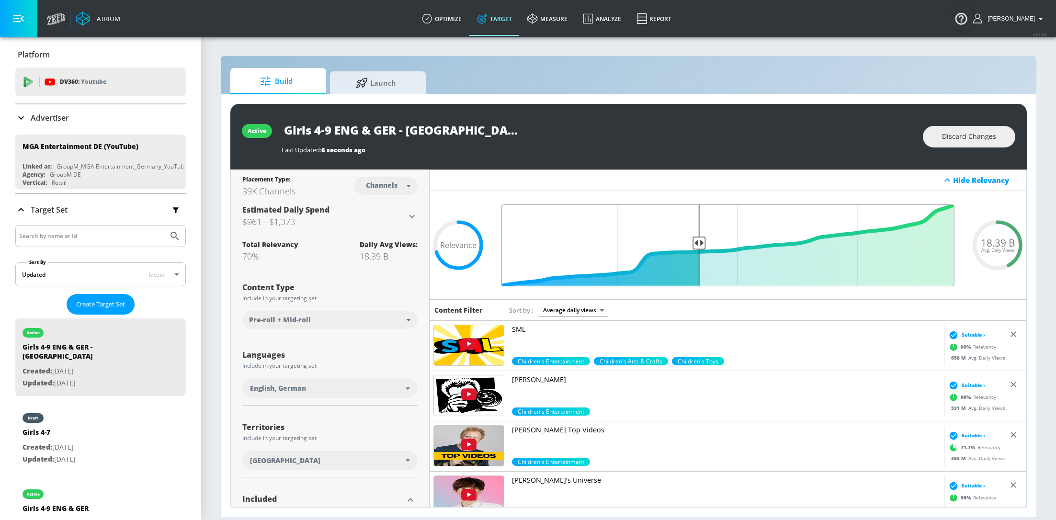
drag, startPoint x: 642, startPoint y: 240, endPoint x: 700, endPoint y: 241, distance: 58.0
type input "0.58"
click at [700, 241] on input "Final Threshold" at bounding box center [728, 246] width 463 height 82
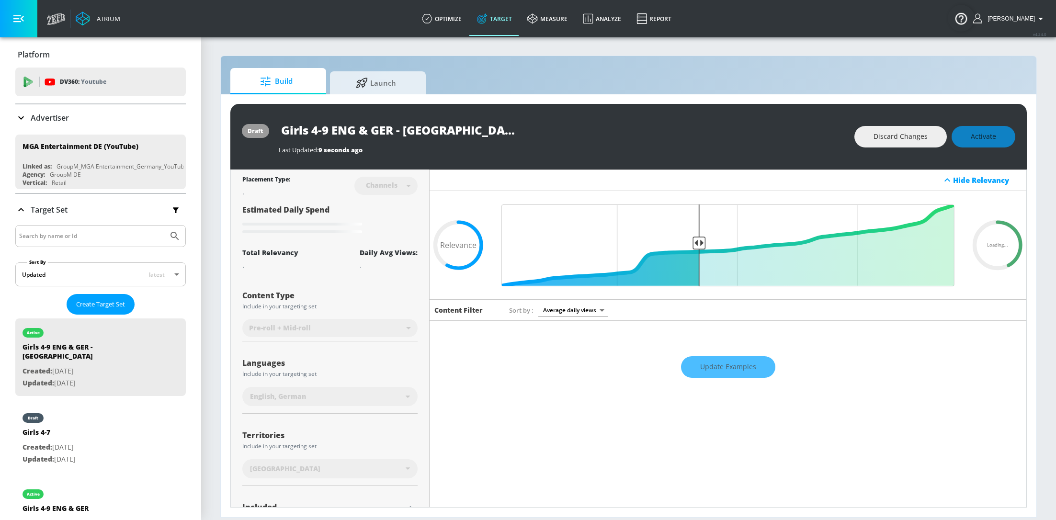
click at [724, 372] on div "Update Examples" at bounding box center [728, 367] width 597 height 34
click at [727, 363] on div "Update Examples" at bounding box center [728, 367] width 597 height 34
click at [745, 370] on div "Update Examples" at bounding box center [728, 367] width 597 height 34
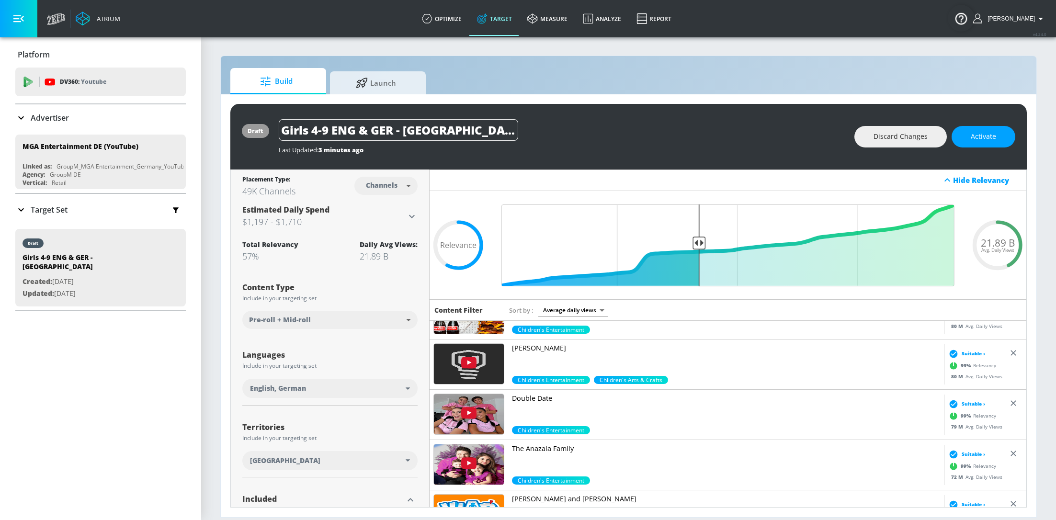
scroll to position [1388, 0]
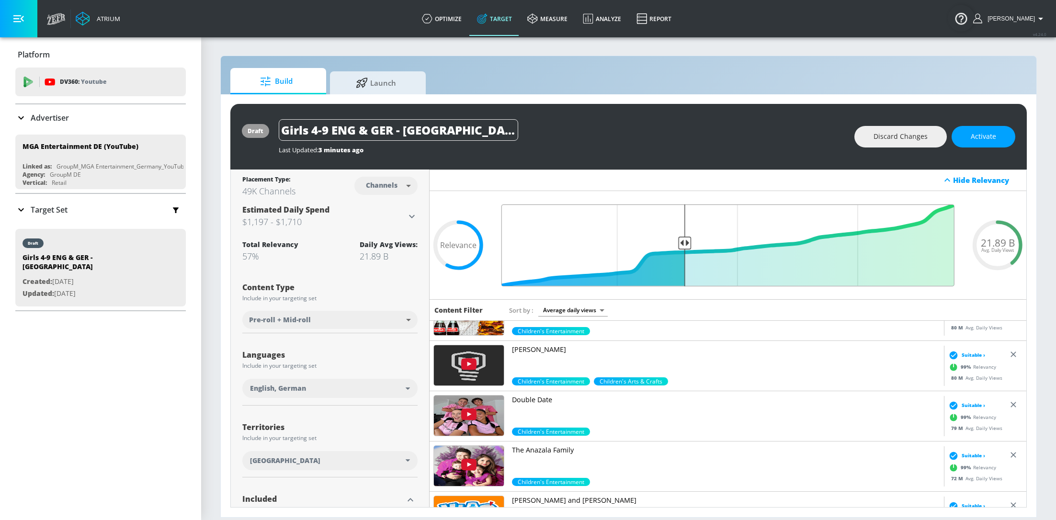
drag, startPoint x: 701, startPoint y: 244, endPoint x: 685, endPoint y: 242, distance: 15.9
type input "0.61"
click at [685, 243] on input "Final Threshold" at bounding box center [728, 246] width 463 height 82
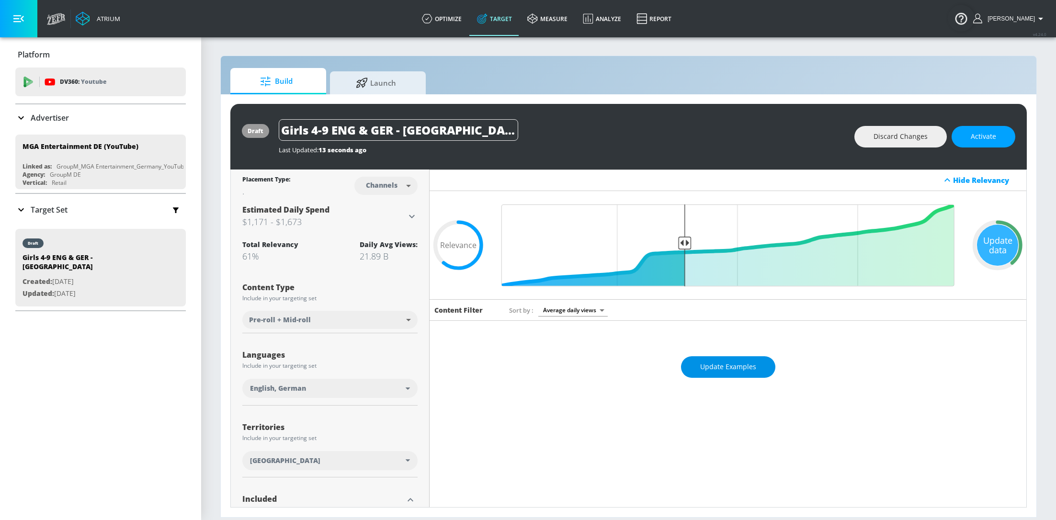
click at [739, 371] on span "Update Examples" at bounding box center [728, 367] width 56 height 12
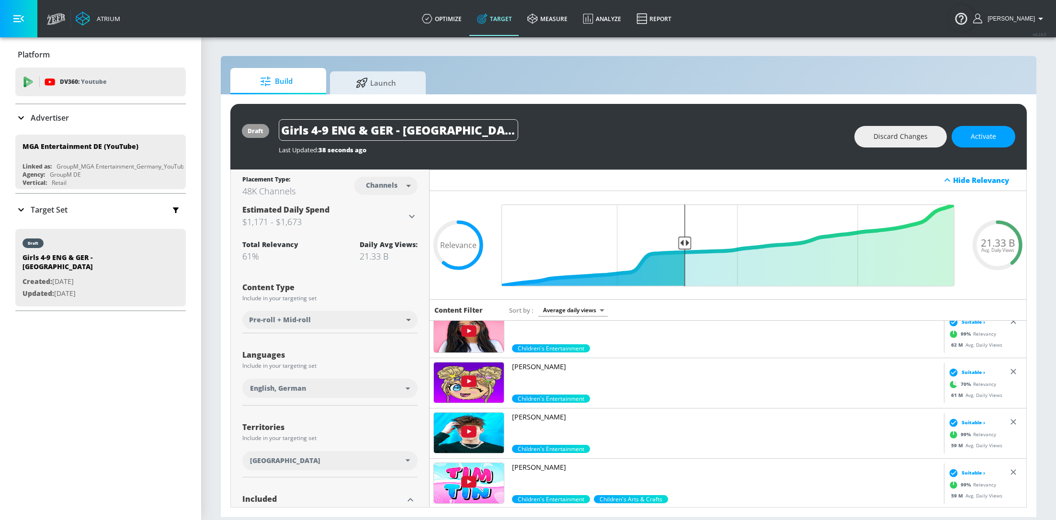
scroll to position [1975, 0]
click at [56, 210] on p "Target Set" at bounding box center [49, 210] width 37 height 11
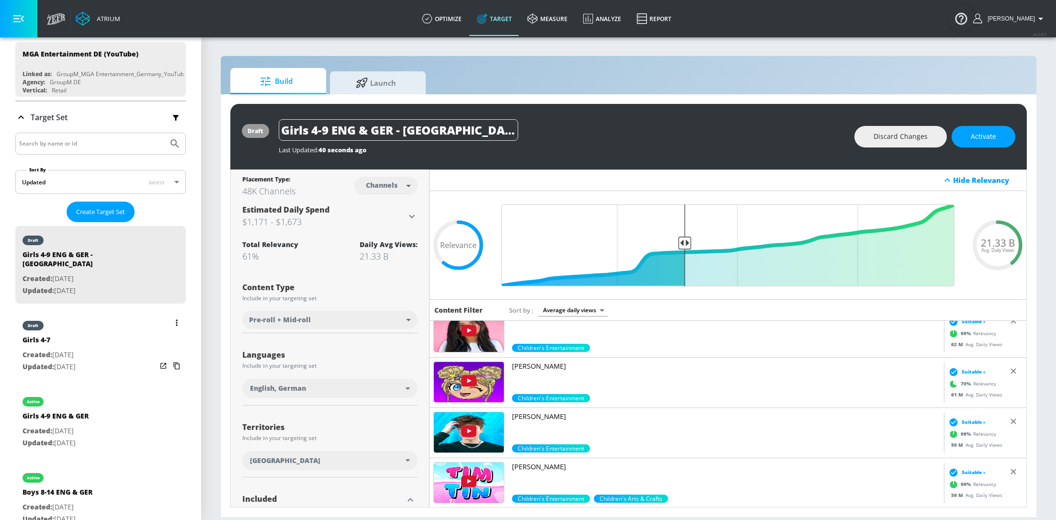
scroll to position [95, 0]
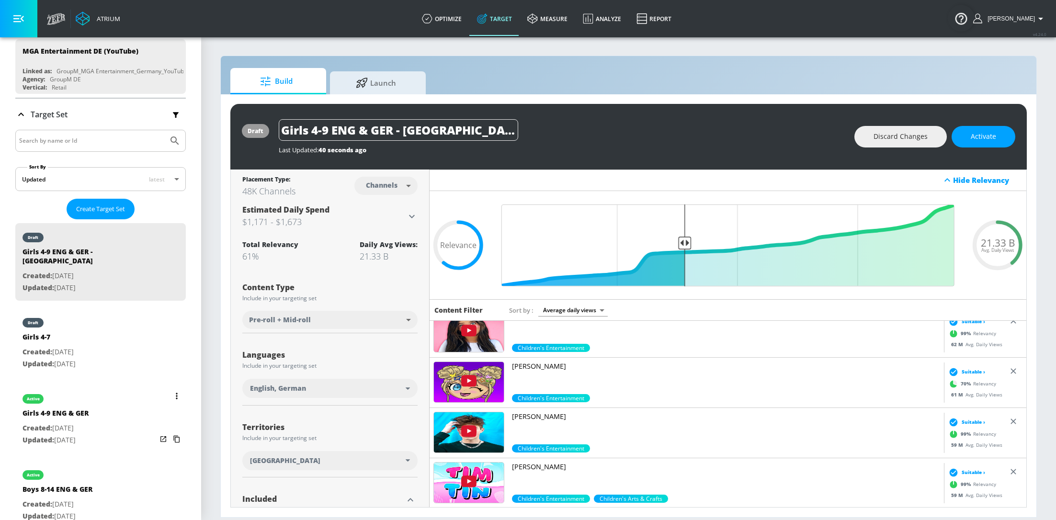
click at [106, 410] on div "active Girls 4-9 ENG & GER Created: [DATE] Updated: [DATE]" at bounding box center [100, 419] width 171 height 69
type input "Girls 4-9 ENG & GER"
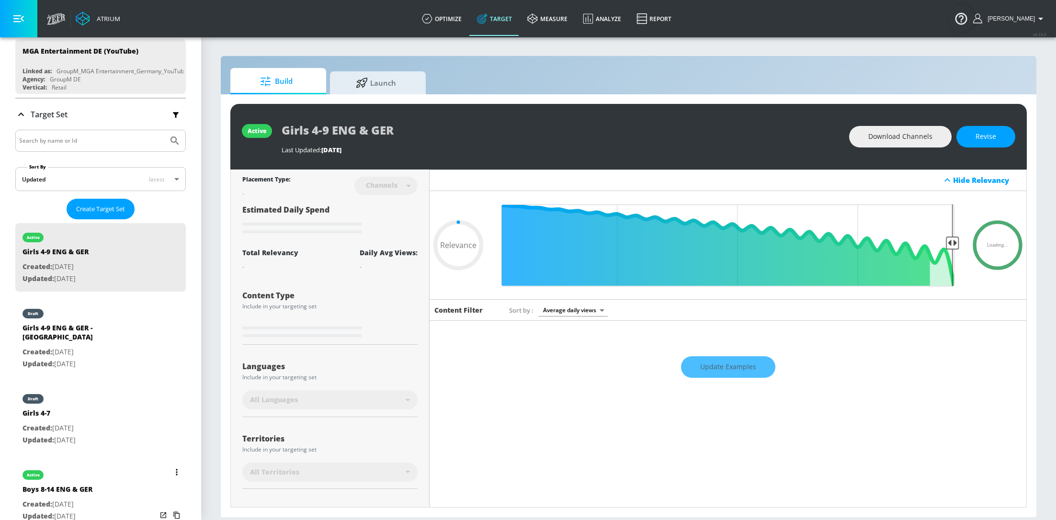
type input "0.7"
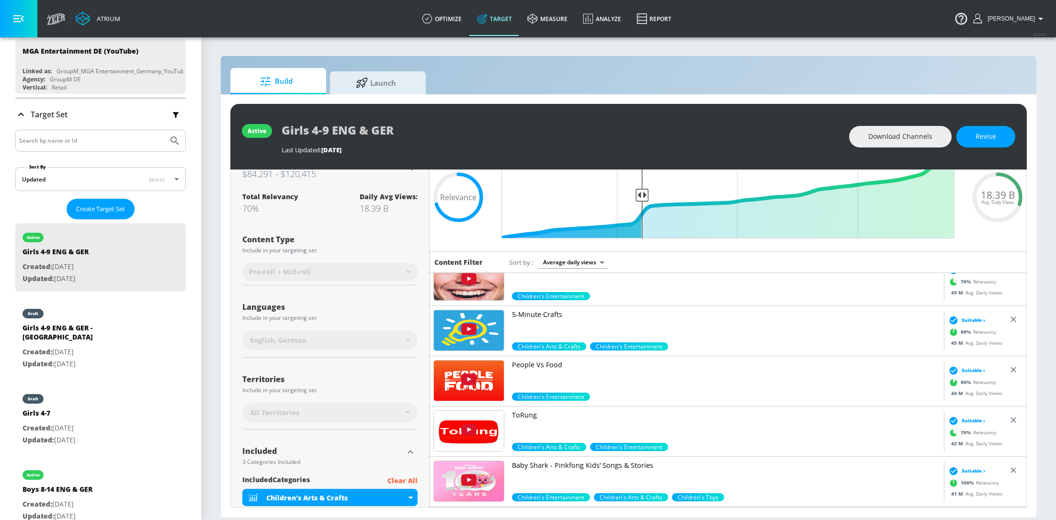
scroll to position [49, 0]
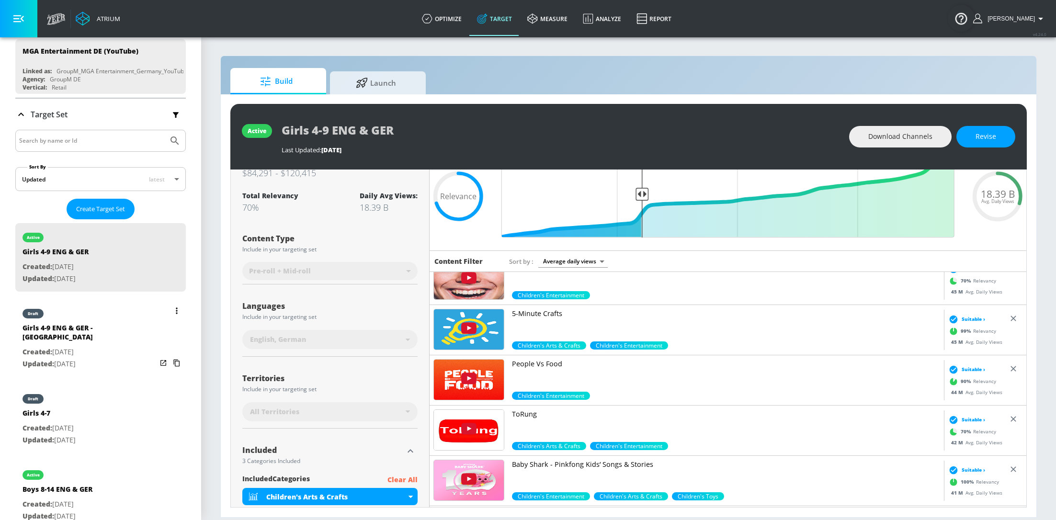
click at [114, 346] on p "Created: [DATE]" at bounding box center [90, 352] width 134 height 12
type input "Girls 4-9 ENG & GER - [GEOGRAPHIC_DATA]"
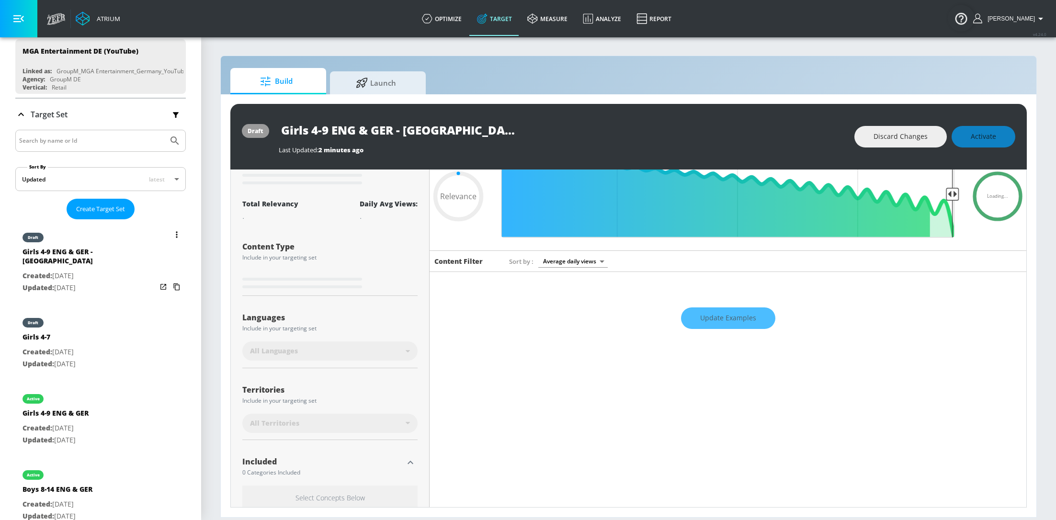
scroll to position [38, 0]
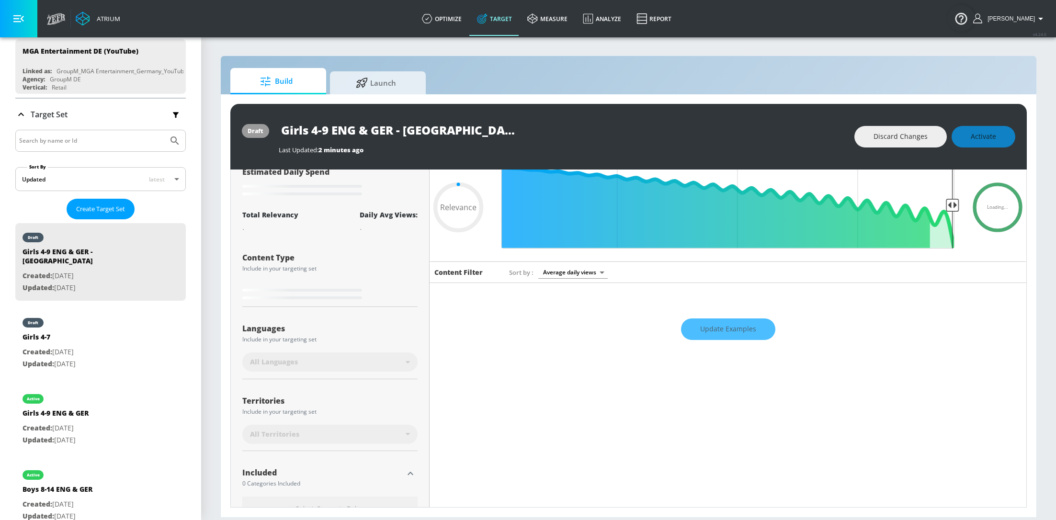
click at [716, 328] on div "Update Examples" at bounding box center [728, 329] width 597 height 34
type input "0.61"
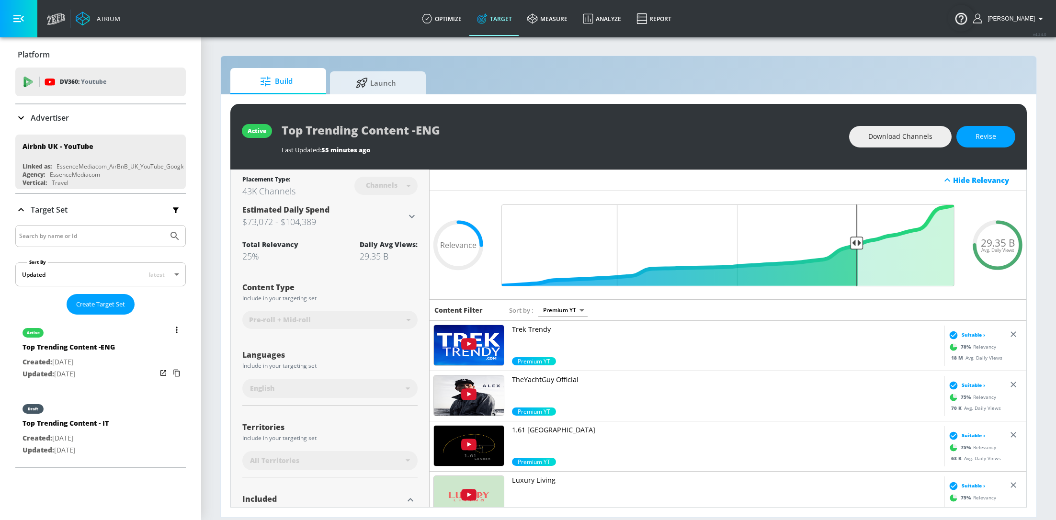
click at [129, 369] on div "active Top Trending Content -ENG Created: [DATE] Updated: [DATE]" at bounding box center [100, 353] width 171 height 69
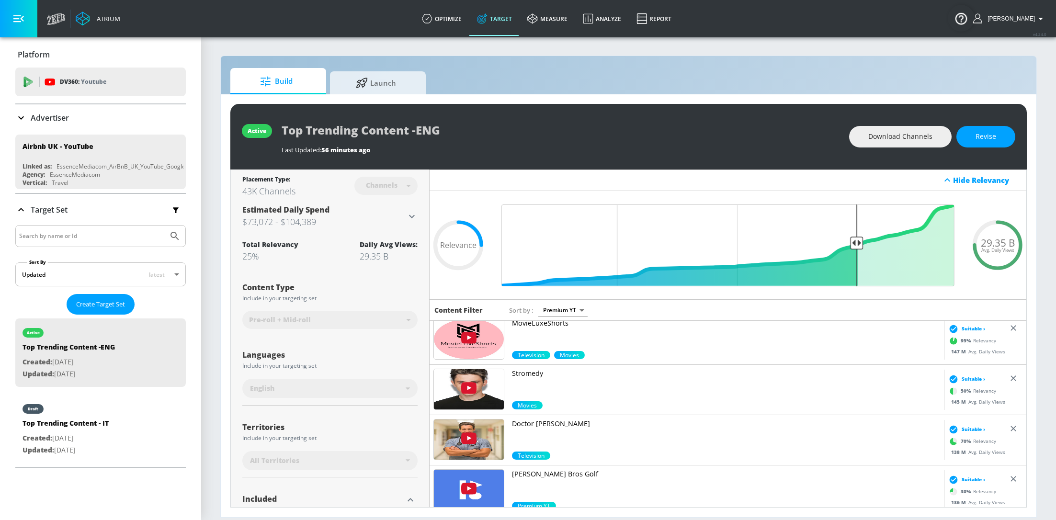
scroll to position [444, 0]
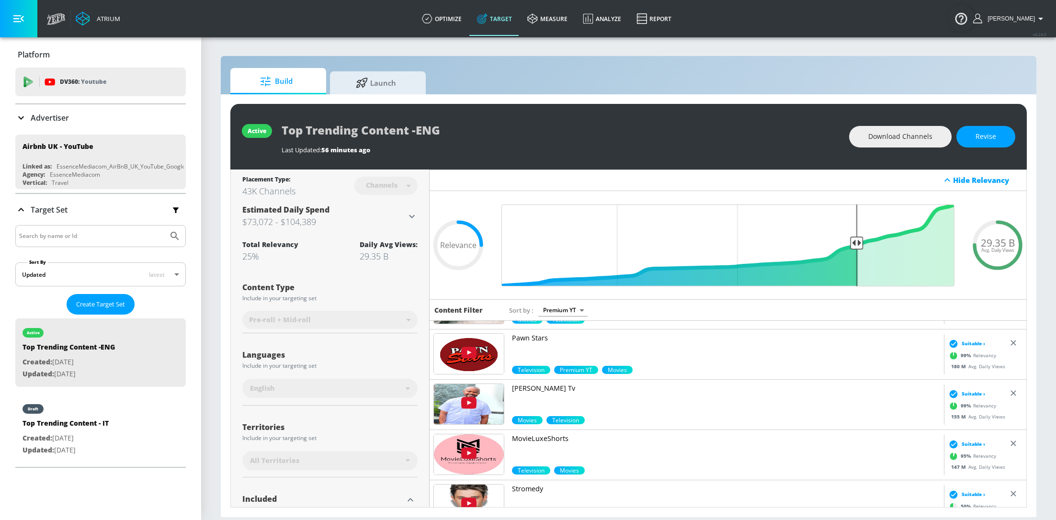
click at [459, 399] on img at bounding box center [469, 404] width 70 height 40
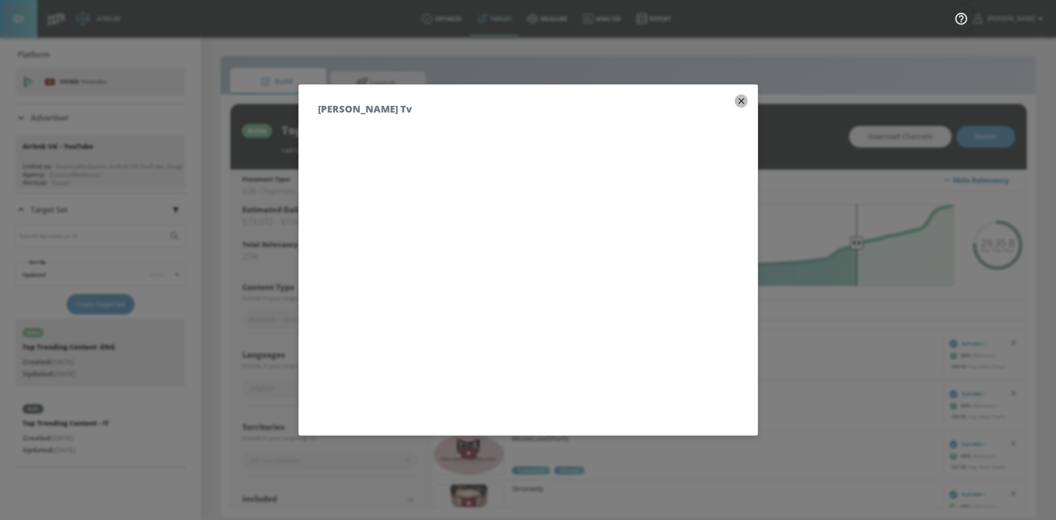
click at [739, 101] on icon "button" at bounding box center [741, 101] width 11 height 11
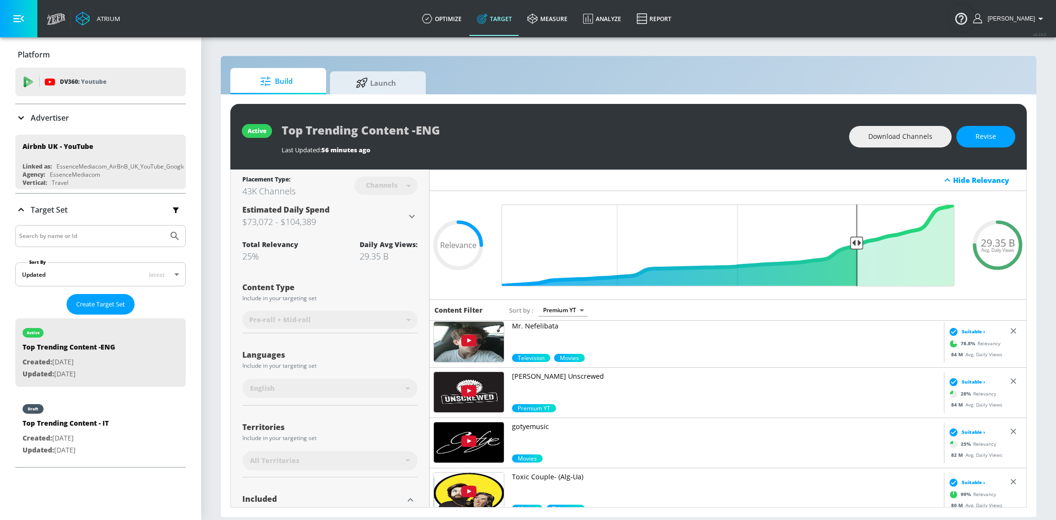
scroll to position [1355, 0]
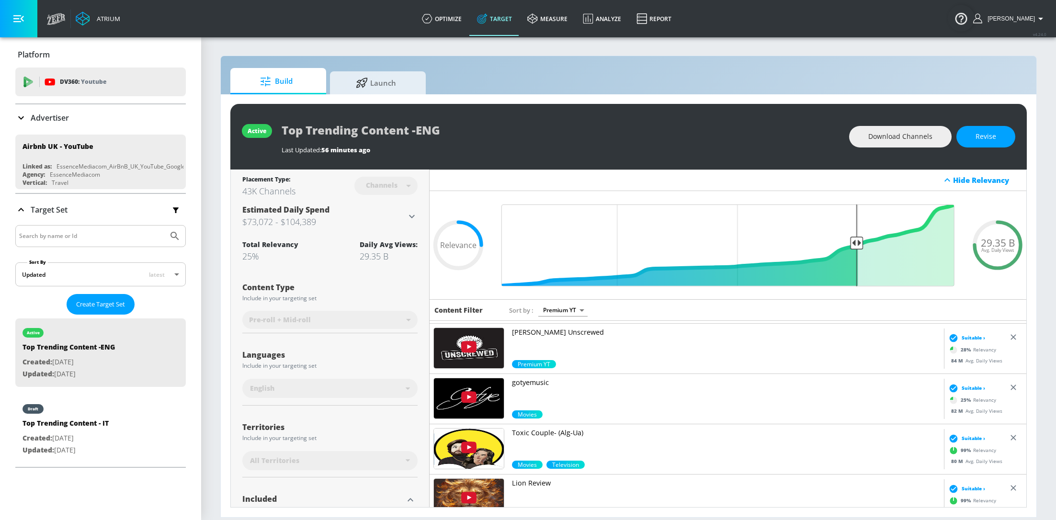
click at [570, 312] on body "Atrium optimize Target measure Analyze Report optimize Target measure Analyze R…" at bounding box center [528, 260] width 1056 height 520
click at [574, 373] on li "Relevance (High to Low)" at bounding box center [563, 376] width 79 height 16
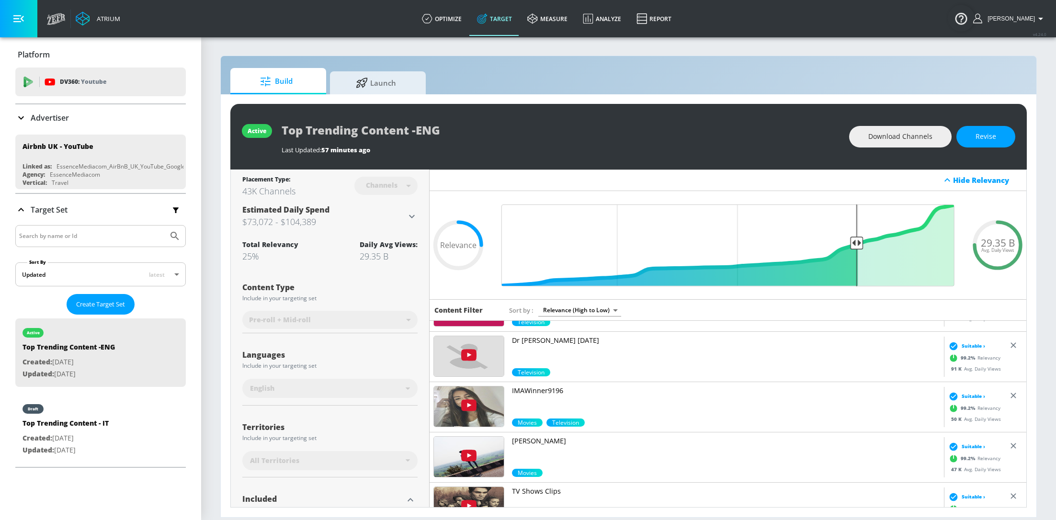
scroll to position [94, 0]
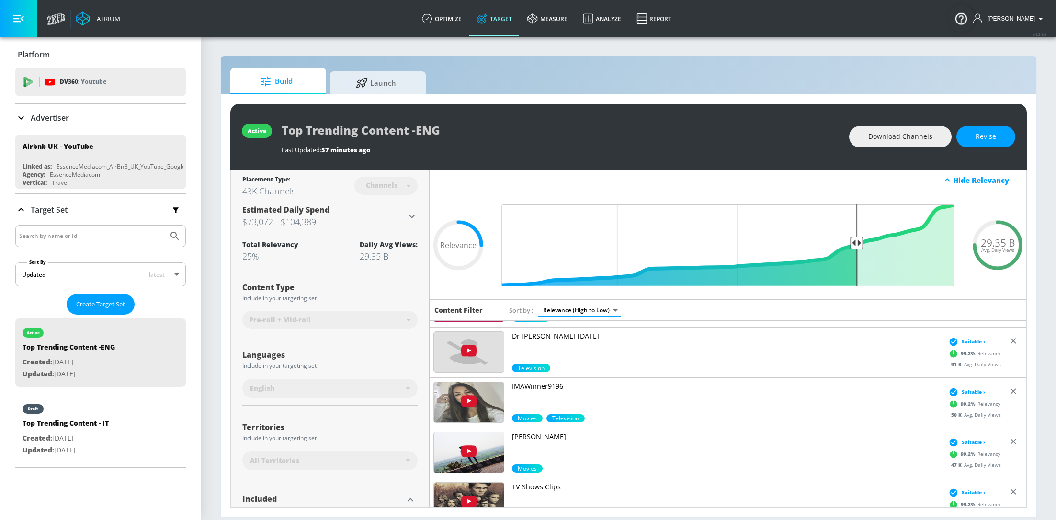
click at [466, 404] on img at bounding box center [469, 402] width 70 height 40
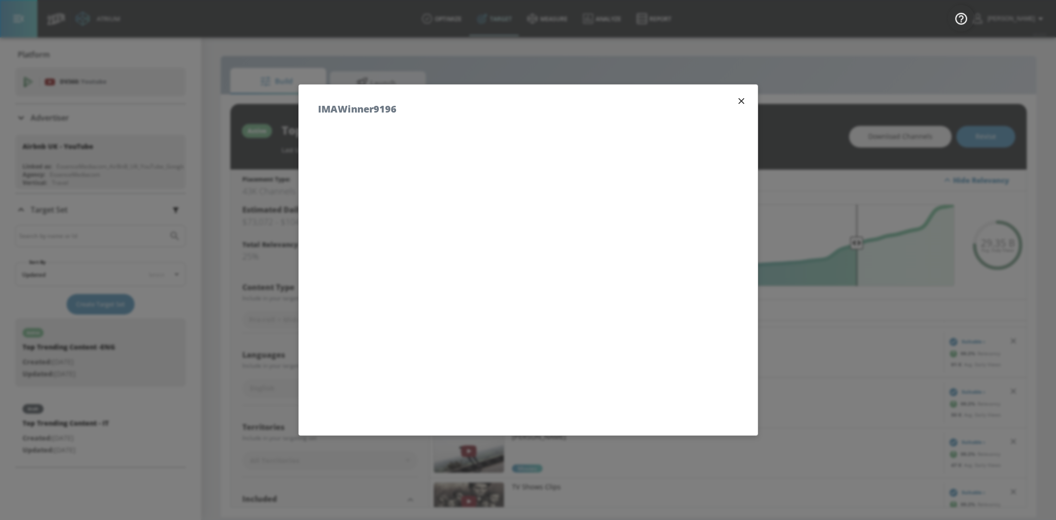
click at [739, 102] on icon "button" at bounding box center [741, 101] width 11 height 11
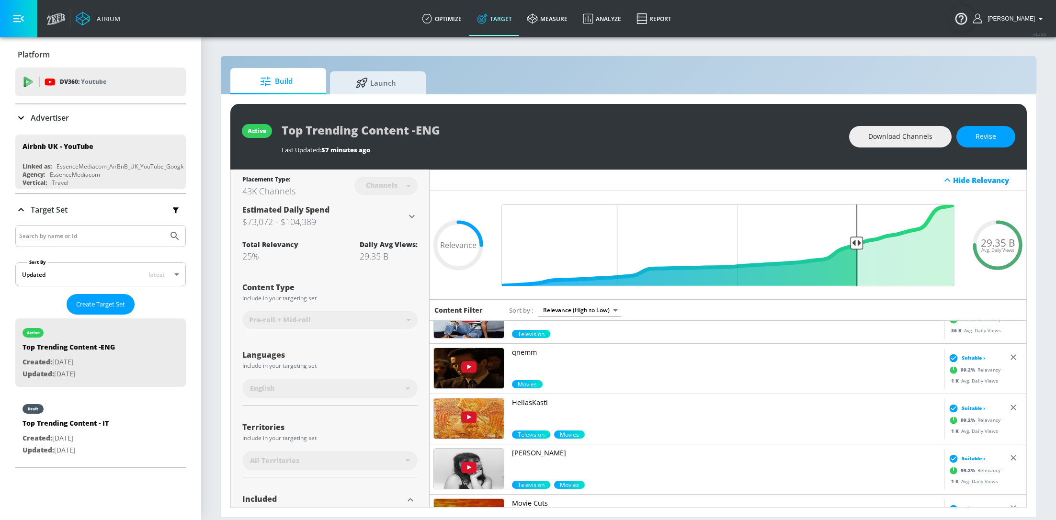
scroll to position [433, 0]
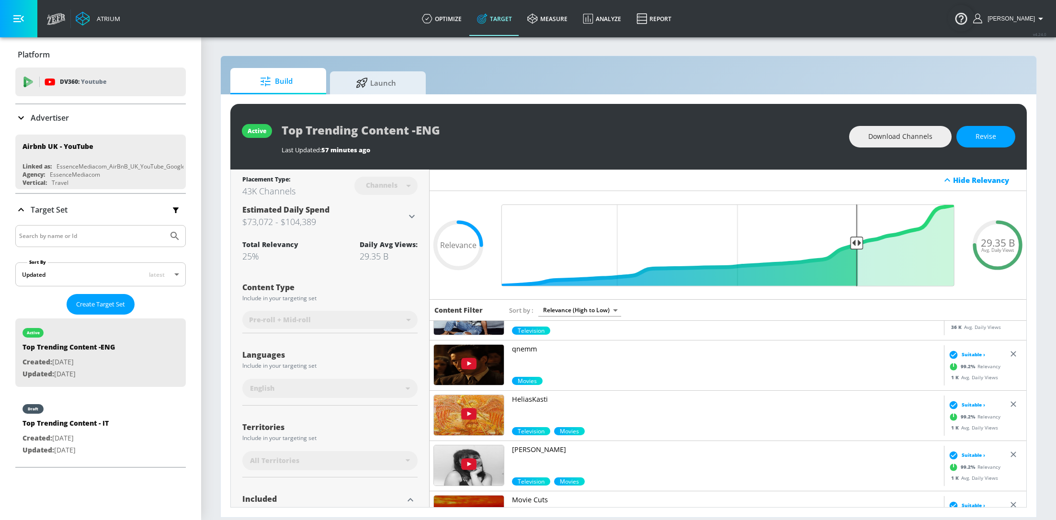
click at [597, 318] on div "Content Filter Sort by Relevance (High to Low) score_desc" at bounding box center [728, 310] width 597 height 22
click at [588, 311] on body "Atrium optimize Target measure Analyze Report optimize Target measure Analyze R…" at bounding box center [528, 260] width 1056 height 520
click at [584, 344] on li "Premium YT" at bounding box center [579, 344] width 82 height 16
type input "5a7b17f9-8534-4ef3-8378-f81fc232a483"
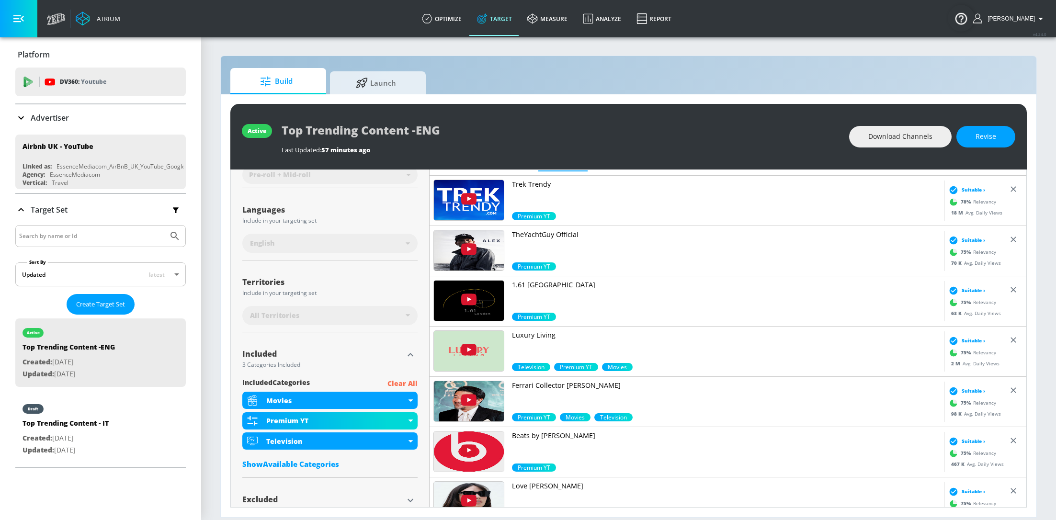
scroll to position [23, 0]
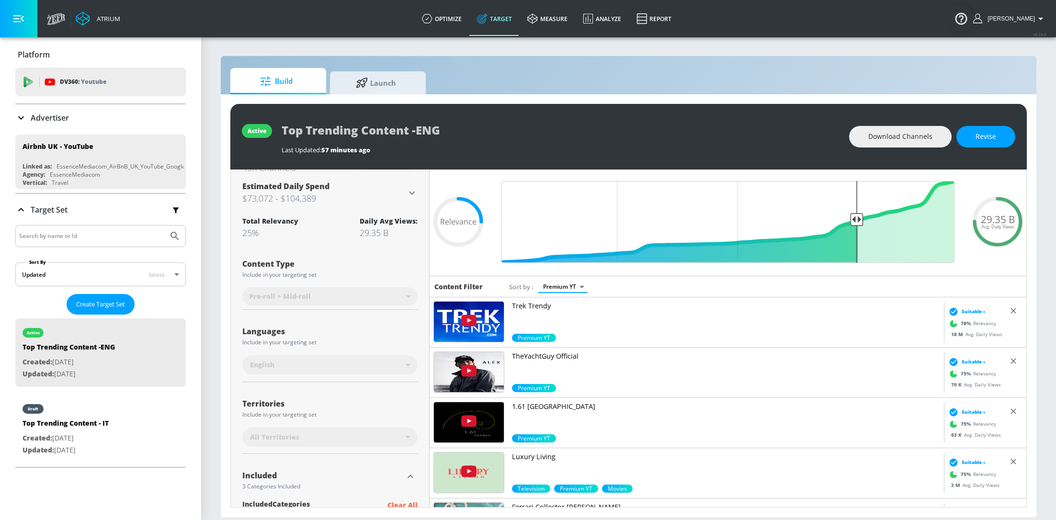
click at [455, 329] on img at bounding box center [469, 322] width 70 height 40
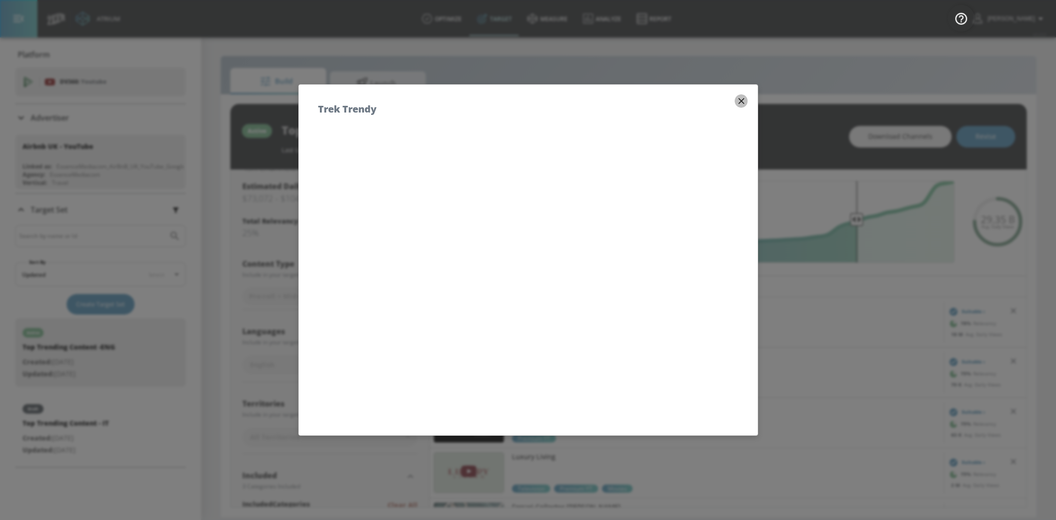
click at [742, 97] on icon "button" at bounding box center [741, 101] width 11 height 11
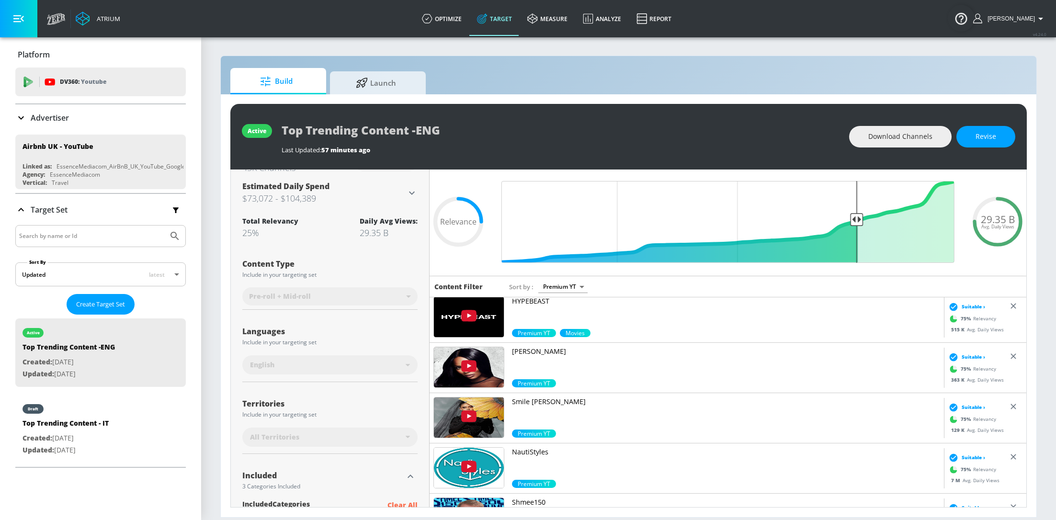
scroll to position [765, 0]
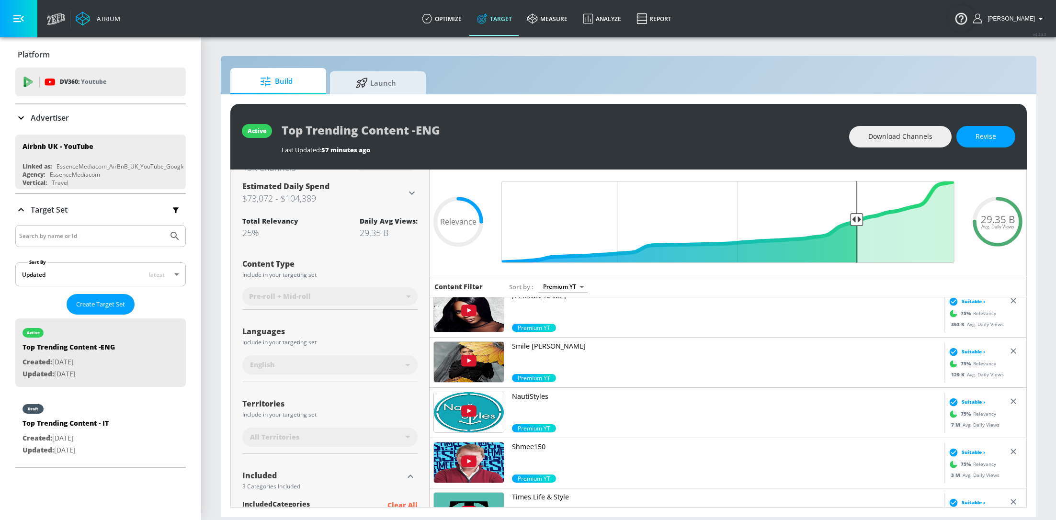
click at [457, 360] on img at bounding box center [469, 362] width 70 height 40
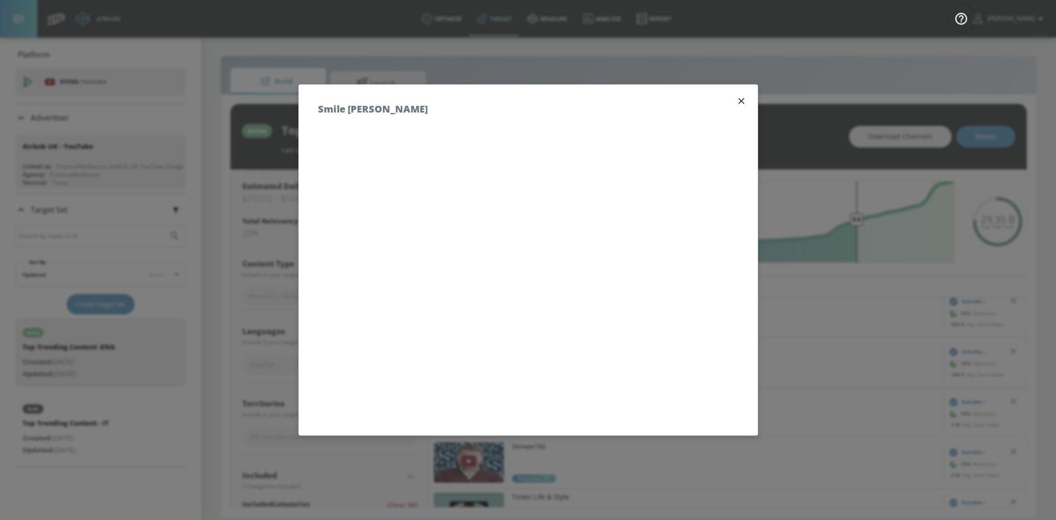
click at [735, 98] on button "button" at bounding box center [741, 100] width 13 height 13
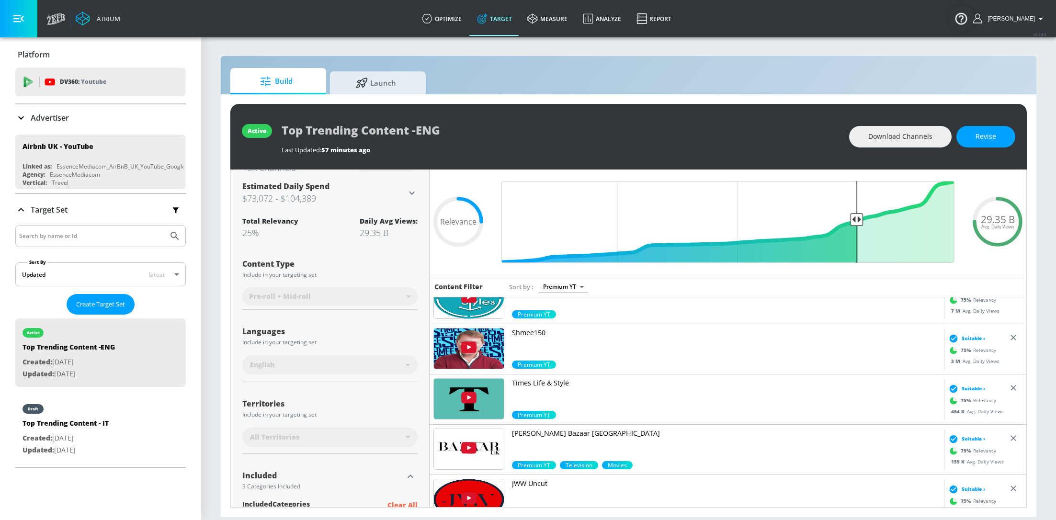
scroll to position [880, 0]
click at [471, 338] on img at bounding box center [469, 348] width 70 height 40
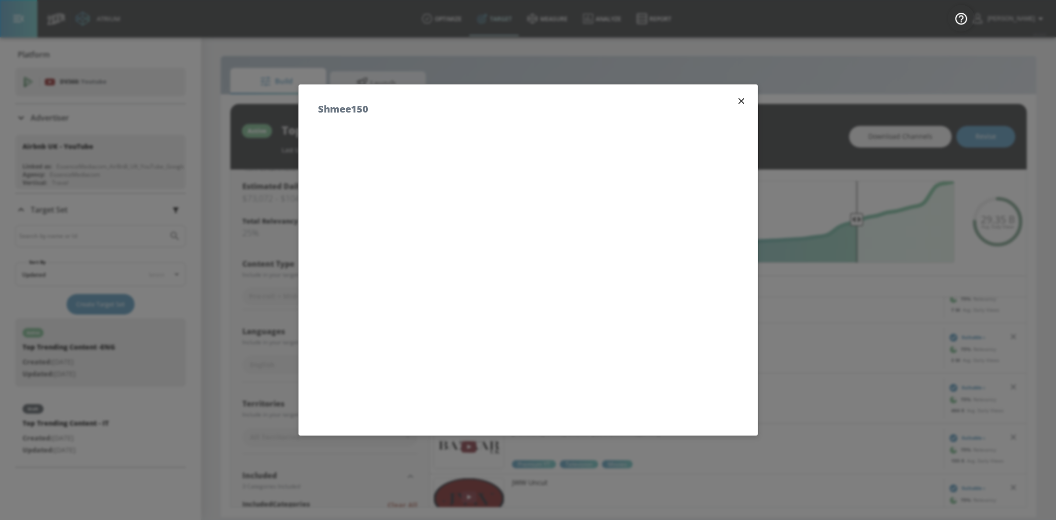
click at [740, 99] on icon "button" at bounding box center [741, 101] width 6 height 6
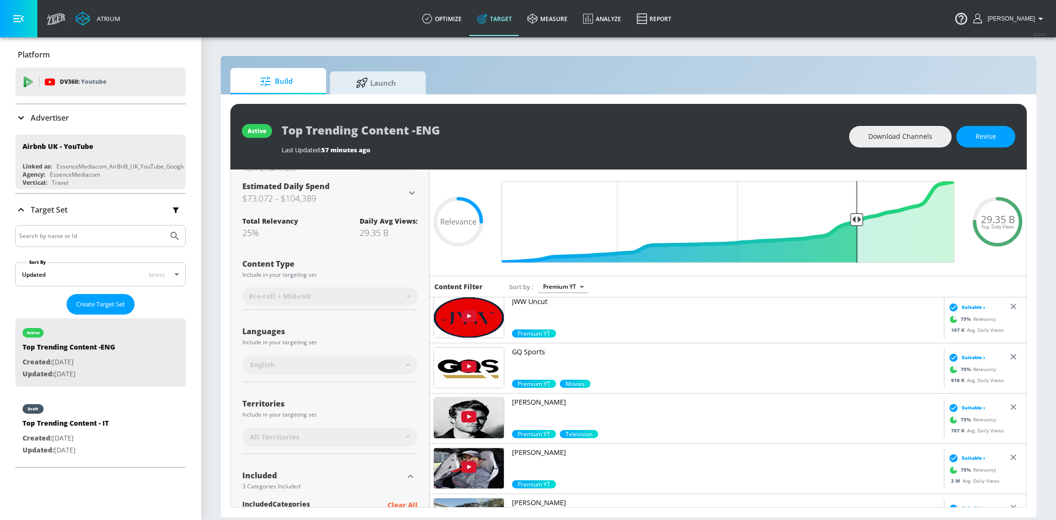
scroll to position [1166, 0]
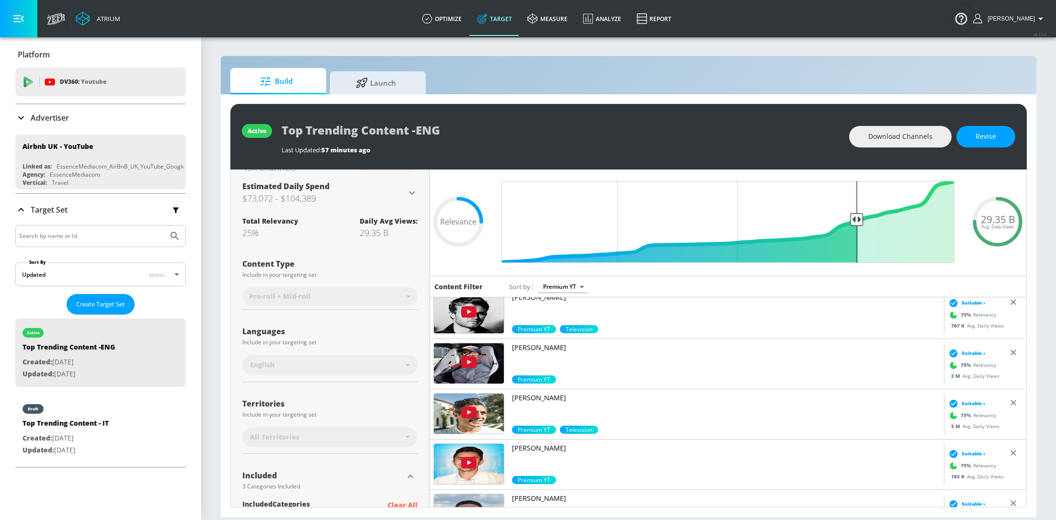
click at [470, 364] on img at bounding box center [469, 364] width 70 height 40
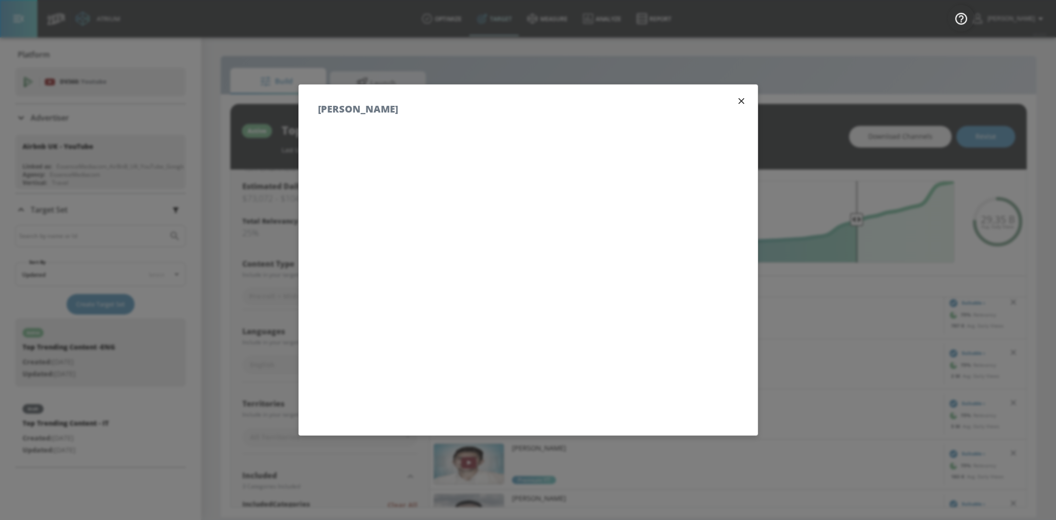
click at [736, 109] on div "[PERSON_NAME]" at bounding box center [528, 104] width 459 height 39
click at [741, 100] on icon "button" at bounding box center [741, 101] width 6 height 6
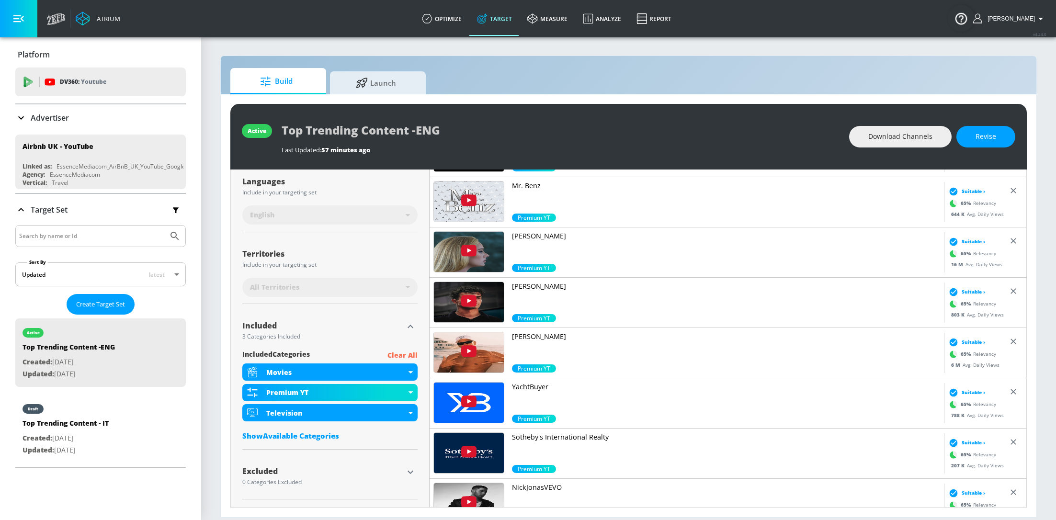
scroll to position [1976, 0]
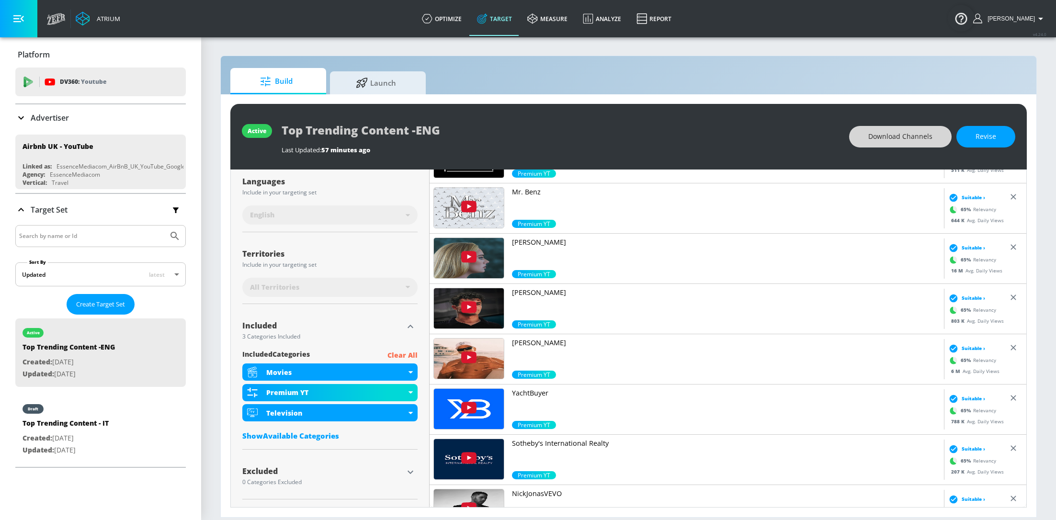
click at [916, 136] on span "Download Channels" at bounding box center [901, 137] width 64 height 12
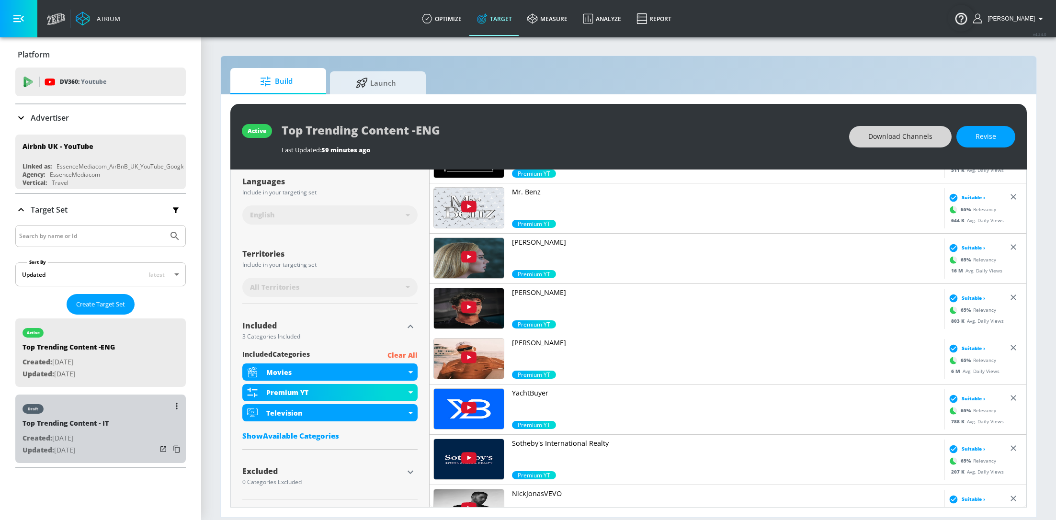
click at [66, 426] on div "Top Trending Content - IT" at bounding box center [66, 426] width 86 height 14
type input "Top Trending Content - IT"
type input "0.05"
type input "avg_daily_views_last_7_days"
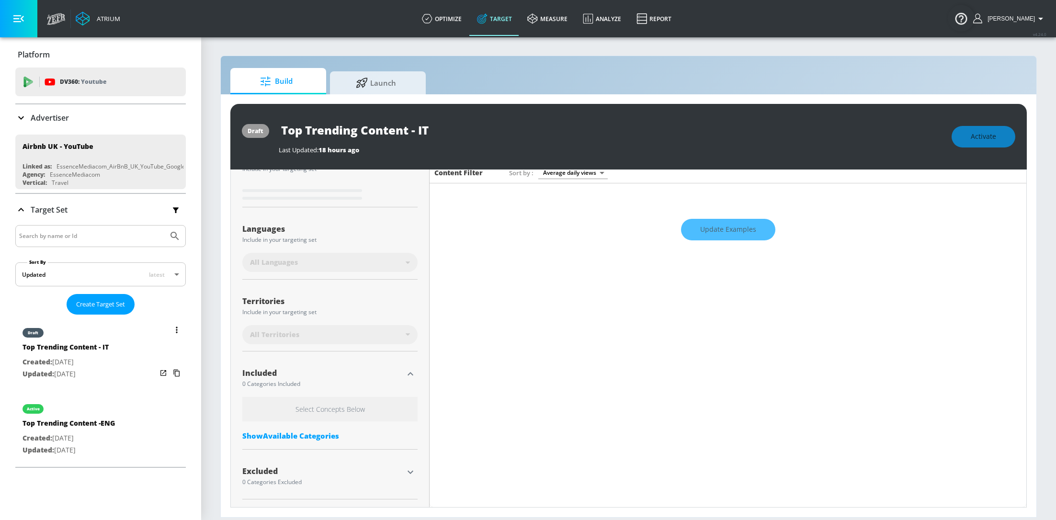
scroll to position [137, 0]
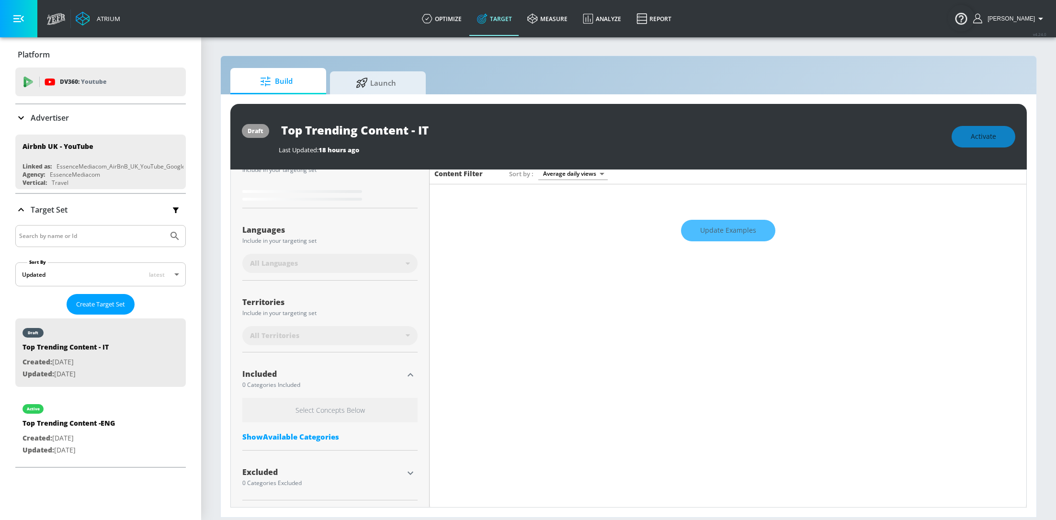
type input "0.7"
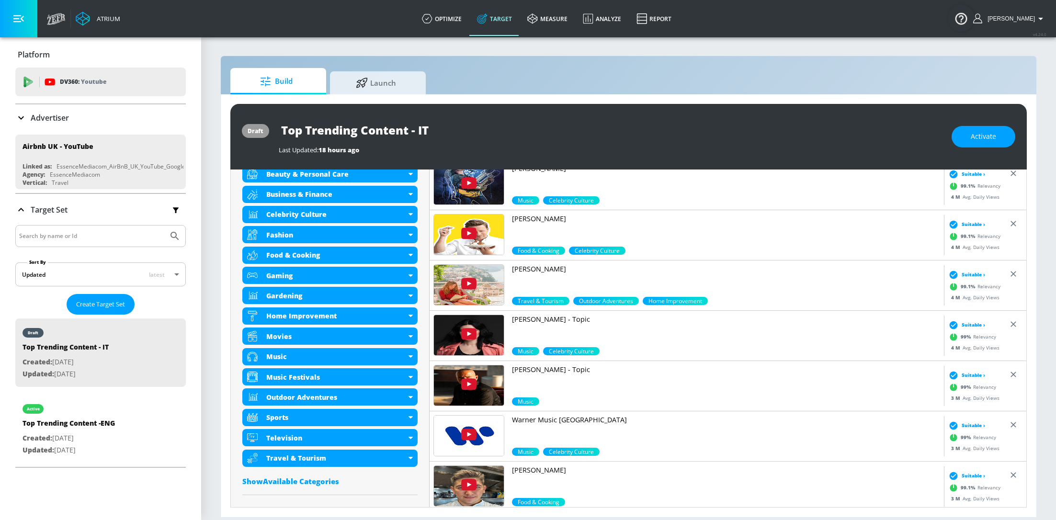
scroll to position [425, 0]
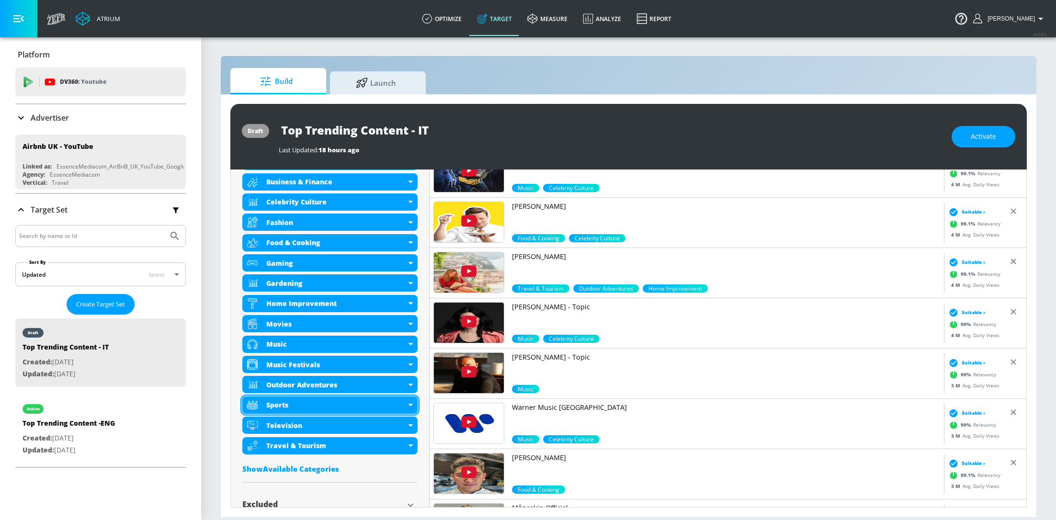
click at [410, 403] on div "Sports" at bounding box center [329, 405] width 175 height 17
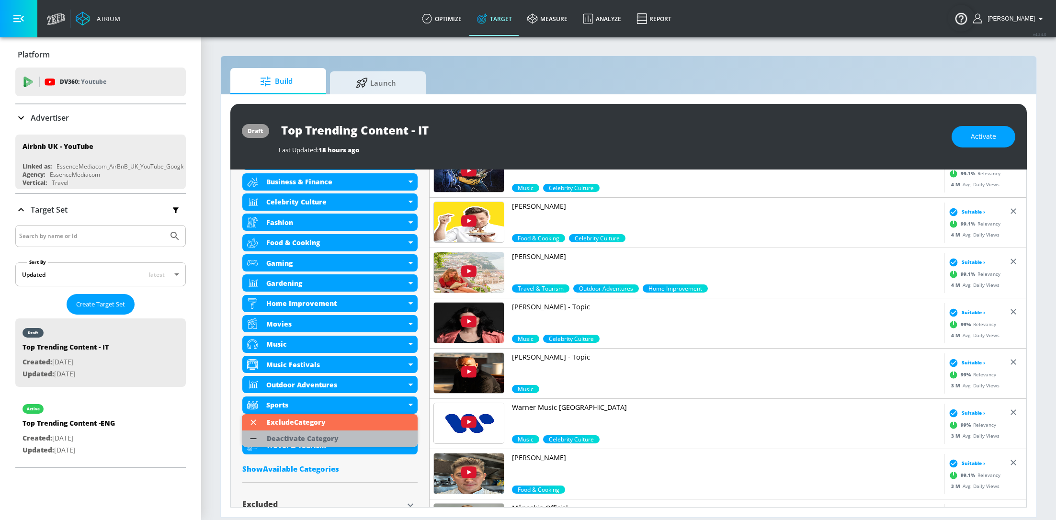
click at [340, 440] on div "Deactivate Category" at bounding box center [302, 439] width 81 height 16
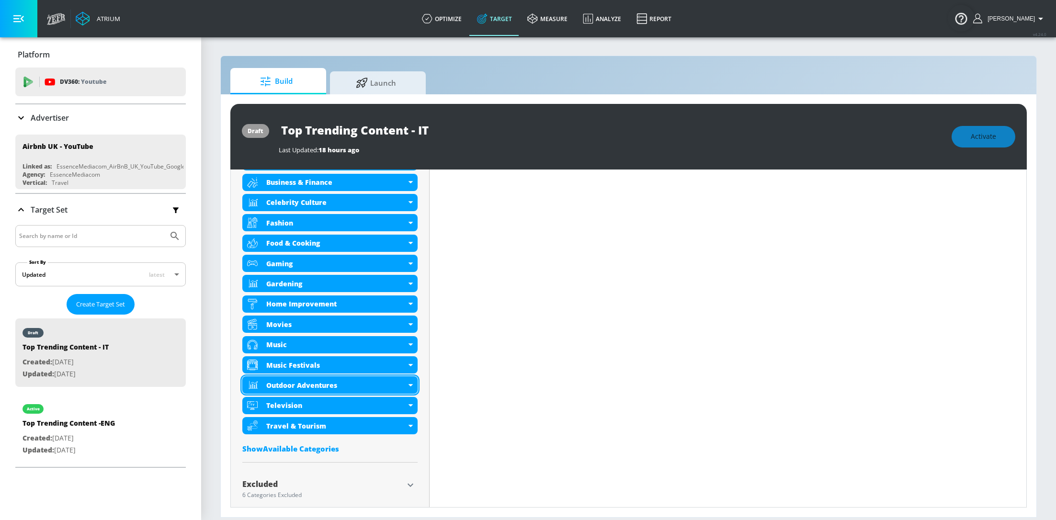
click at [411, 384] on icon at bounding box center [411, 385] width 4 height 2
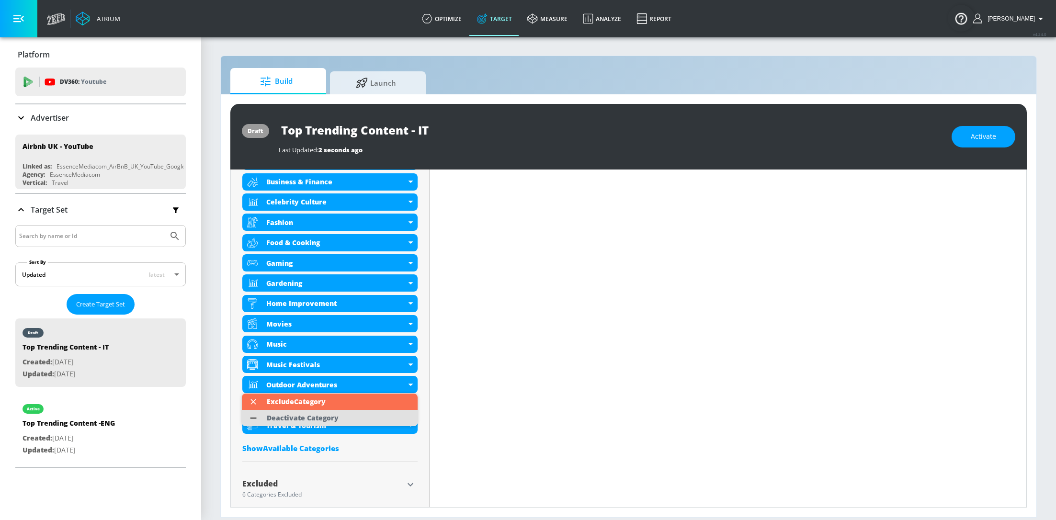
click at [339, 421] on div "Deactivate Category" at bounding box center [302, 418] width 81 height 16
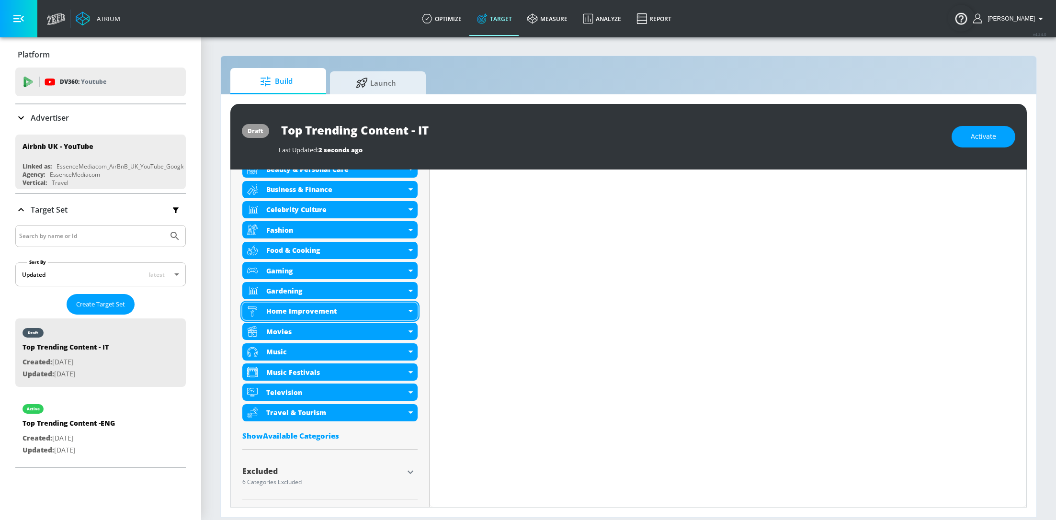
scroll to position [417, 0]
click at [413, 309] on div "Home Improvement" at bounding box center [329, 311] width 175 height 17
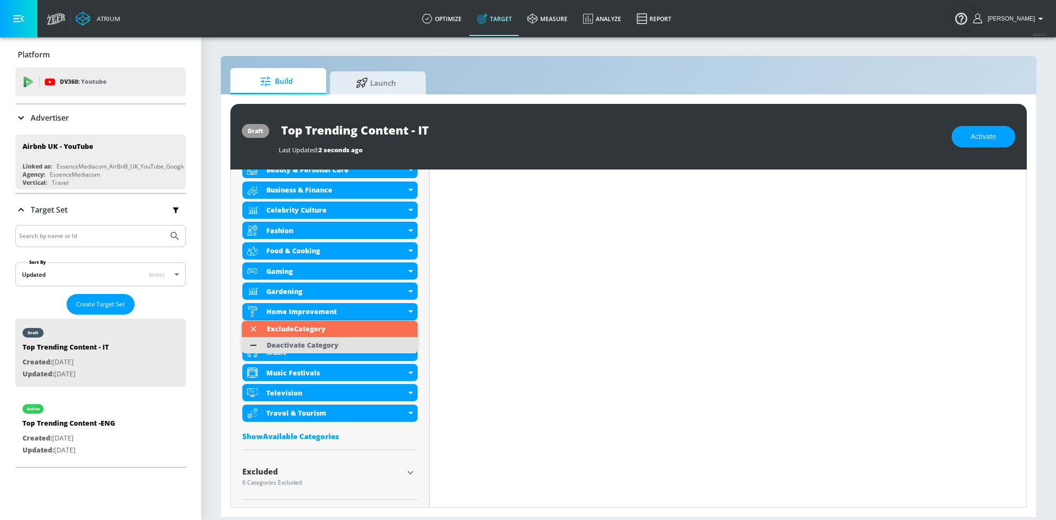
click at [343, 347] on li "Deactivate Category" at bounding box center [330, 345] width 176 height 16
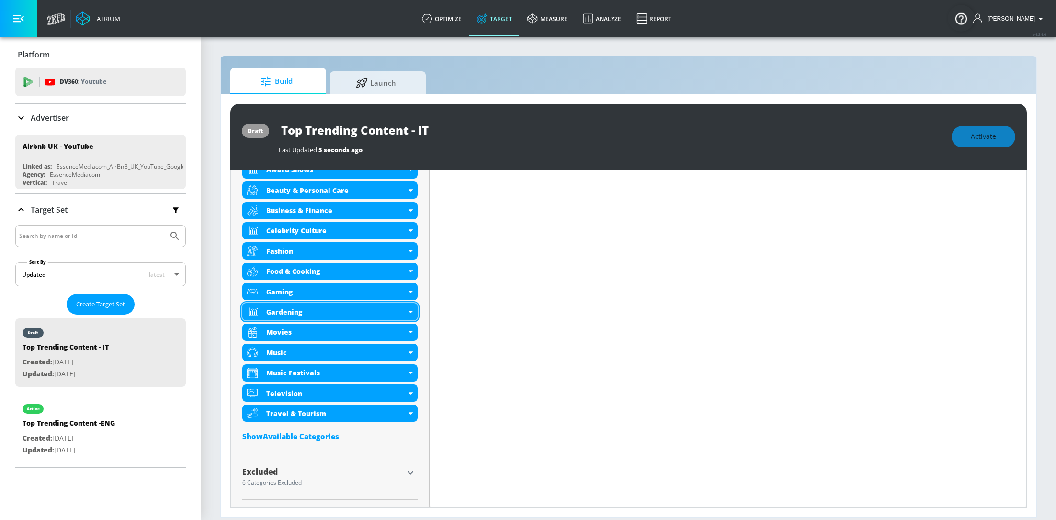
scroll to position [397, 0]
click at [412, 312] on icon at bounding box center [411, 311] width 4 height 2
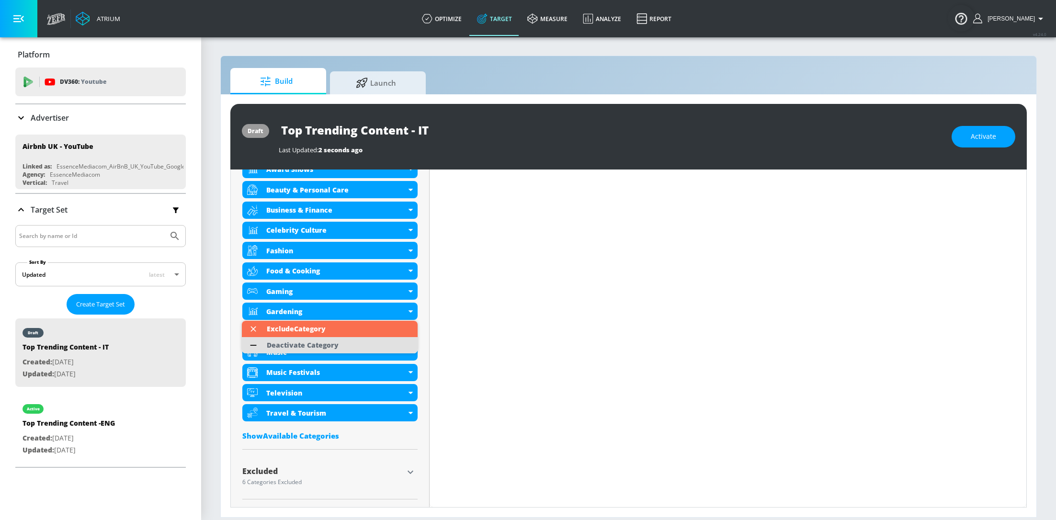
click at [351, 341] on li "Deactivate Category" at bounding box center [330, 345] width 176 height 16
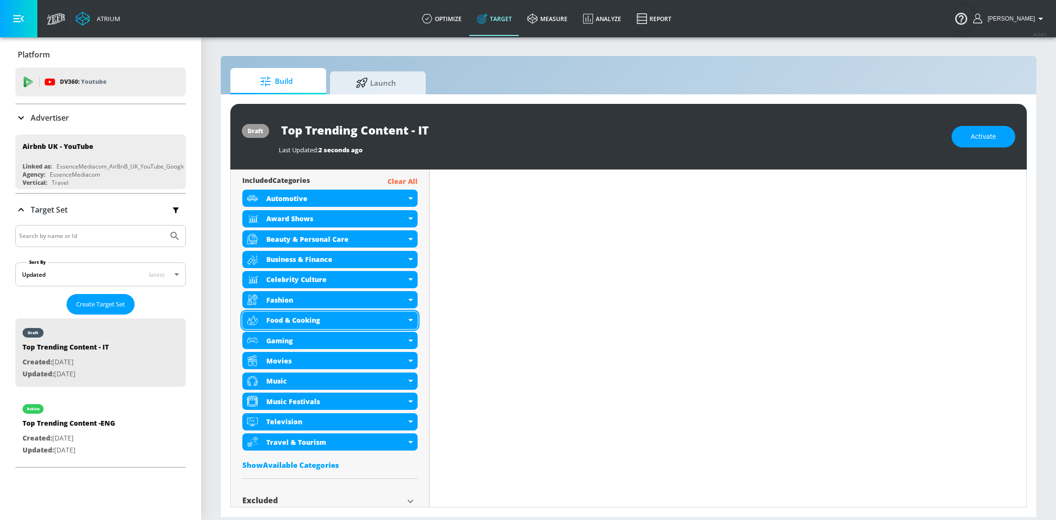
scroll to position [333, 0]
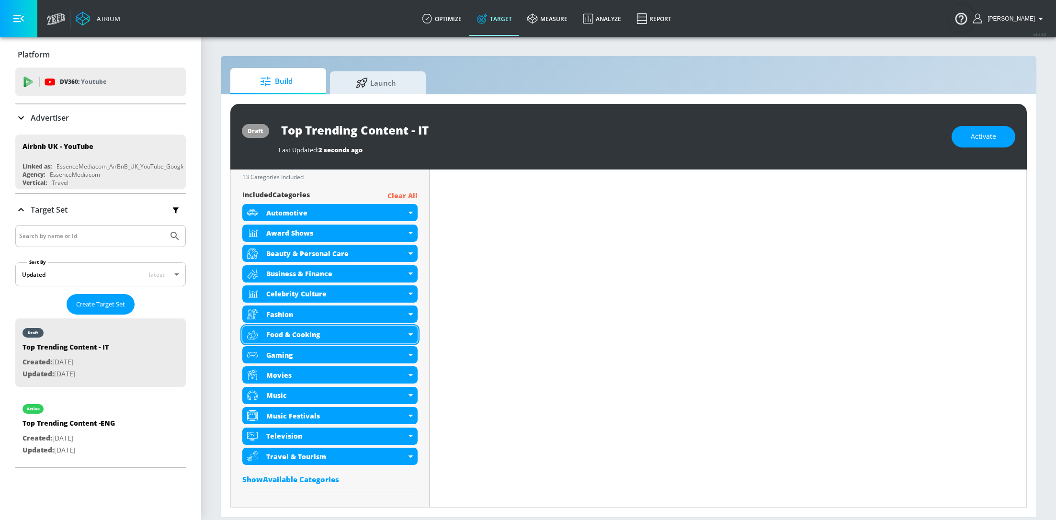
click at [409, 334] on icon at bounding box center [411, 334] width 4 height 2
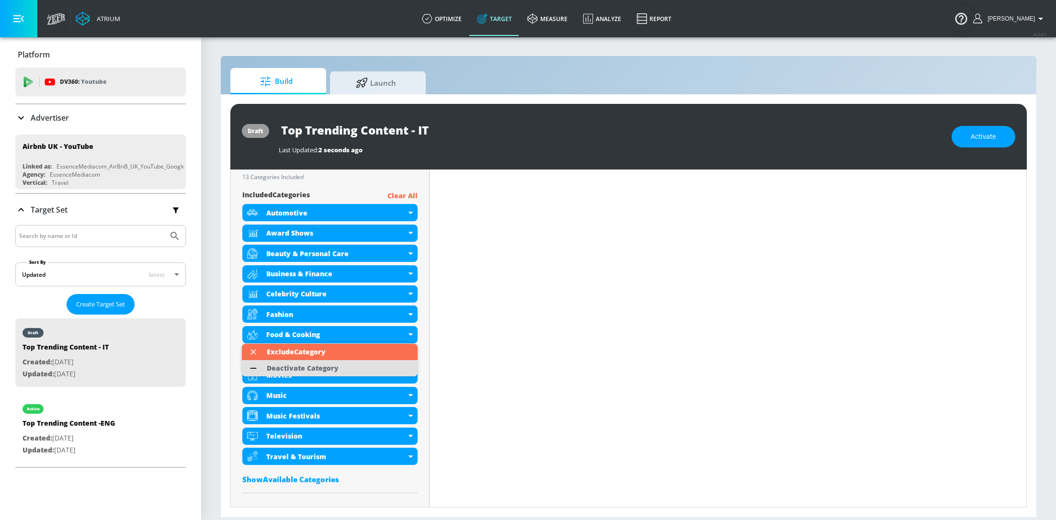
click at [334, 370] on div "Deactivate Category" at bounding box center [303, 368] width 72 height 7
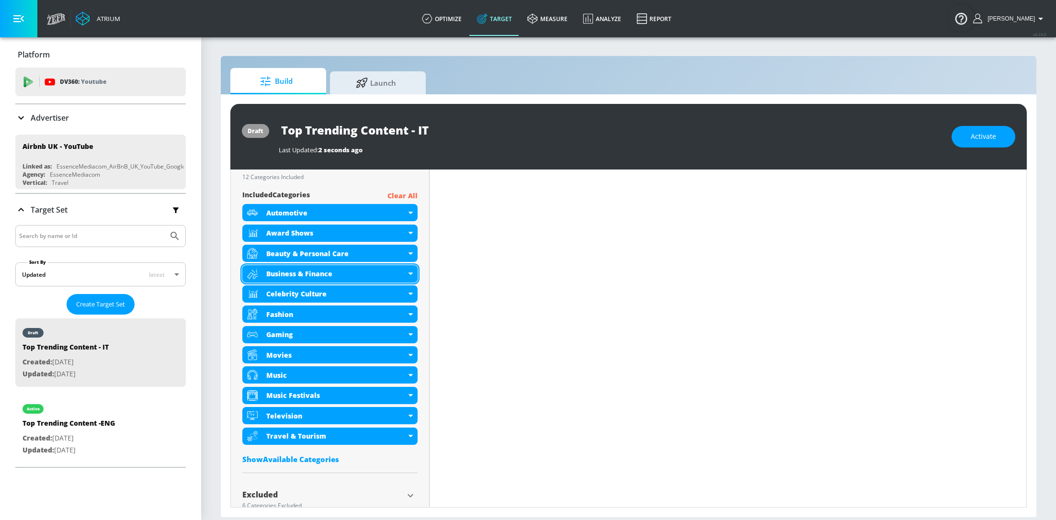
click at [413, 274] on div "Business & Finance" at bounding box center [329, 273] width 175 height 17
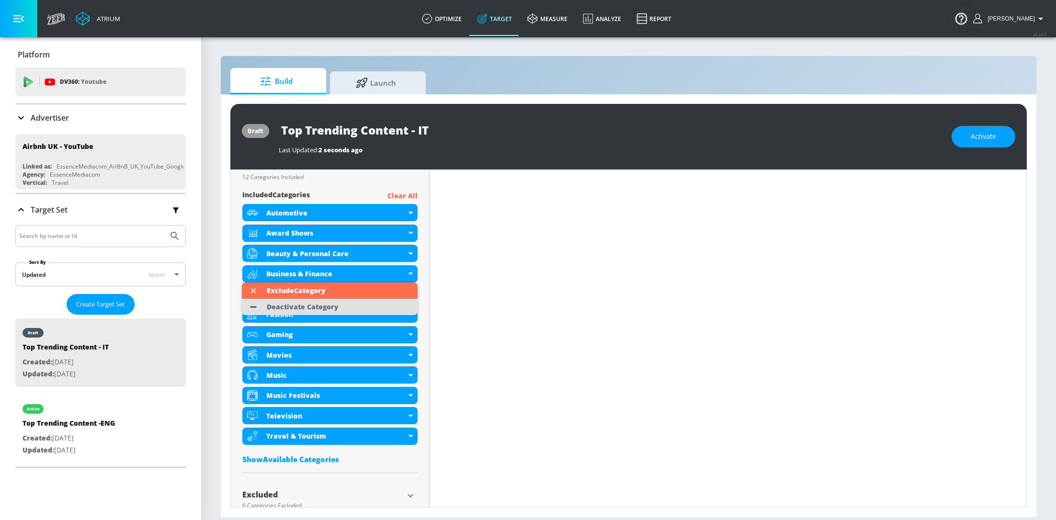
click at [358, 306] on li "Deactivate Category" at bounding box center [330, 307] width 176 height 16
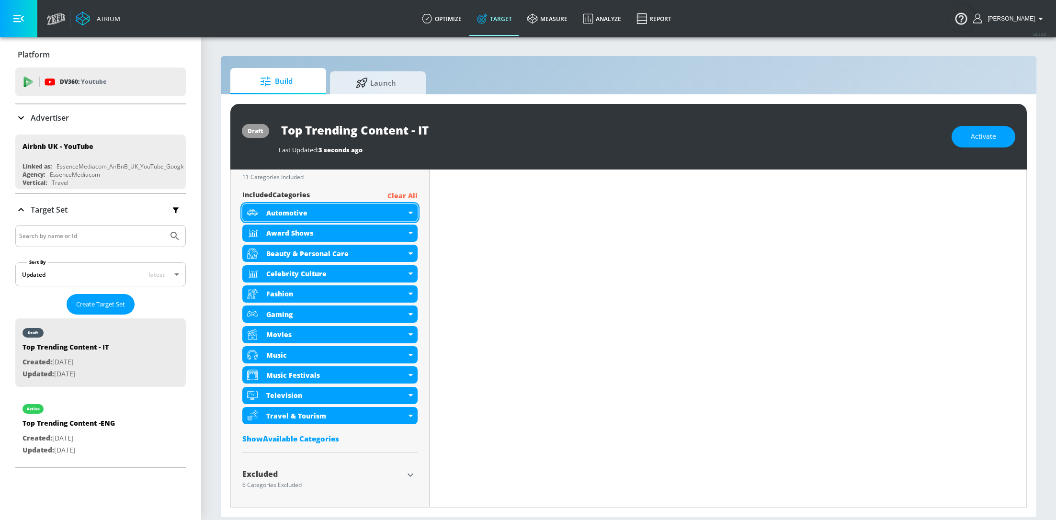
click at [407, 213] on div "Automotive" at bounding box center [329, 212] width 175 height 17
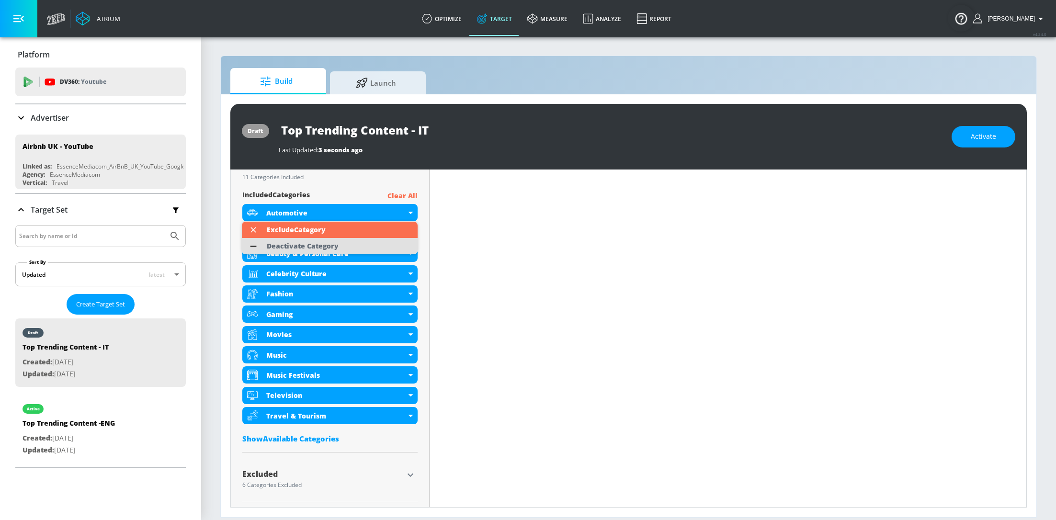
click at [367, 243] on li "Deactivate Category" at bounding box center [330, 246] width 176 height 16
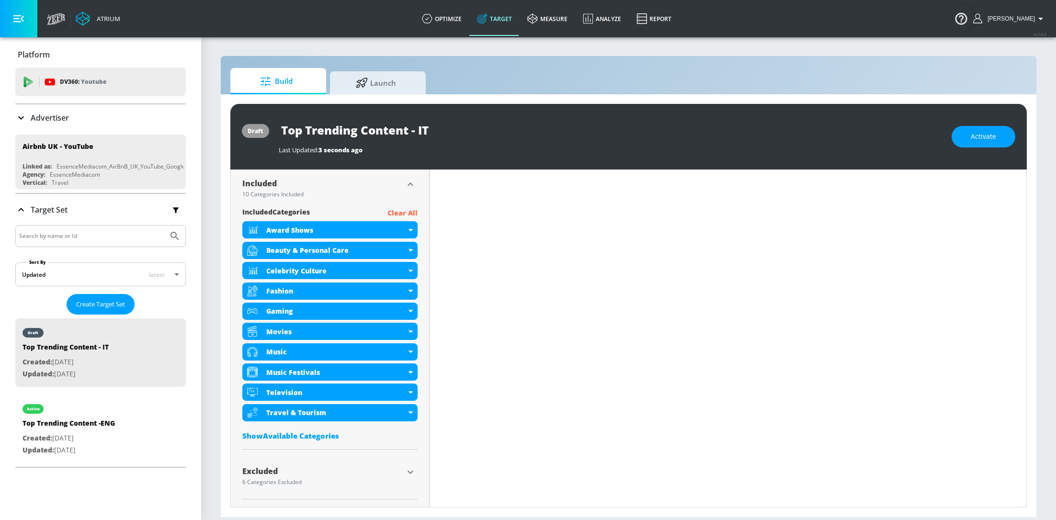
scroll to position [315, 0]
click at [412, 272] on icon at bounding box center [411, 271] width 4 height 2
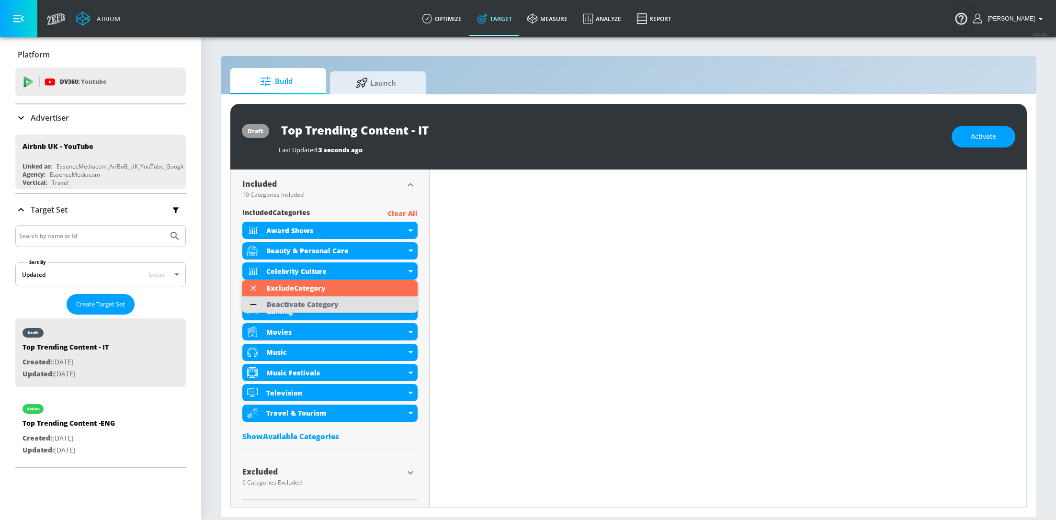
click at [363, 303] on li "Deactivate Category" at bounding box center [330, 305] width 176 height 16
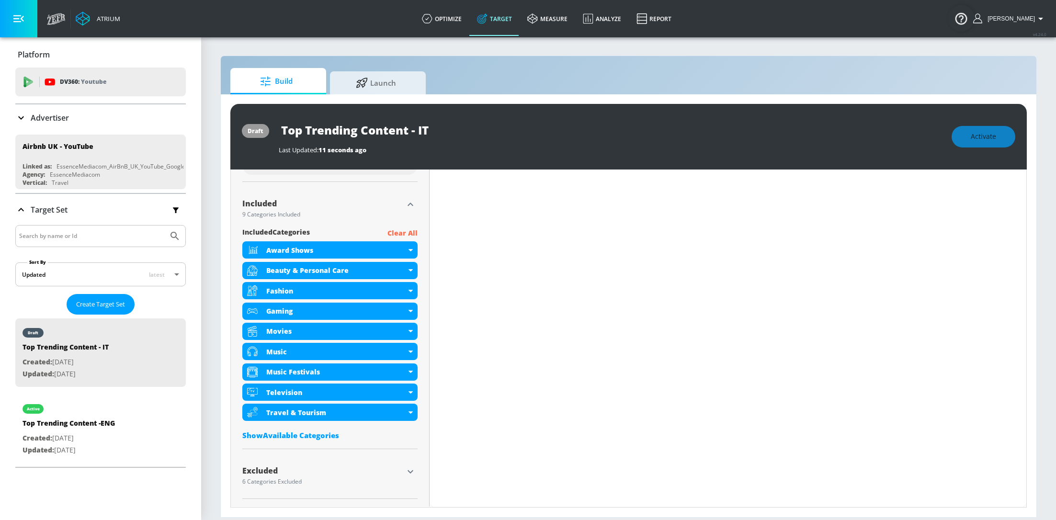
scroll to position [303, 0]
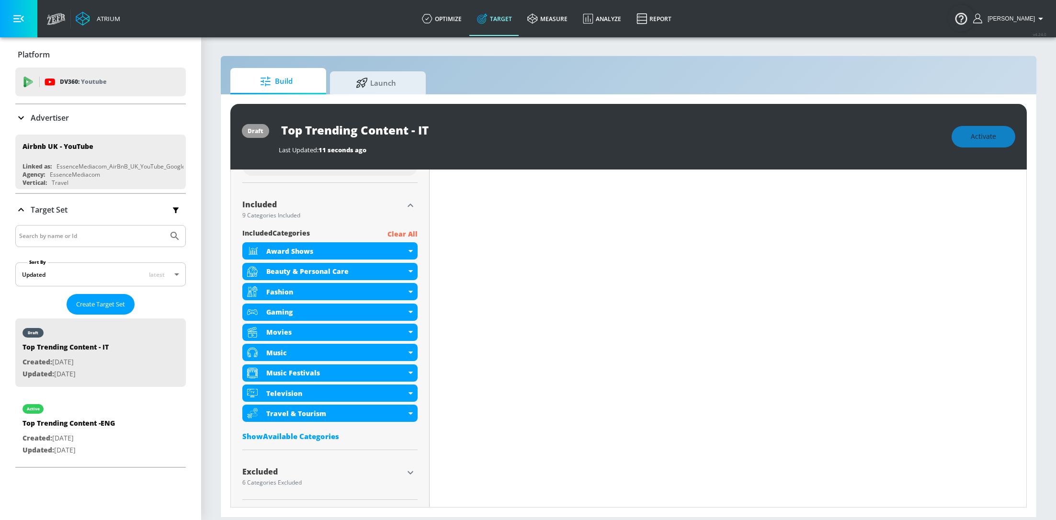
click at [406, 472] on icon "button" at bounding box center [410, 472] width 11 height 11
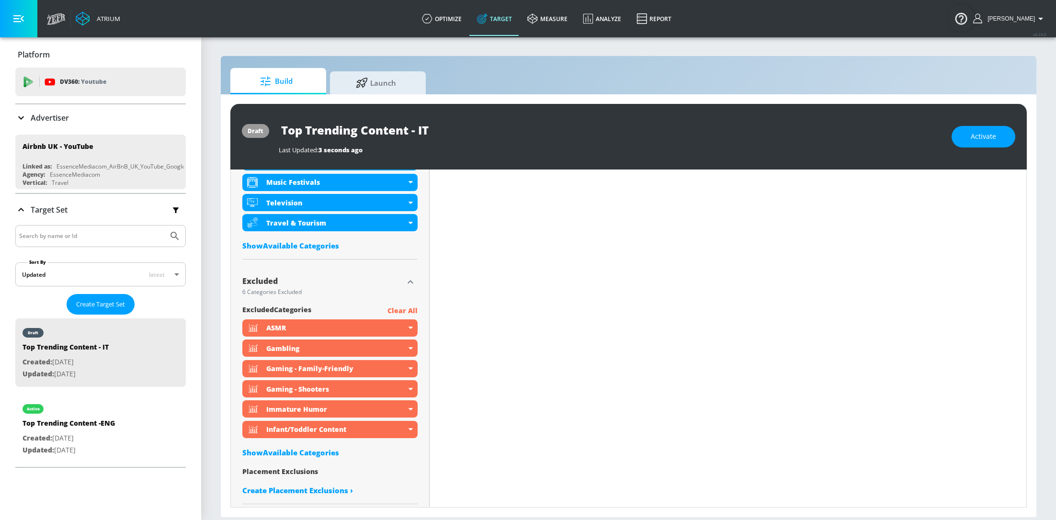
scroll to position [490, 0]
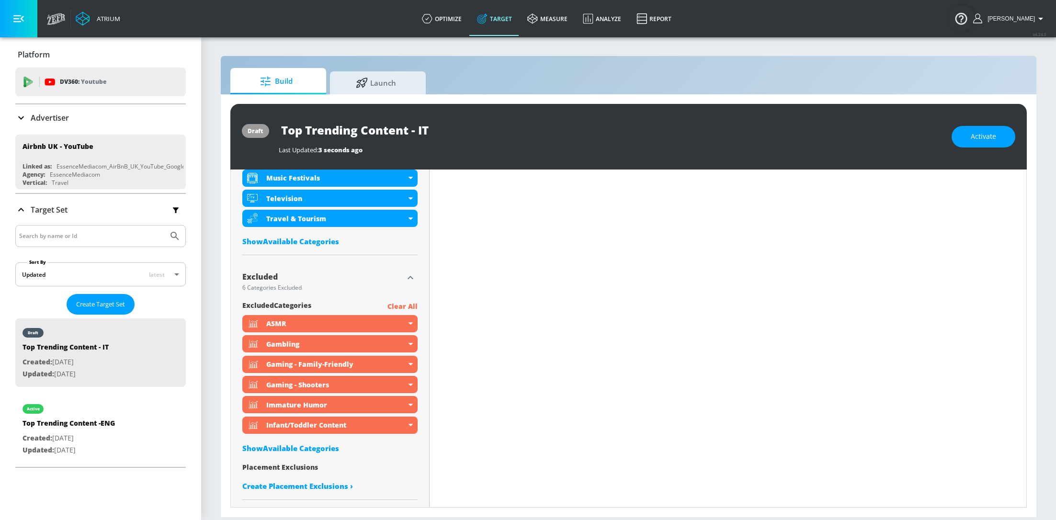
click at [310, 245] on div "Show Available Categories" at bounding box center [329, 242] width 175 height 10
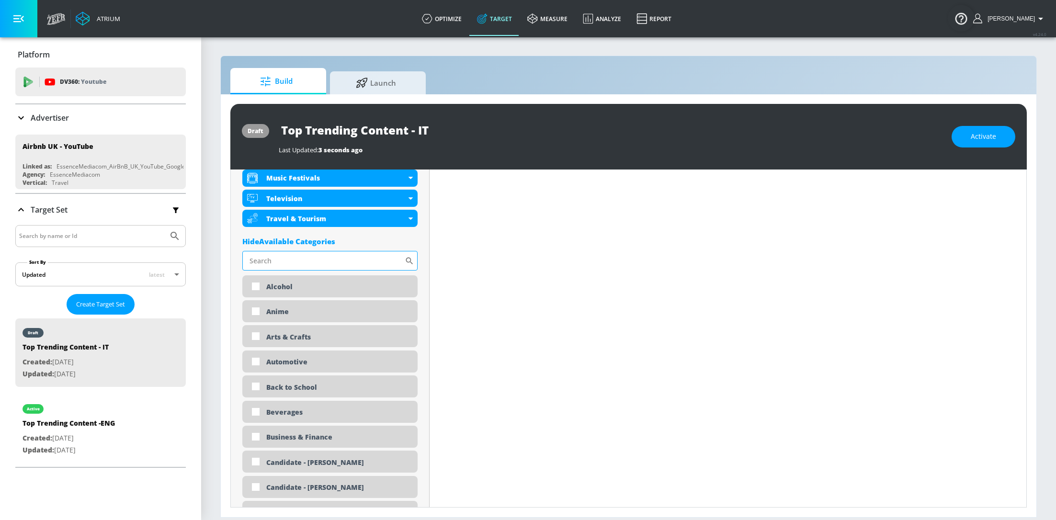
click at [312, 258] on input "Sort By" at bounding box center [323, 260] width 162 height 19
type input "tech"
click at [258, 288] on input "checkbox" at bounding box center [256, 286] width 17 height 17
checkbox input "true"
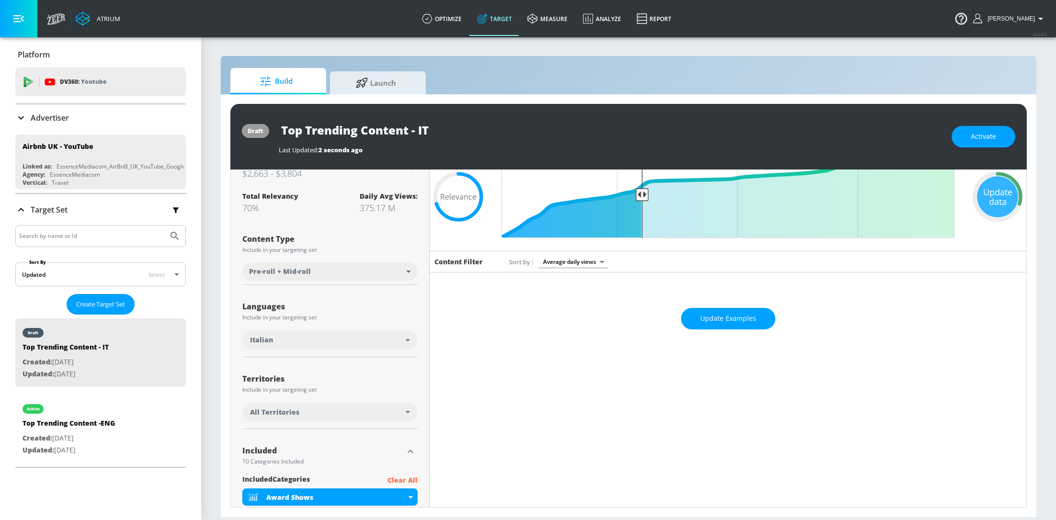
scroll to position [8, 0]
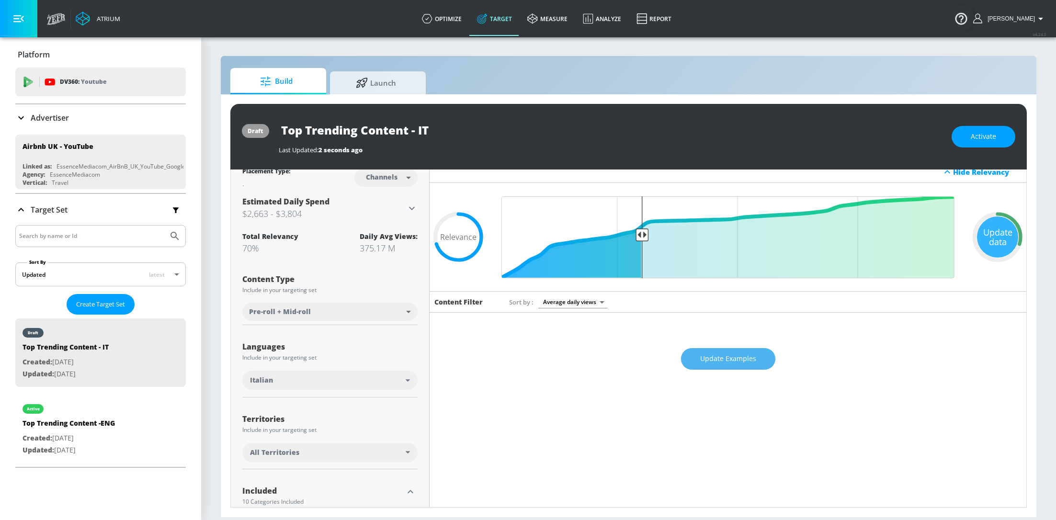
click at [721, 357] on span "Update Examples" at bounding box center [728, 359] width 56 height 12
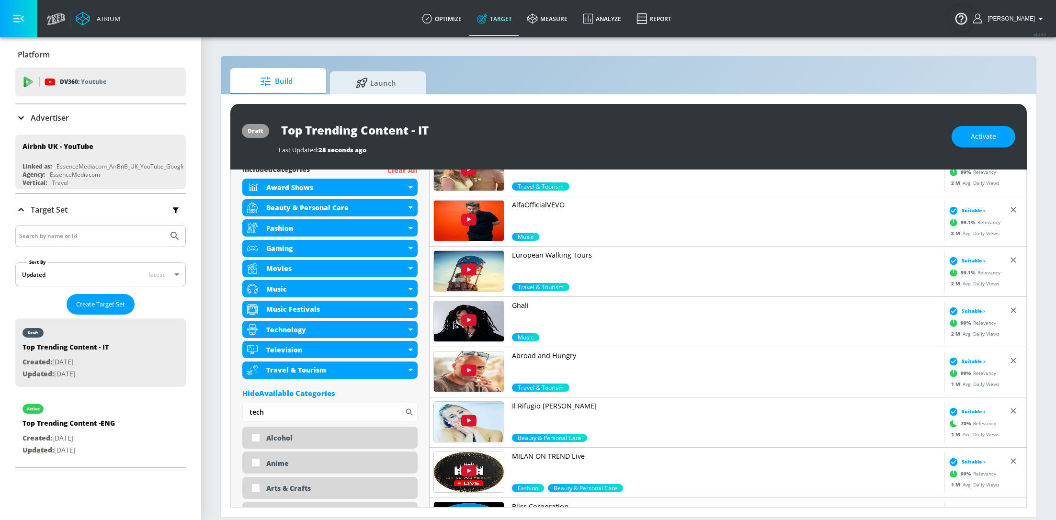
scroll to position [380, 0]
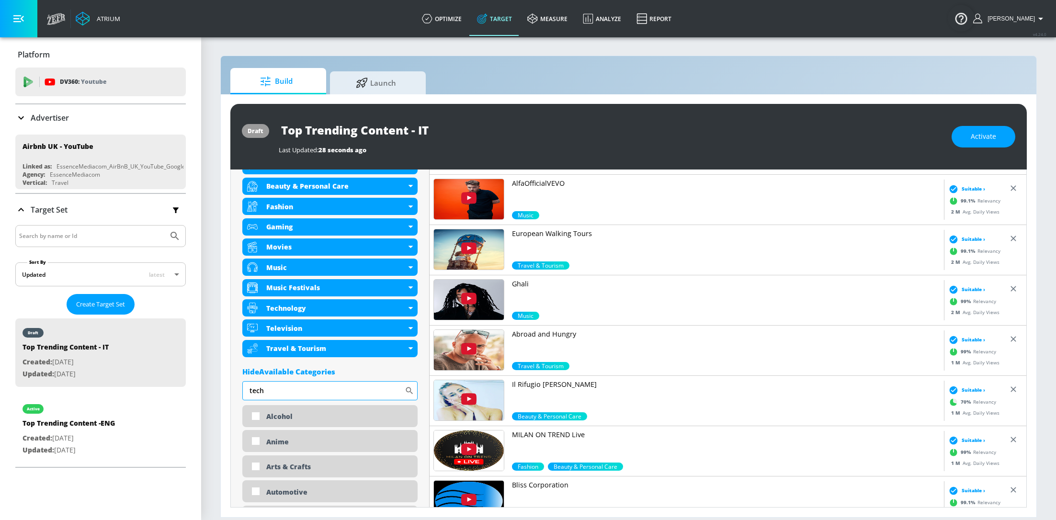
click at [299, 387] on input "tech" at bounding box center [323, 390] width 162 height 19
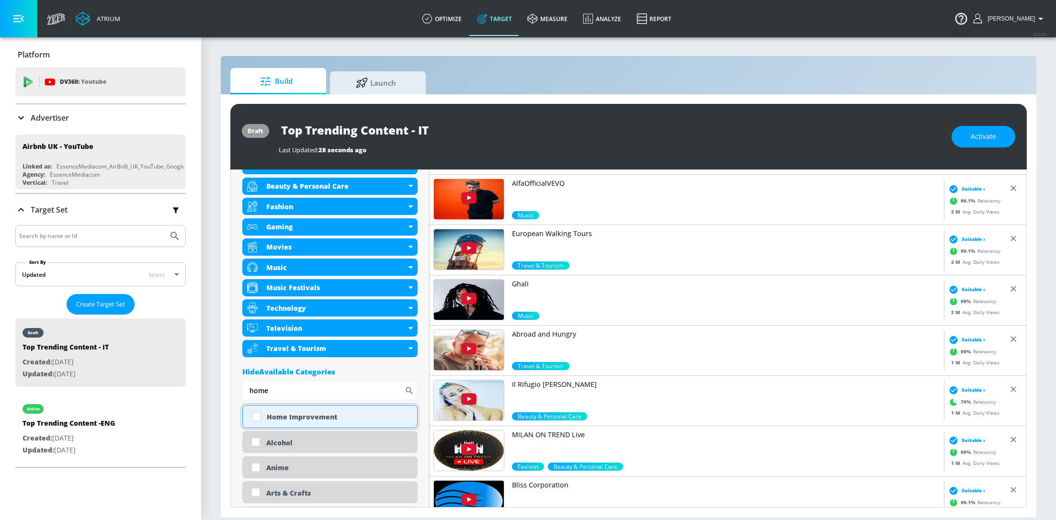
type input "home"
click at [256, 415] on input "checkbox" at bounding box center [256, 416] width 17 height 17
checkbox input "true"
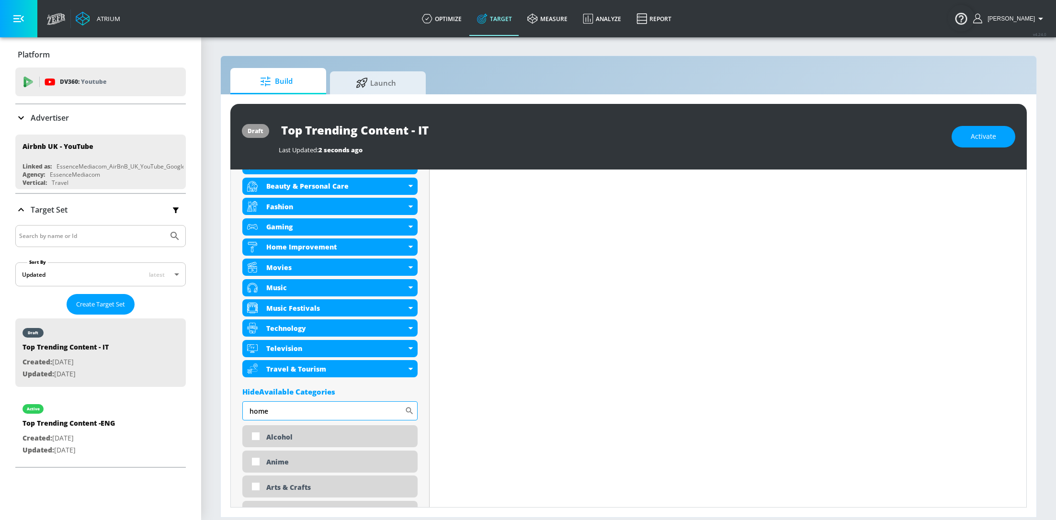
click at [285, 414] on input "home" at bounding box center [323, 410] width 162 height 19
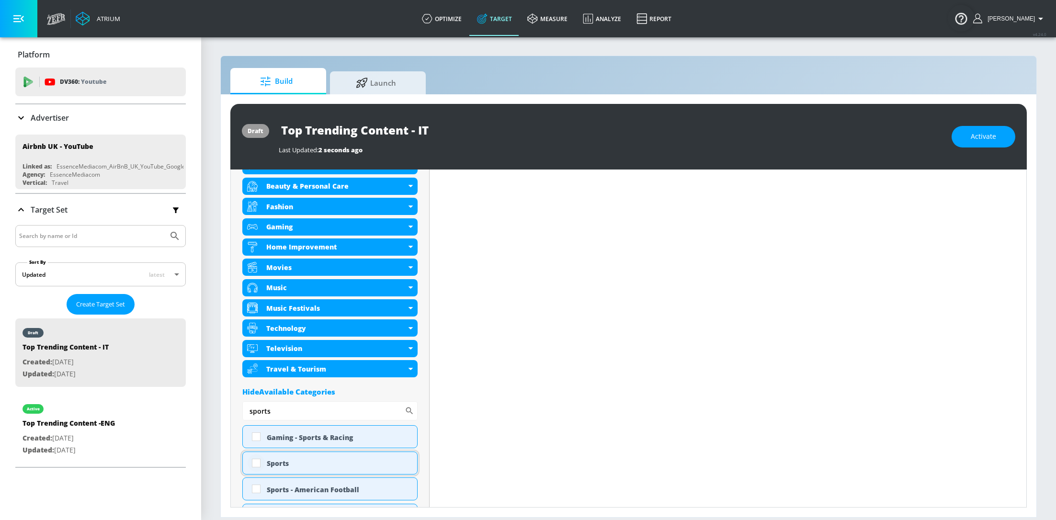
type input "sports"
click at [255, 462] on input "checkbox" at bounding box center [256, 463] width 17 height 17
checkbox input "true"
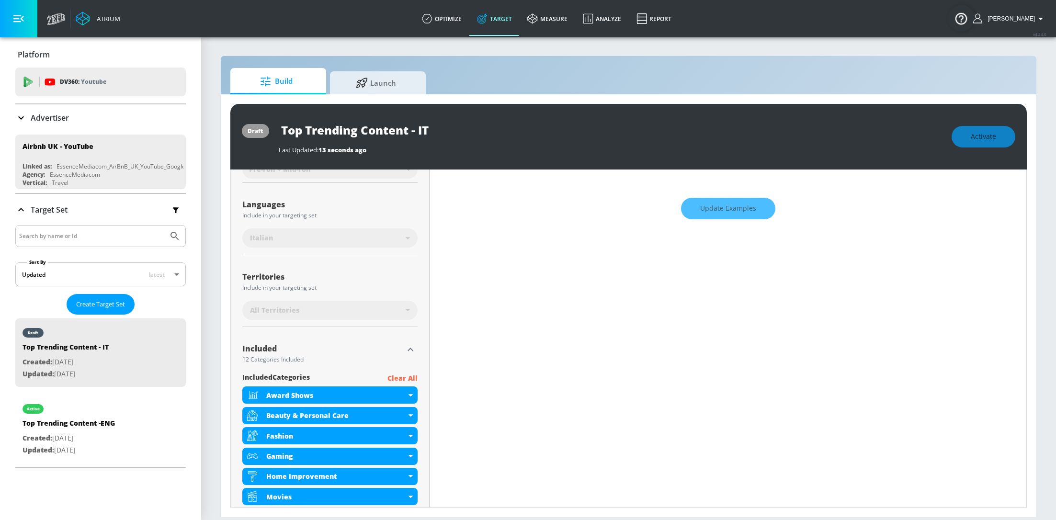
scroll to position [0, 0]
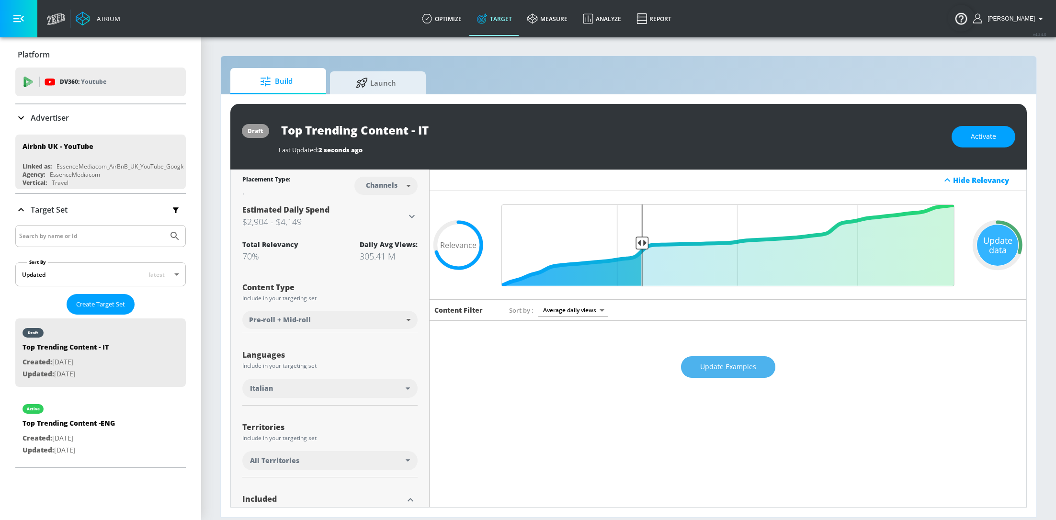
click at [746, 367] on span "Update Examples" at bounding box center [728, 367] width 56 height 12
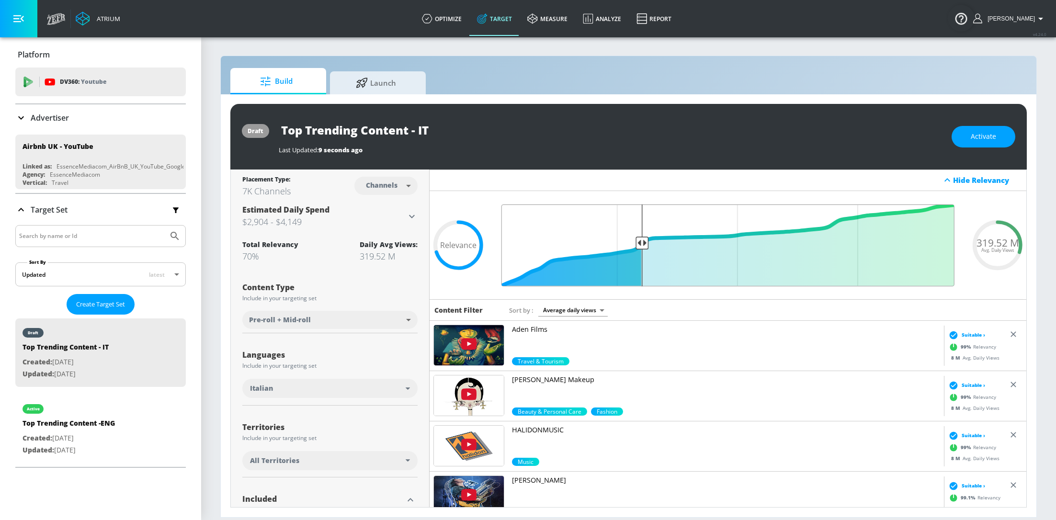
click at [642, 242] on input "Final Threshold" at bounding box center [728, 246] width 463 height 82
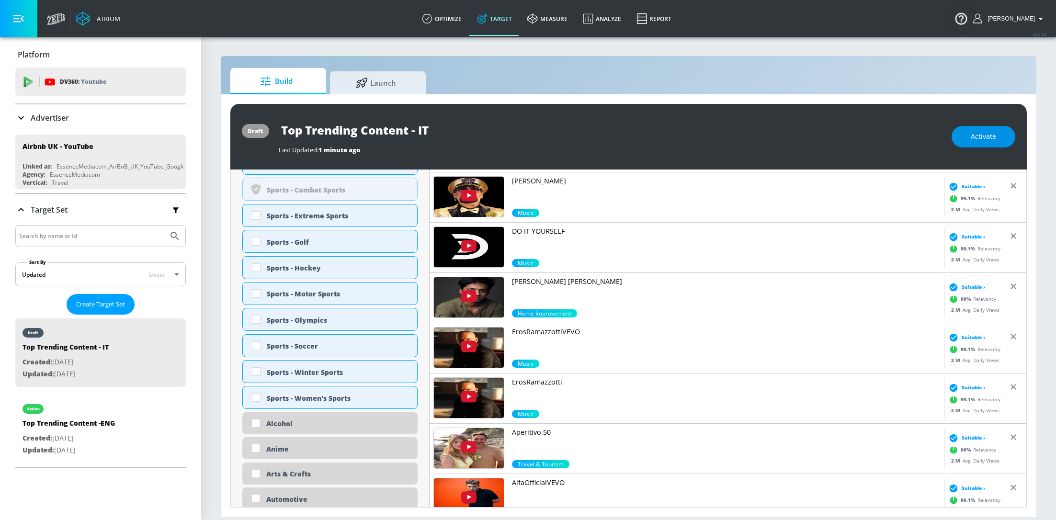
click at [983, 144] on button "Activate" at bounding box center [984, 137] width 64 height 22
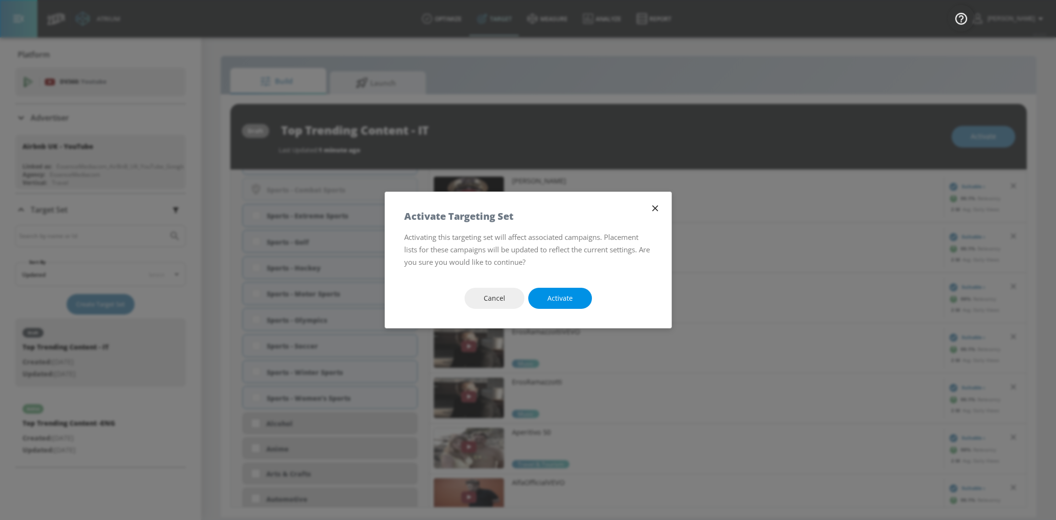
click at [552, 301] on span "Activate" at bounding box center [560, 299] width 25 height 12
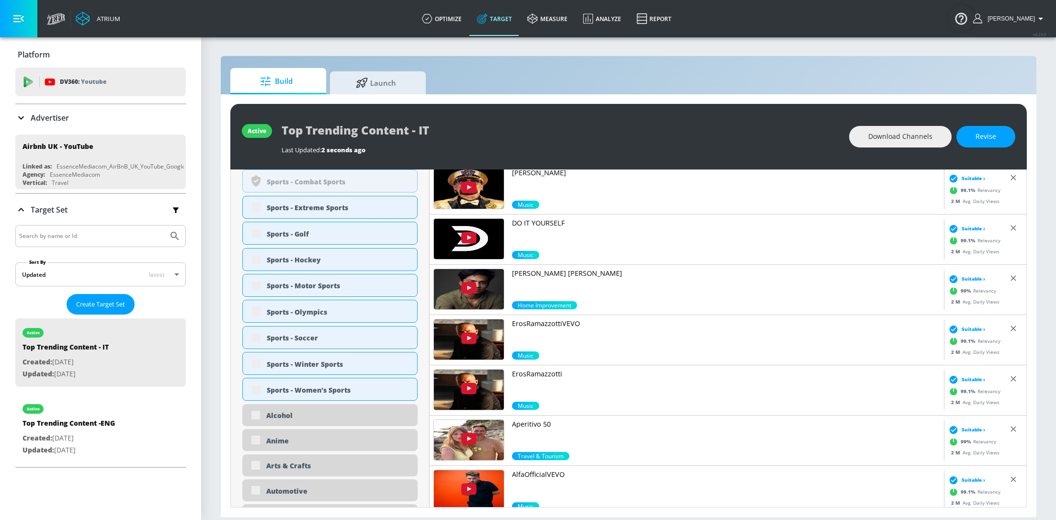
scroll to position [752, 0]
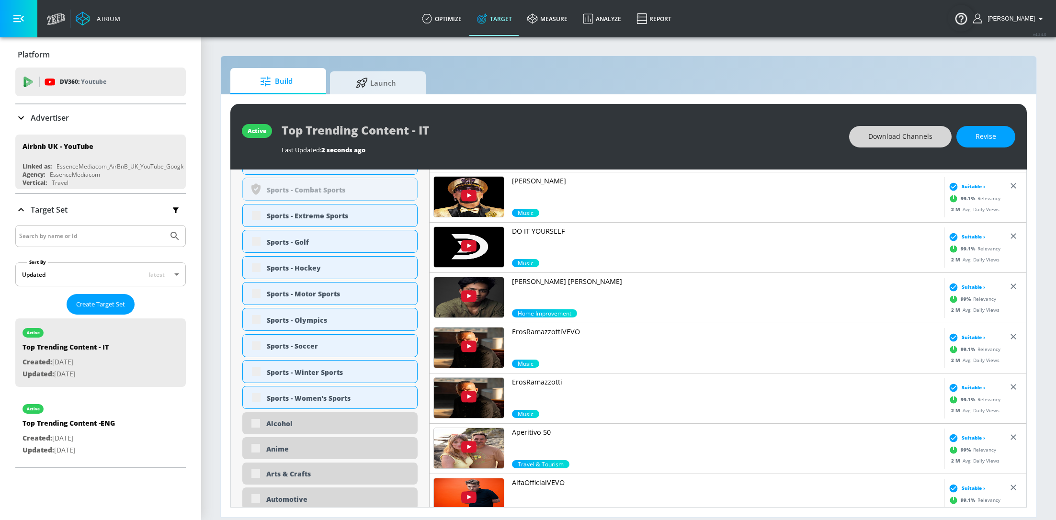
click at [899, 131] on span "Download Channels" at bounding box center [901, 137] width 64 height 12
click at [777, 49] on section "Build Launch active Top Trending Content - IT Last Updated: 1 minute ago Downlo…" at bounding box center [628, 278] width 855 height 484
click at [97, 435] on p "Created: [DATE]" at bounding box center [69, 439] width 92 height 12
type input "Top Trending Content -ENG"
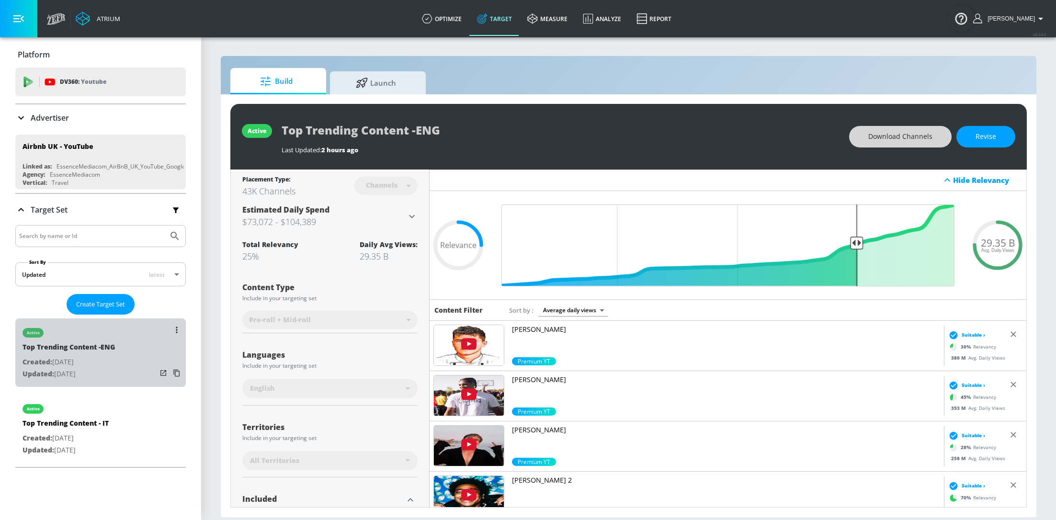
click at [106, 354] on div "Top Trending Content -ENG" at bounding box center [69, 350] width 92 height 14
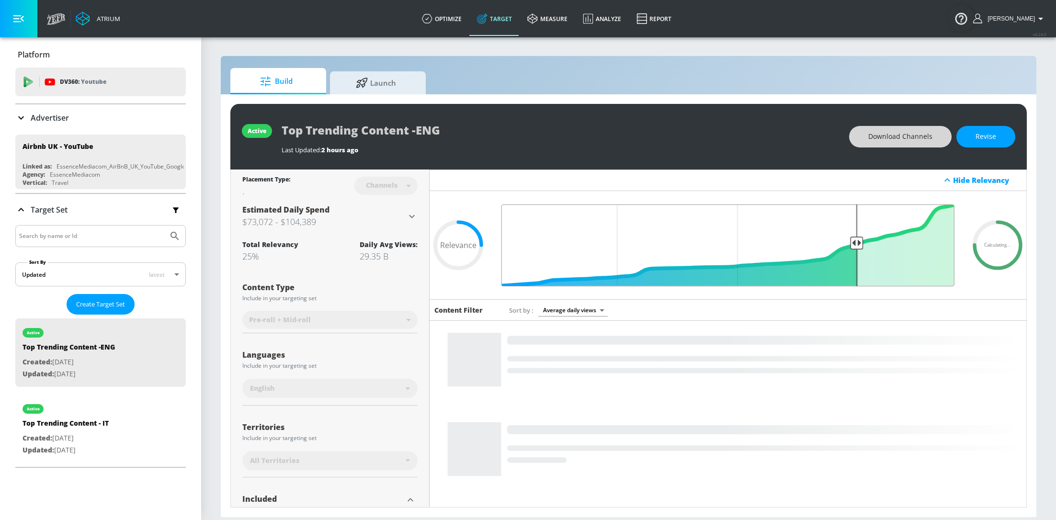
drag, startPoint x: 858, startPoint y: 241, endPoint x: 831, endPoint y: 241, distance: 26.8
click at [831, 241] on input "Final Threshold" at bounding box center [728, 246] width 463 height 82
click at [994, 142] on button "Revise" at bounding box center [986, 137] width 59 height 22
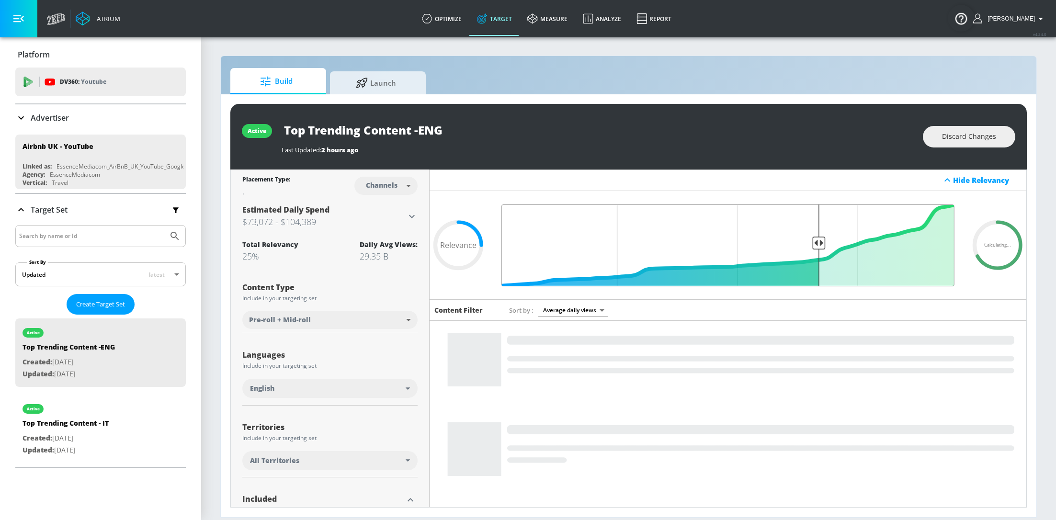
drag, startPoint x: 857, startPoint y: 241, endPoint x: 820, endPoint y: 241, distance: 36.9
click at [820, 241] on input "Final Threshold" at bounding box center [728, 246] width 463 height 82
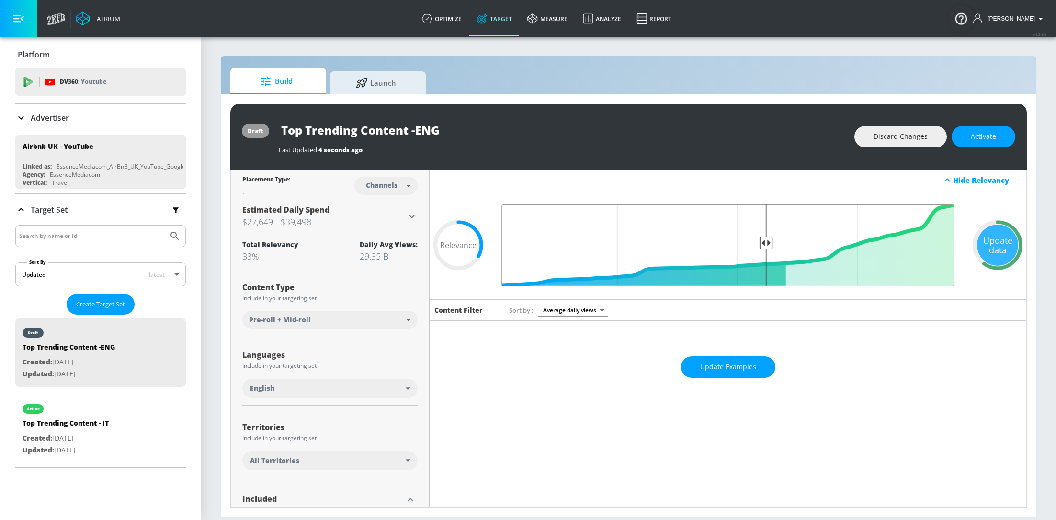
drag, startPoint x: 820, startPoint y: 241, endPoint x: 766, endPoint y: 238, distance: 54.7
type input "0.44"
click at [766, 238] on input "Final Threshold" at bounding box center [728, 246] width 463 height 82
click at [733, 364] on span "Update Examples" at bounding box center [728, 367] width 56 height 12
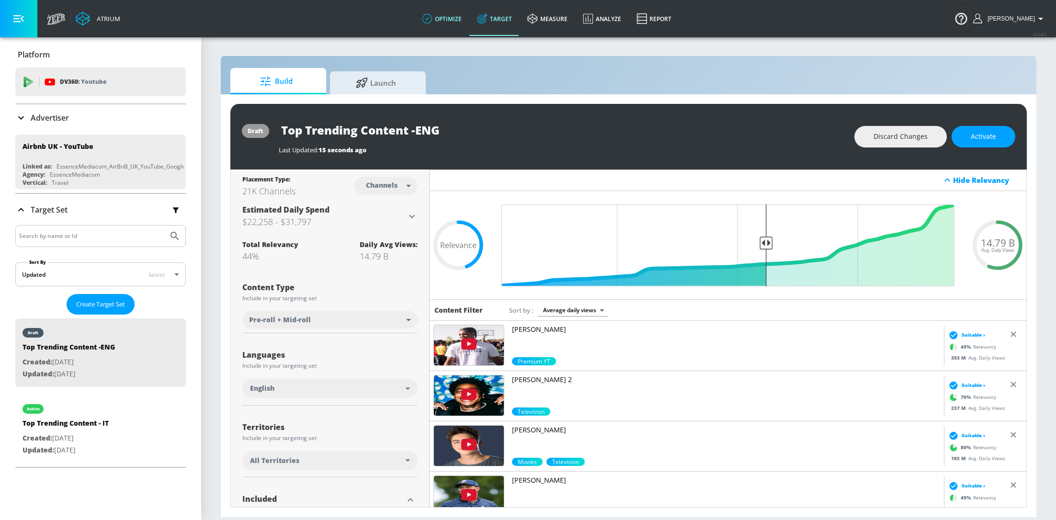
click at [460, 19] on link "optimize" at bounding box center [441, 18] width 55 height 34
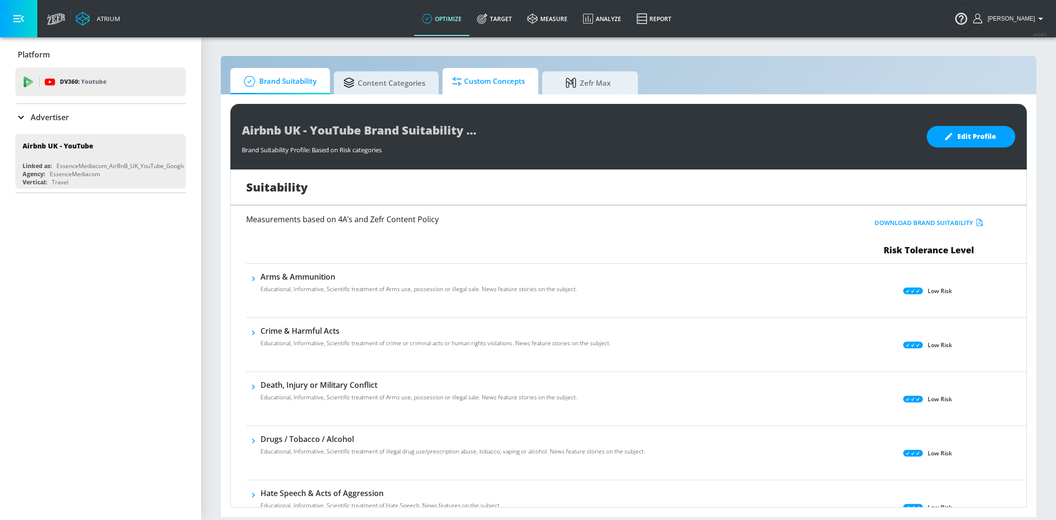
click at [480, 80] on span "Custom Concepts" at bounding box center [488, 81] width 73 height 23
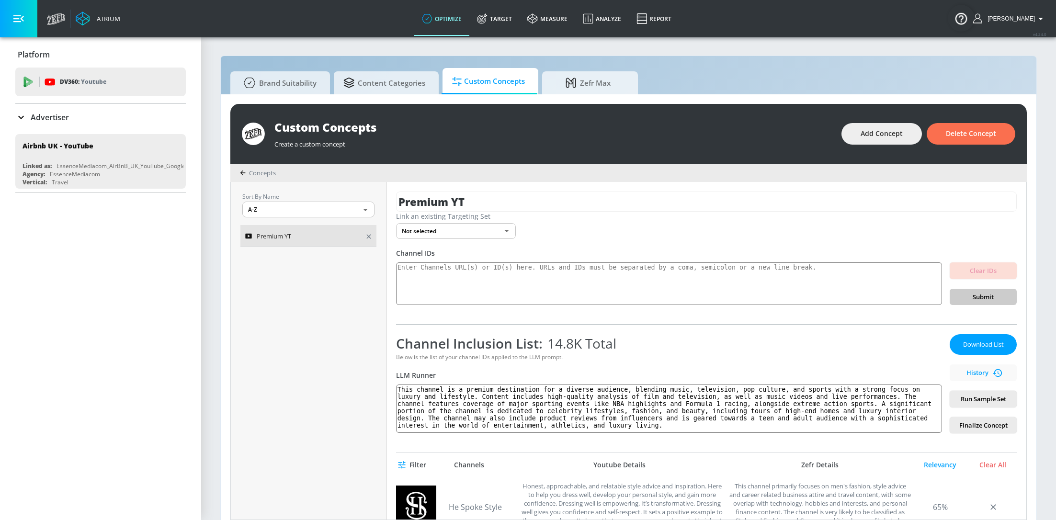
click at [328, 233] on div "Premium YT" at bounding box center [302, 235] width 114 height 11
click at [515, 23] on link "Target" at bounding box center [495, 18] width 50 height 34
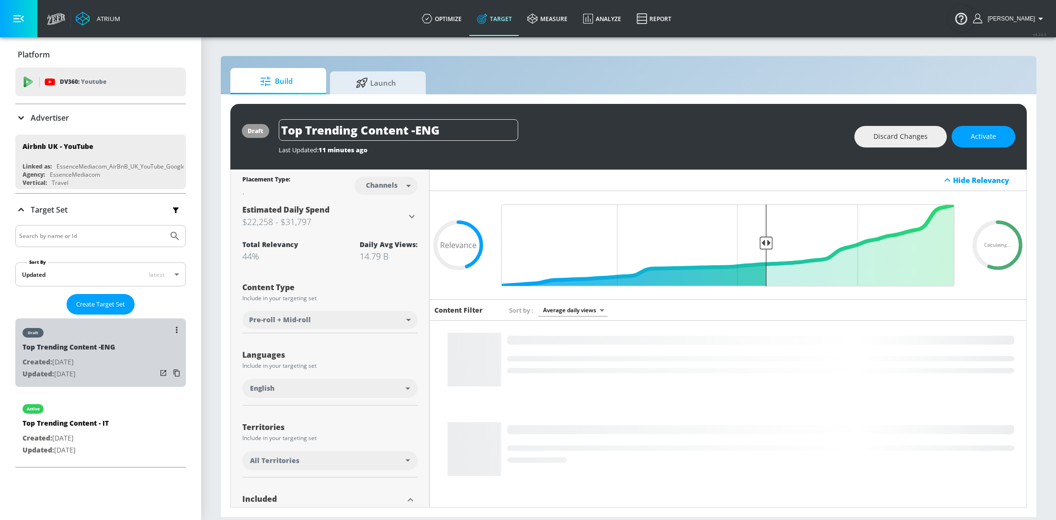
click at [138, 351] on div "draft Top Trending Content -ENG Created: [DATE] Updated: [DATE]" at bounding box center [100, 353] width 171 height 69
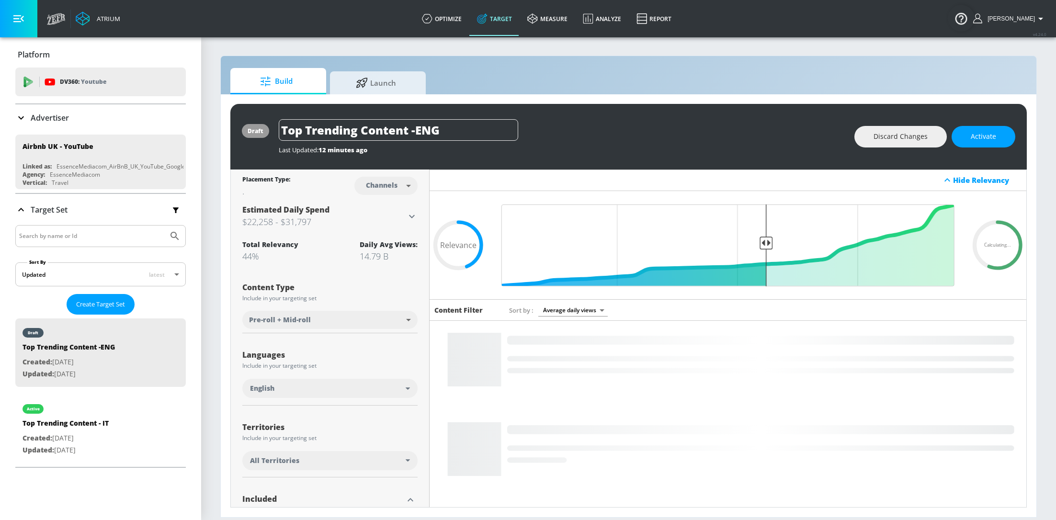
scroll to position [157, 0]
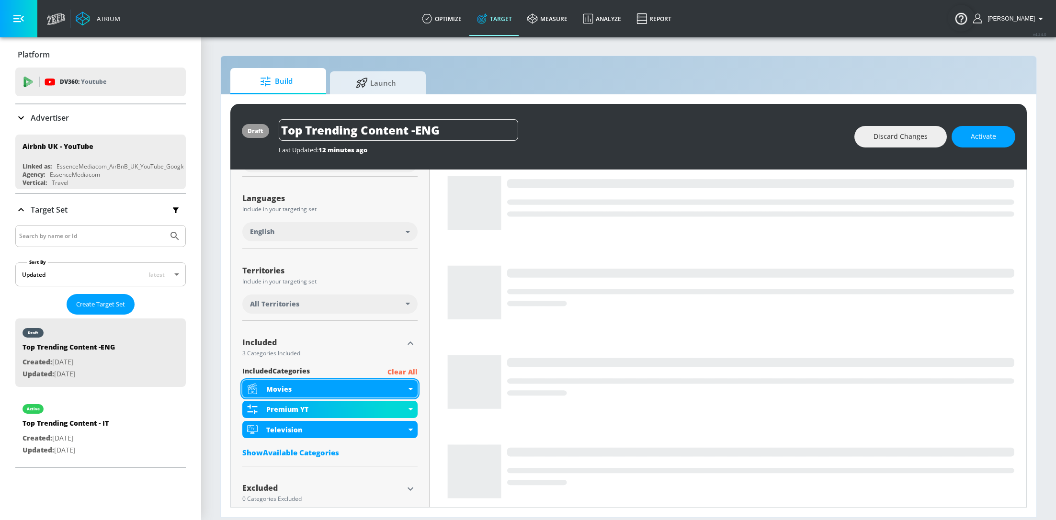
click at [416, 389] on div "Movies" at bounding box center [329, 388] width 175 height 17
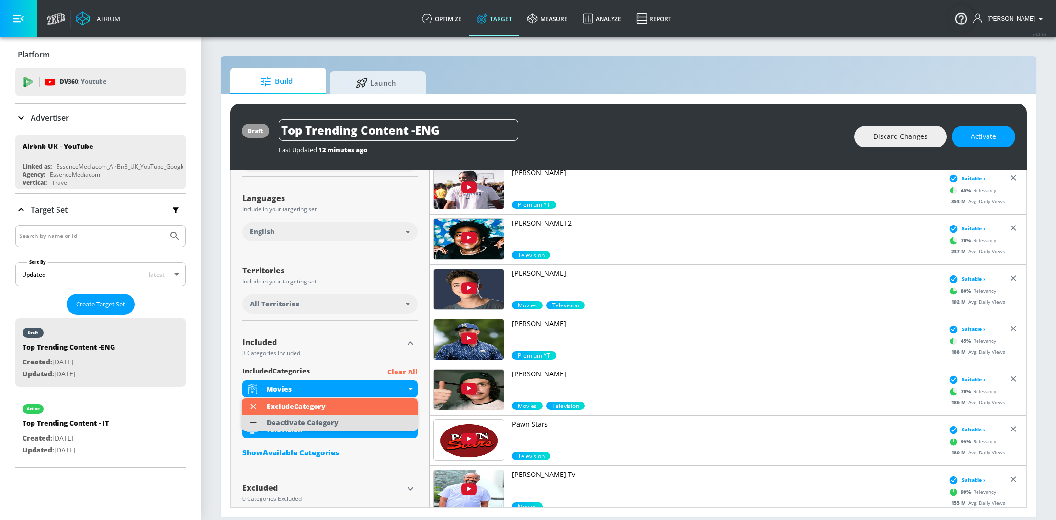
click at [332, 424] on div "Deactivate Category" at bounding box center [303, 423] width 72 height 7
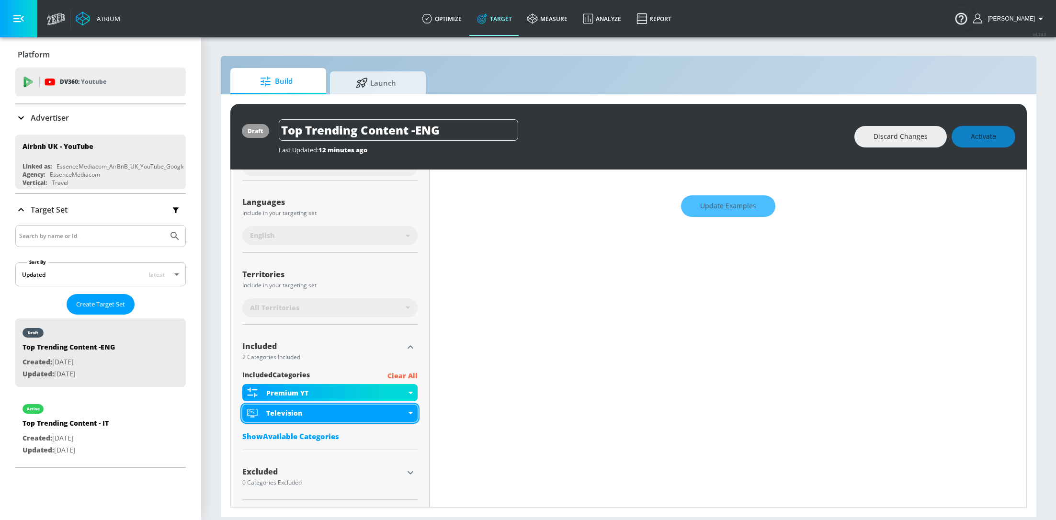
click at [410, 415] on div "Television" at bounding box center [329, 413] width 175 height 17
click at [411, 414] on div "Television" at bounding box center [329, 413] width 175 height 17
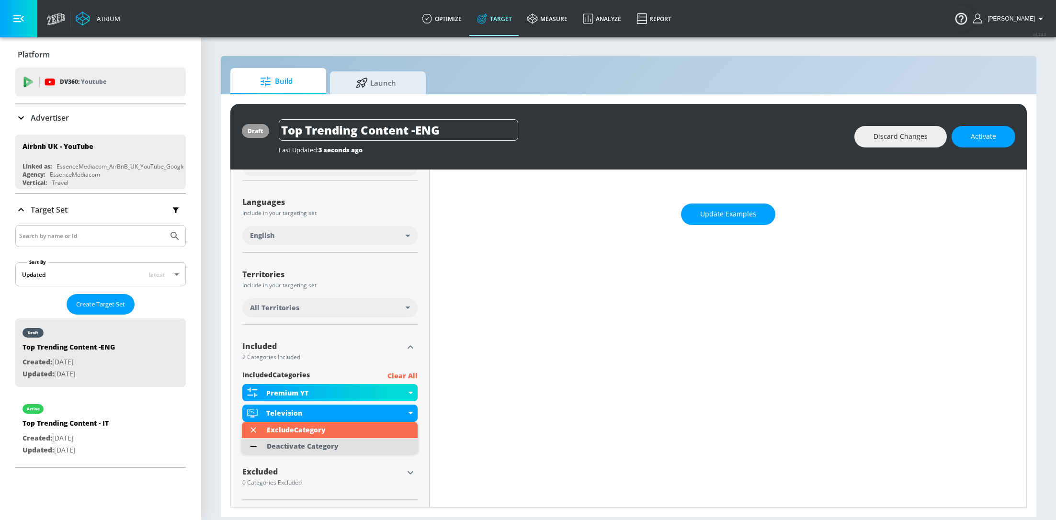
click at [347, 447] on li "Deactivate Category" at bounding box center [330, 446] width 176 height 16
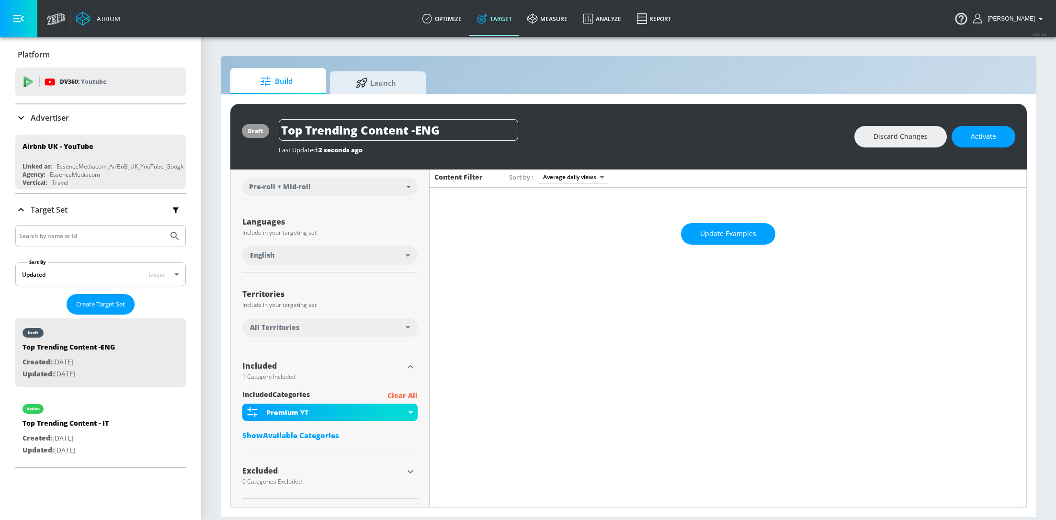
scroll to position [132, 0]
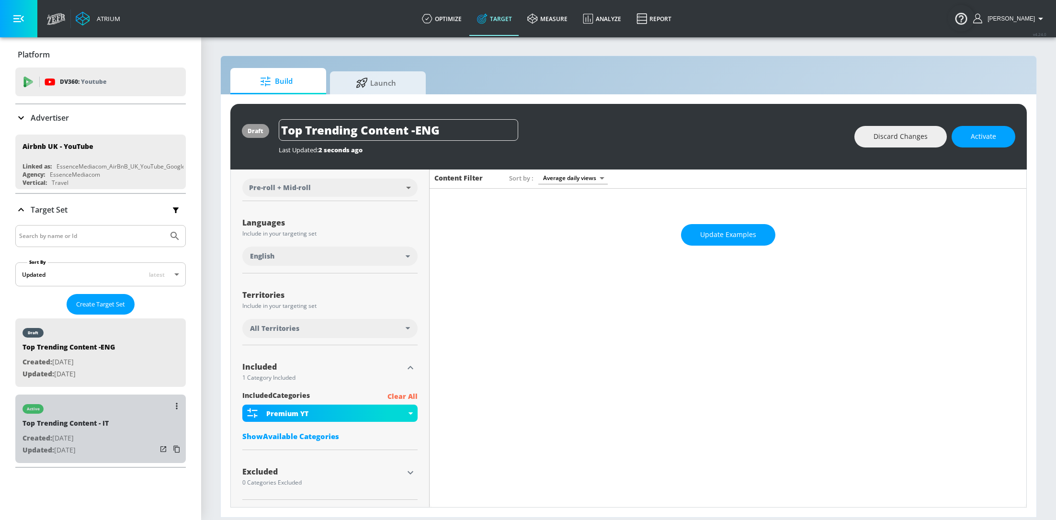
click at [103, 425] on div "Top Trending Content - IT" at bounding box center [66, 426] width 86 height 14
type input "Top Trending Content - IT"
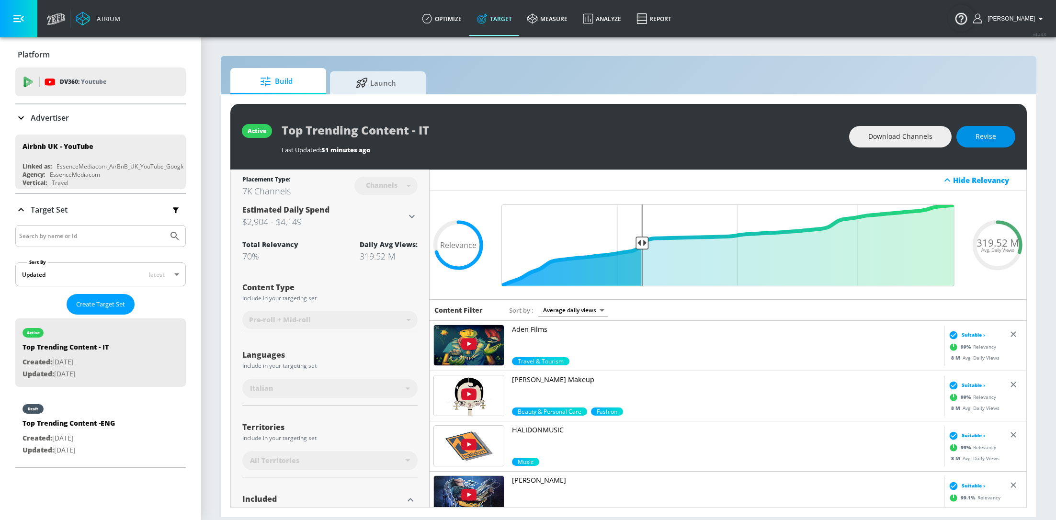
click at [991, 139] on span "Revise" at bounding box center [986, 137] width 21 height 12
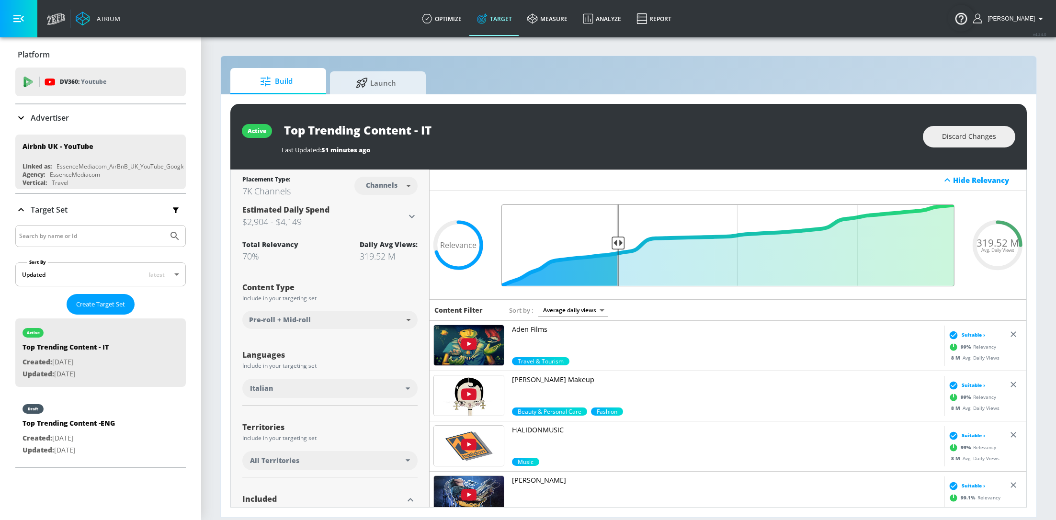
drag, startPoint x: 642, startPoint y: 241, endPoint x: 617, endPoint y: 240, distance: 25.4
type input "0.75"
click at [617, 240] on input "Final Threshold" at bounding box center [728, 246] width 463 height 82
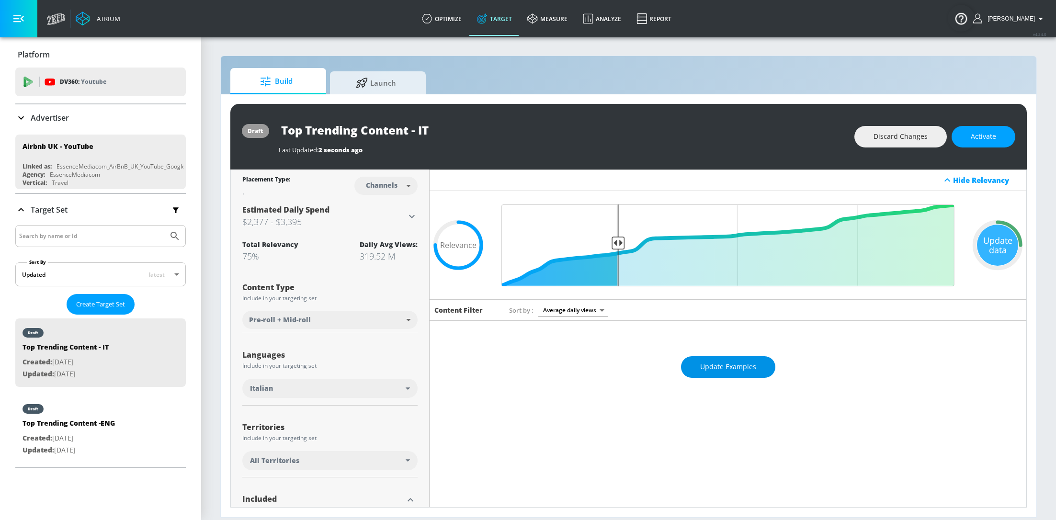
click at [721, 365] on span "Update Examples" at bounding box center [728, 367] width 56 height 12
